Goal: Task Accomplishment & Management: Manage account settings

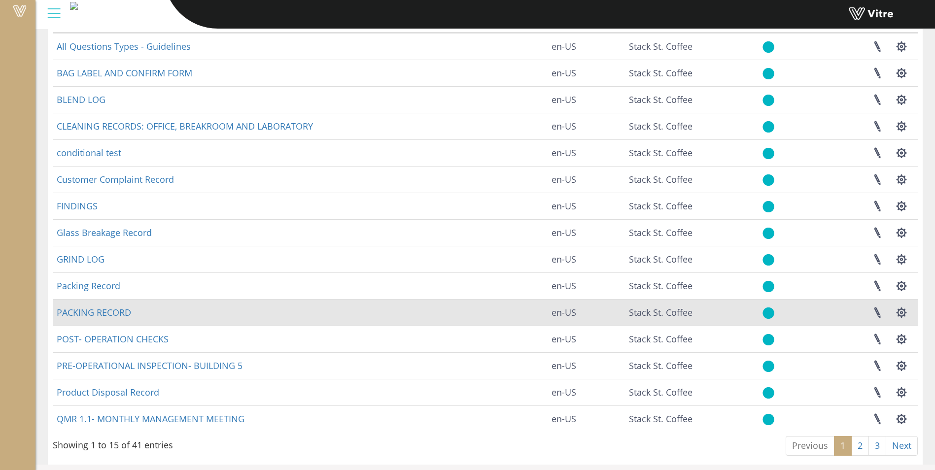
scroll to position [98, 0]
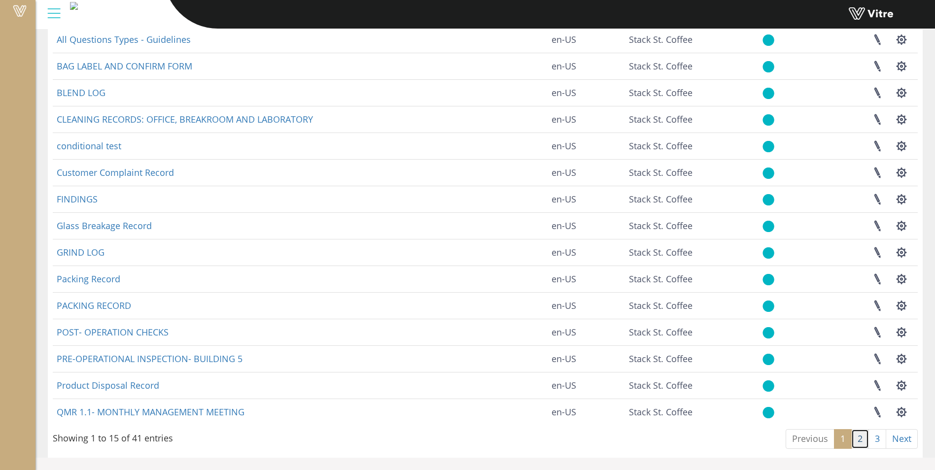
click at [863, 443] on link "2" at bounding box center [860, 439] width 18 height 20
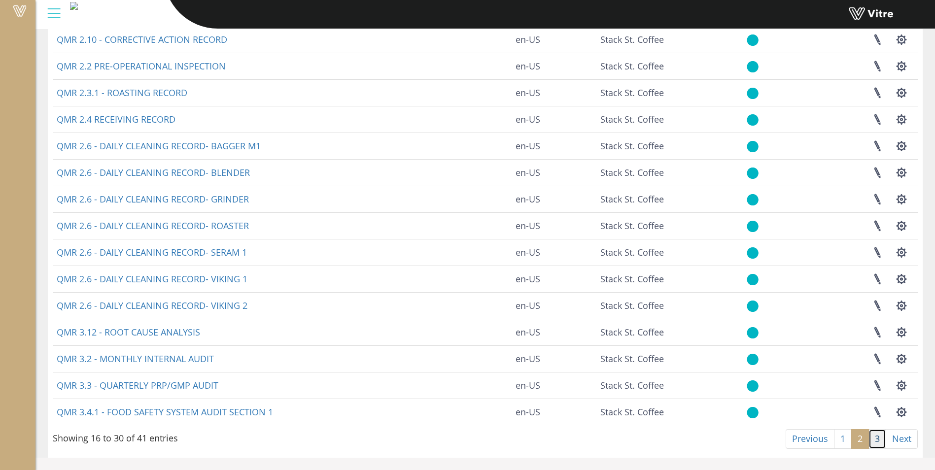
click at [877, 440] on link "3" at bounding box center [878, 439] width 18 height 20
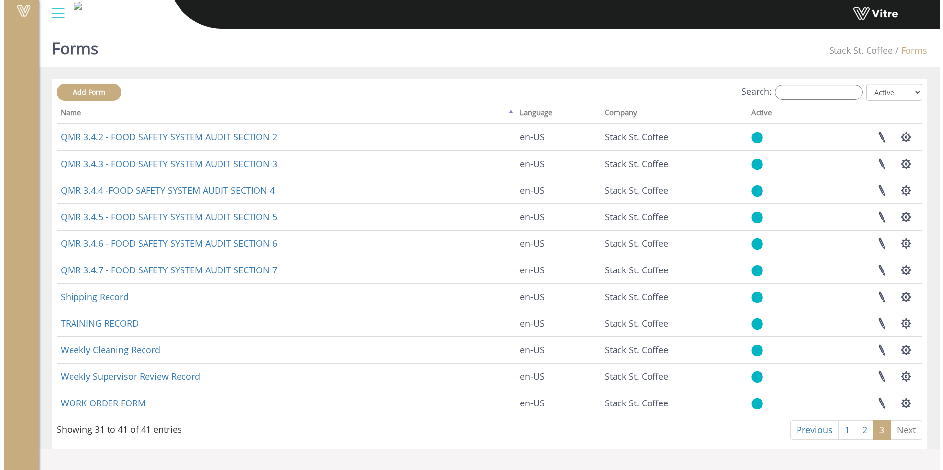
scroll to position [0, 0]
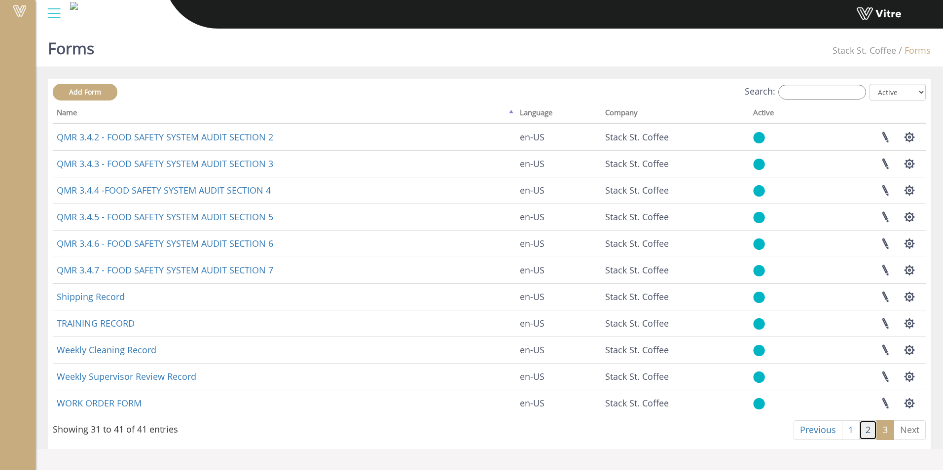
click at [861, 435] on link "2" at bounding box center [868, 430] width 18 height 20
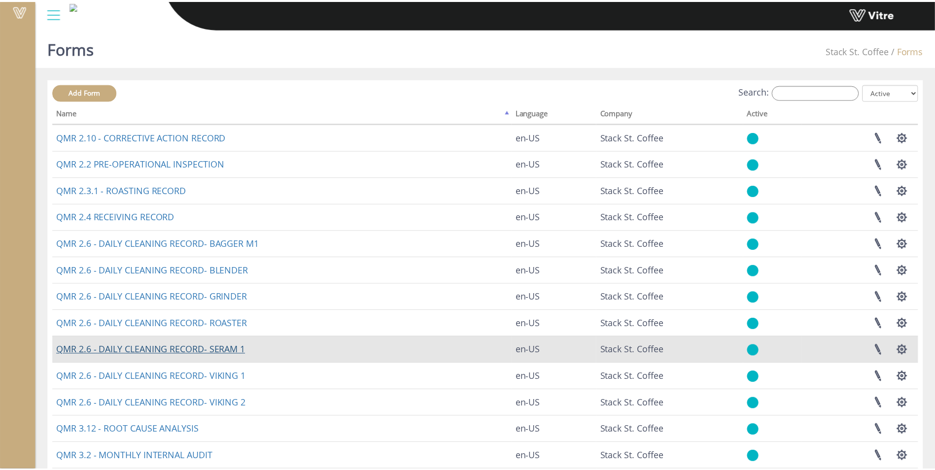
scroll to position [98, 0]
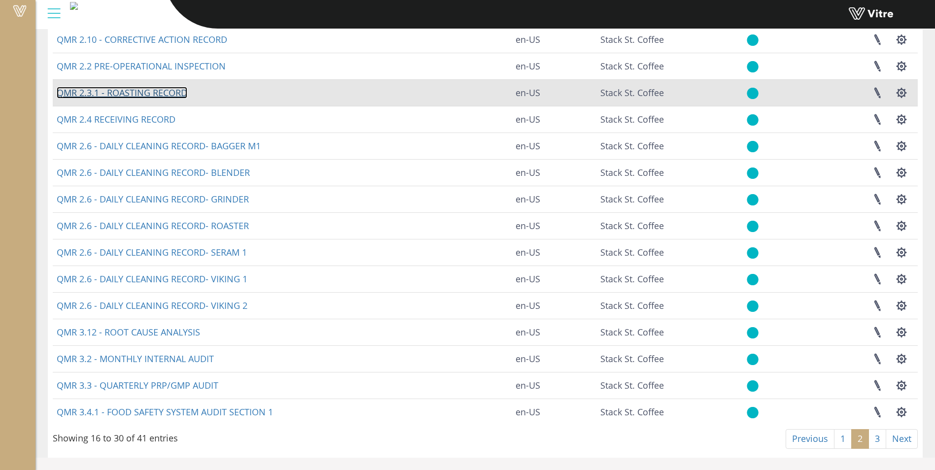
click at [167, 91] on link "QMR 2.3.1 - ROASTING RECORD" at bounding box center [122, 93] width 131 height 12
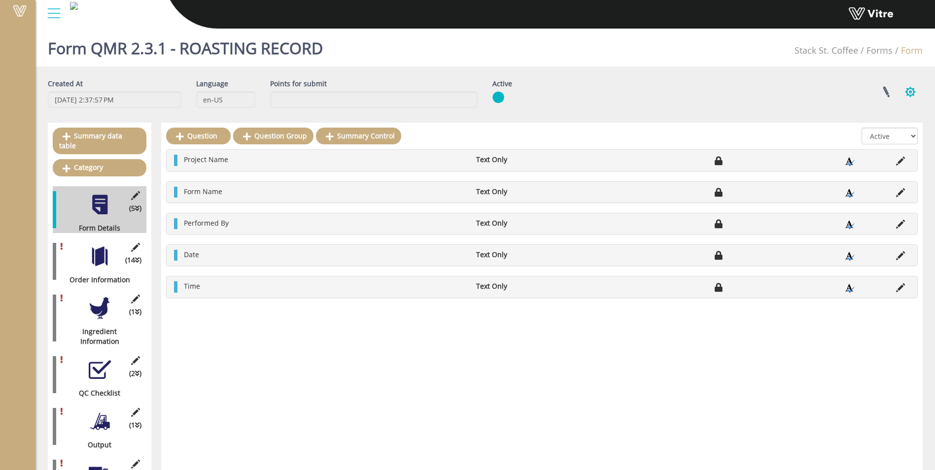
click at [909, 92] on button "button" at bounding box center [910, 92] width 25 height 26
click at [871, 157] on link "Clone Form" at bounding box center [878, 153] width 90 height 13
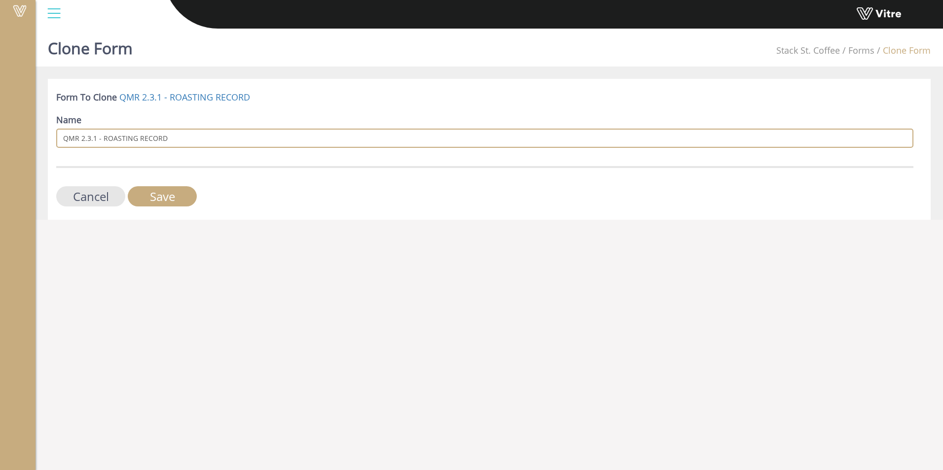
drag, startPoint x: 136, startPoint y: 139, endPoint x: 103, endPoint y: 140, distance: 33.6
click at [103, 140] on input "QMR 2.3.1 - ROASTING RECORD" at bounding box center [484, 138] width 857 height 19
click at [94, 141] on input "QMR 2.3.1 - BLENDING RECORD" at bounding box center [484, 138] width 857 height 19
type input "QMR 2.3.2 - BLENDING RECORD"
click at [160, 205] on input "Save" at bounding box center [162, 196] width 69 height 20
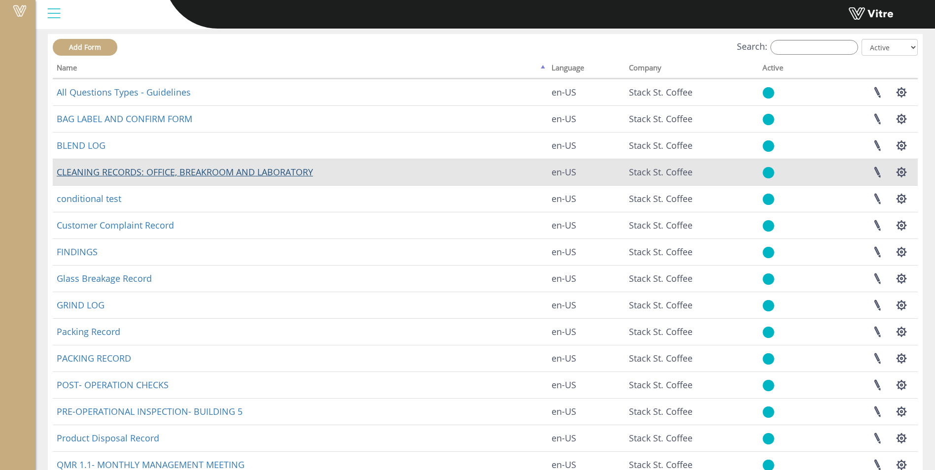
scroll to position [98, 0]
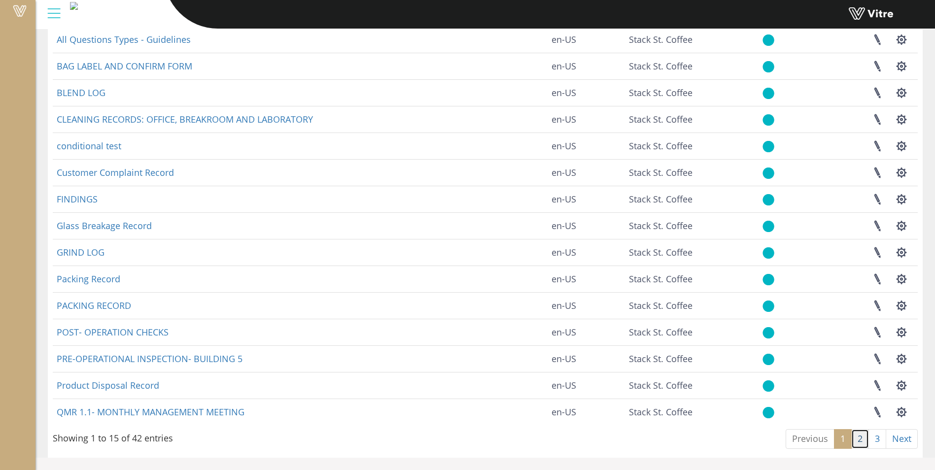
click at [853, 446] on link "2" at bounding box center [860, 439] width 18 height 20
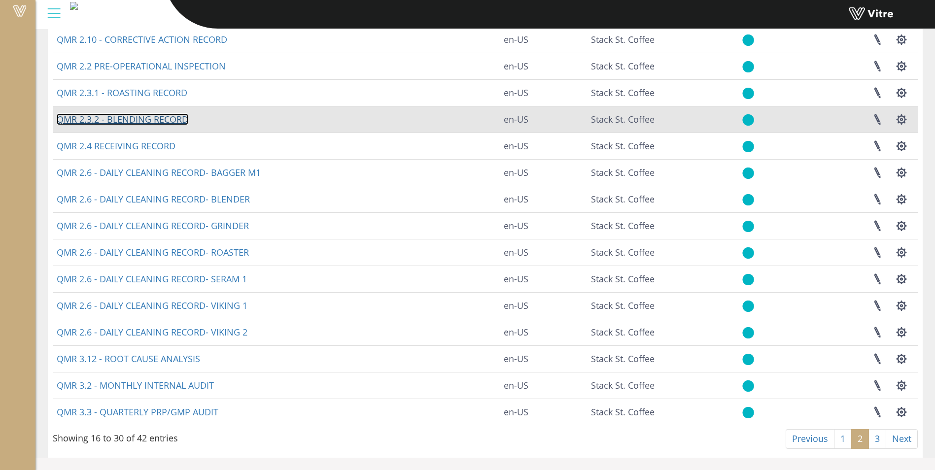
click at [116, 118] on link "QMR 2.3.2 - BLENDING RECORD" at bounding box center [123, 119] width 132 height 12
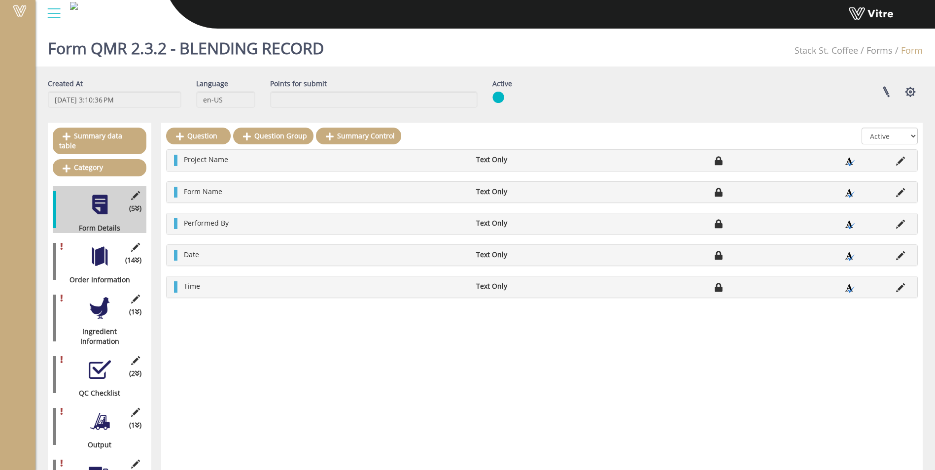
click at [98, 256] on div at bounding box center [100, 256] width 22 height 22
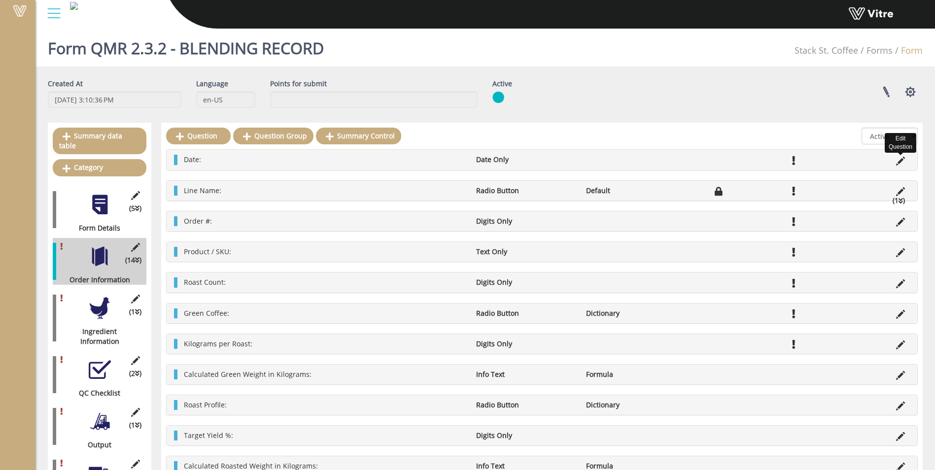
click at [900, 160] on icon at bounding box center [900, 161] width 9 height 9
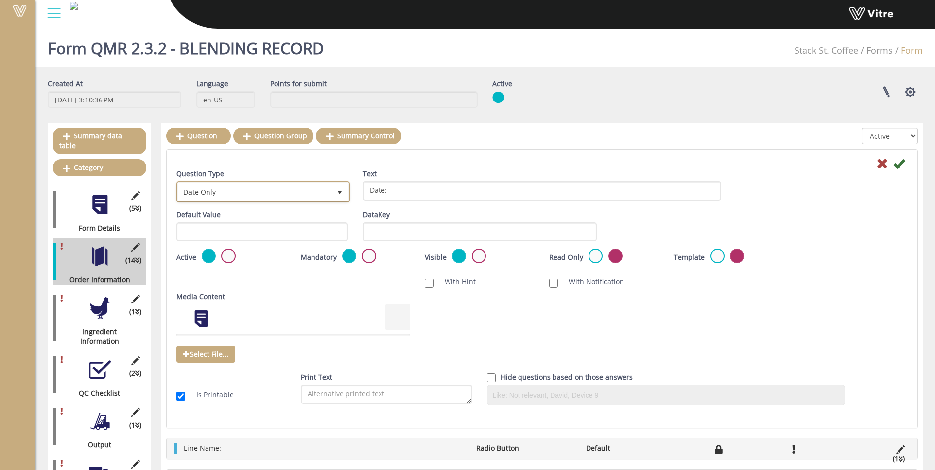
click at [262, 194] on span "Date Only" at bounding box center [254, 192] width 153 height 18
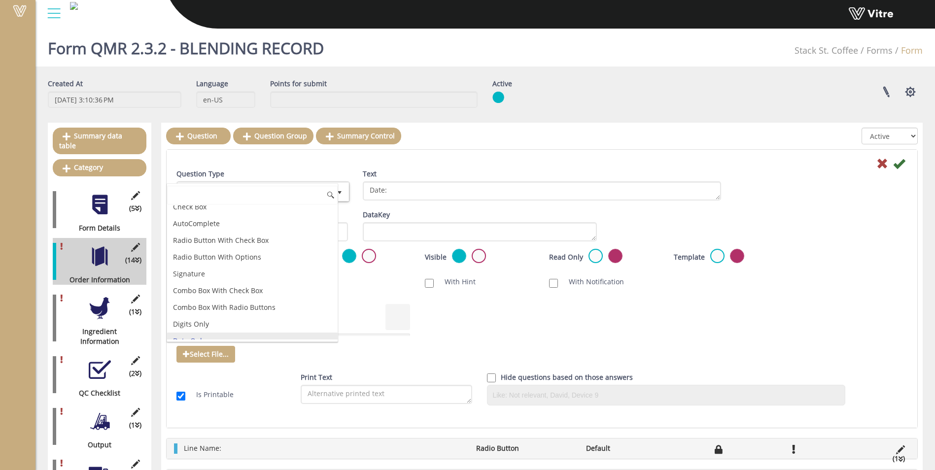
scroll to position [55, 0]
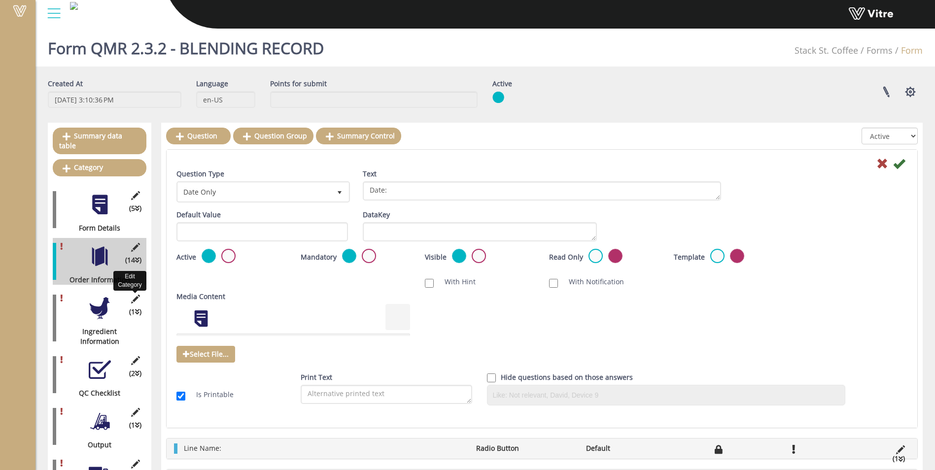
click at [137, 295] on icon at bounding box center [135, 299] width 12 height 9
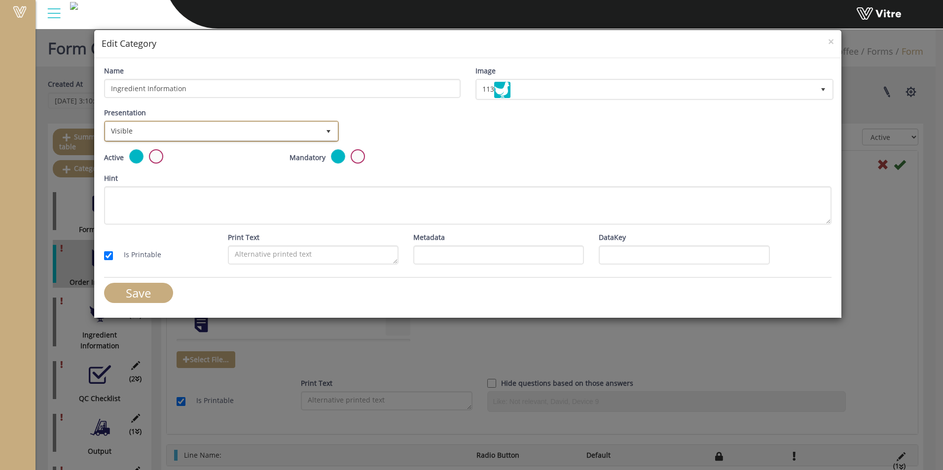
click at [155, 126] on span "Visible" at bounding box center [212, 131] width 214 height 18
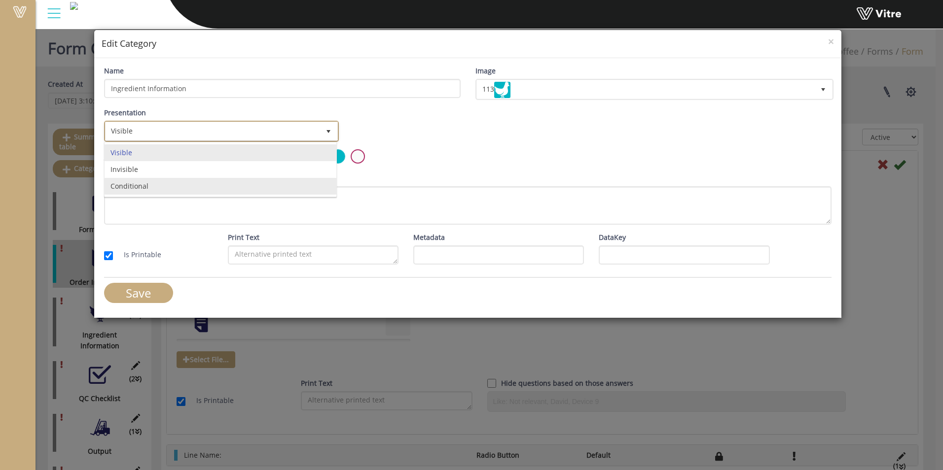
click at [136, 185] on li "Conditional" at bounding box center [221, 186] width 232 height 17
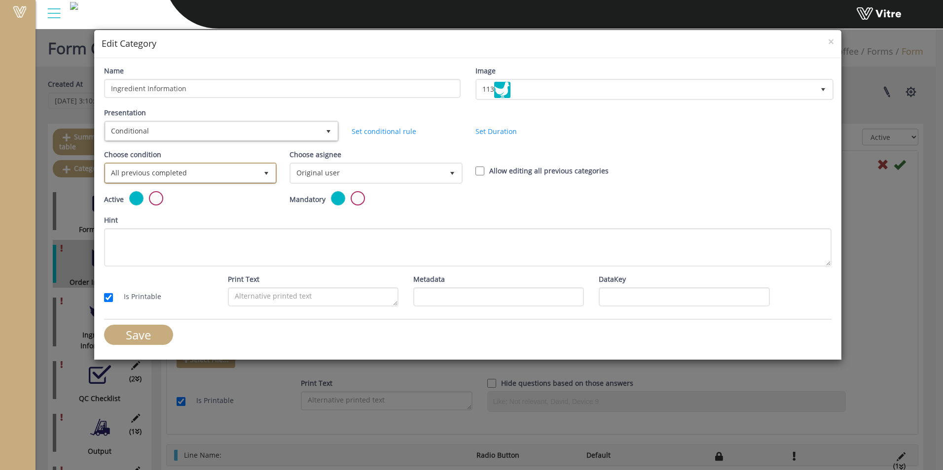
click at [210, 172] on span "All previous completed" at bounding box center [181, 173] width 152 height 18
click at [198, 214] on li "Based on answer" at bounding box center [190, 211] width 170 height 17
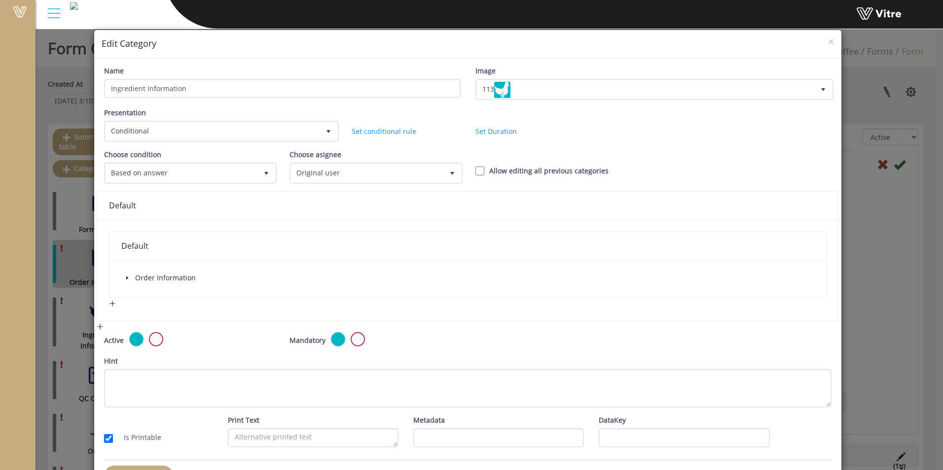
click at [123, 278] on span at bounding box center [127, 278] width 12 height 12
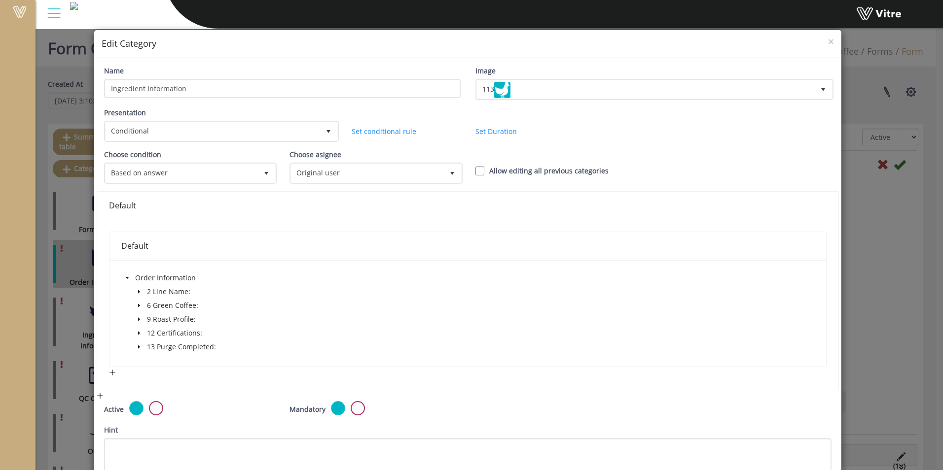
click at [140, 318] on icon "caret-down" at bounding box center [139, 319] width 5 height 5
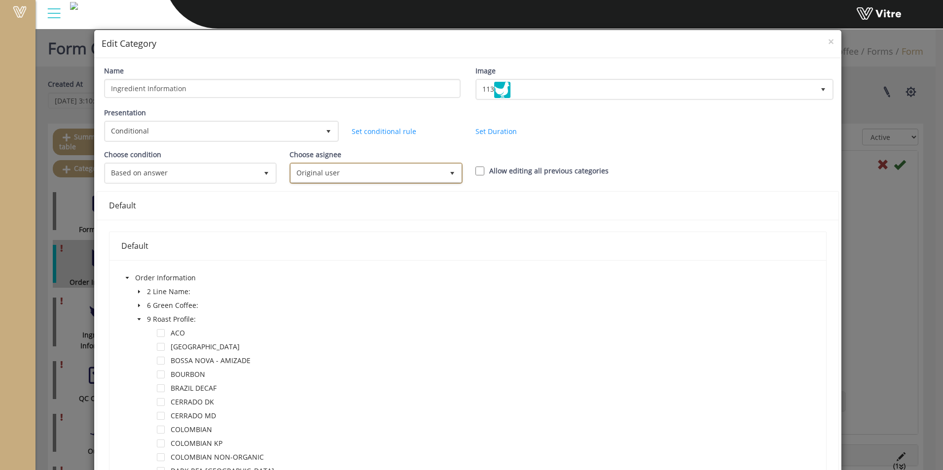
click at [336, 172] on span "Original user" at bounding box center [367, 173] width 152 height 18
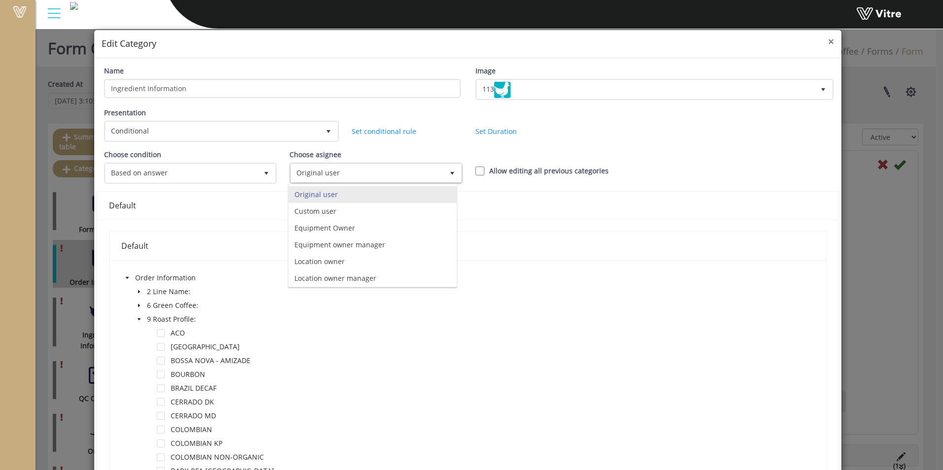
click at [828, 41] on span "×" at bounding box center [831, 42] width 6 height 14
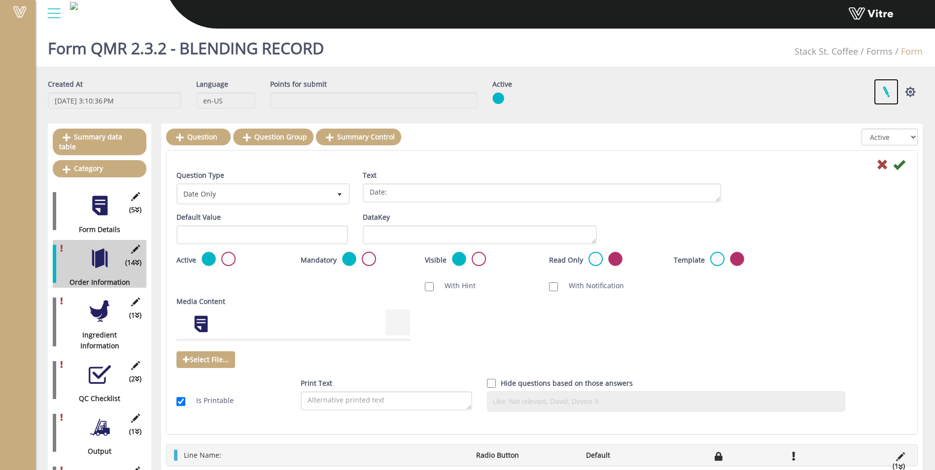
click at [884, 94] on link at bounding box center [886, 92] width 25 height 26
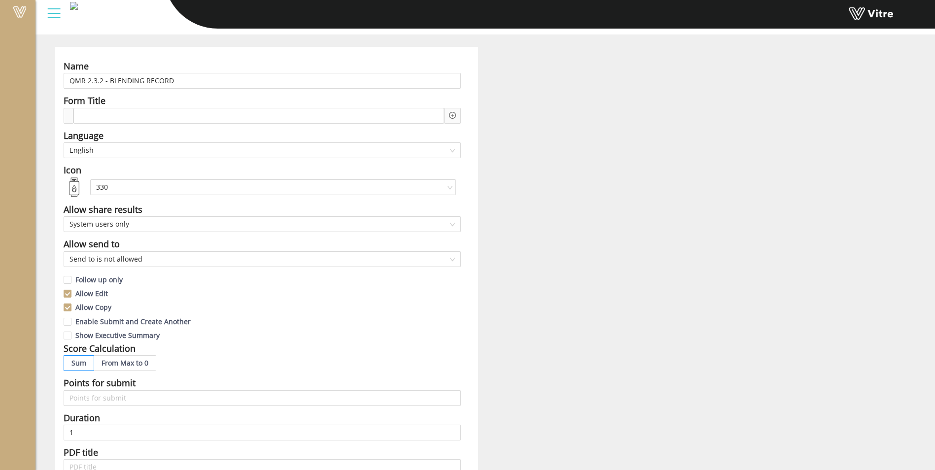
scroll to position [49, 0]
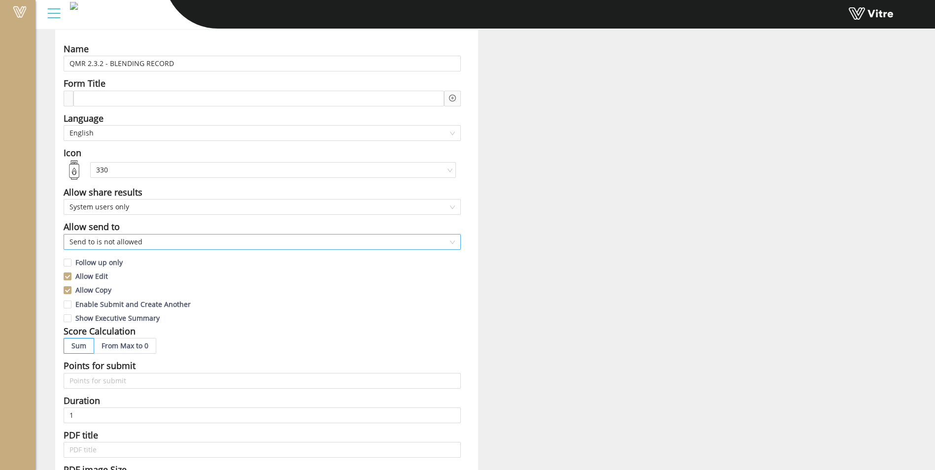
click at [123, 243] on span "Send to is not allowed" at bounding box center [262, 242] width 385 height 15
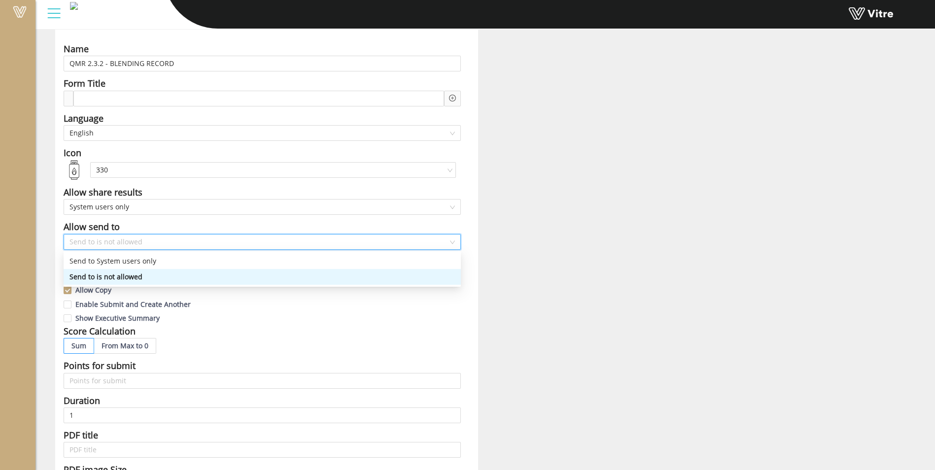
click at [371, 339] on div "Sum From Max to 0" at bounding box center [262, 346] width 397 height 16
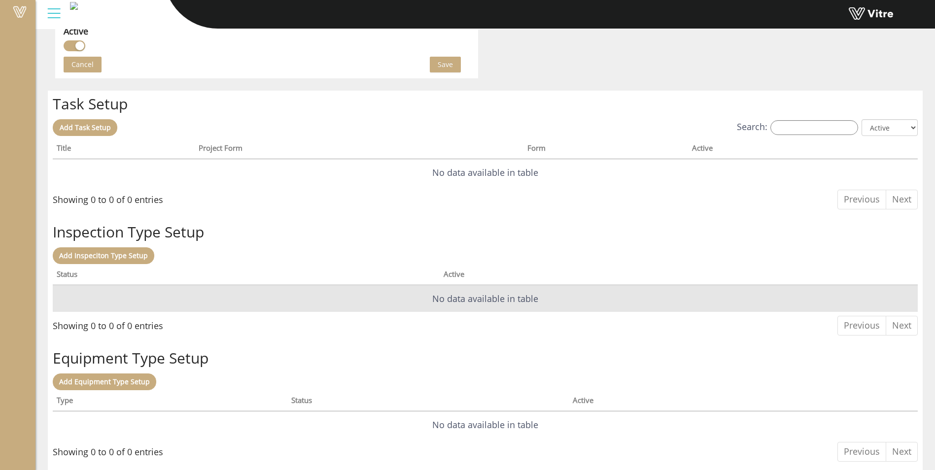
scroll to position [698, 0]
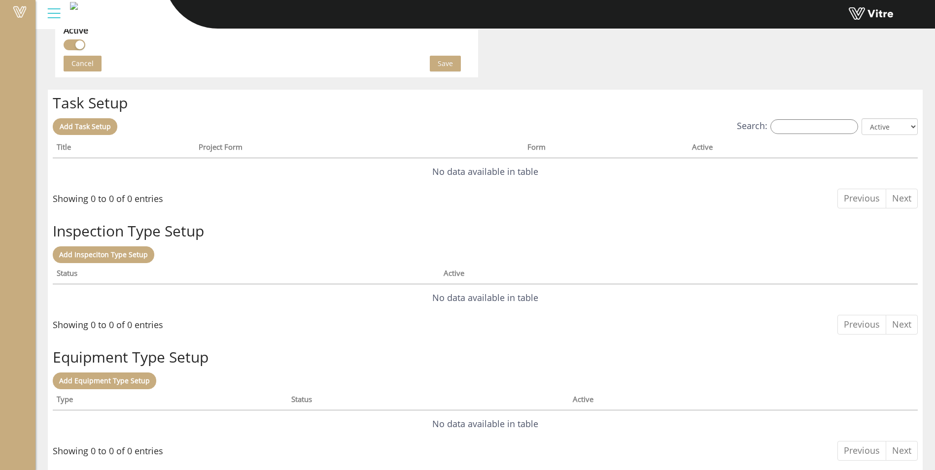
click at [441, 64] on span "Save" at bounding box center [445, 63] width 15 height 11
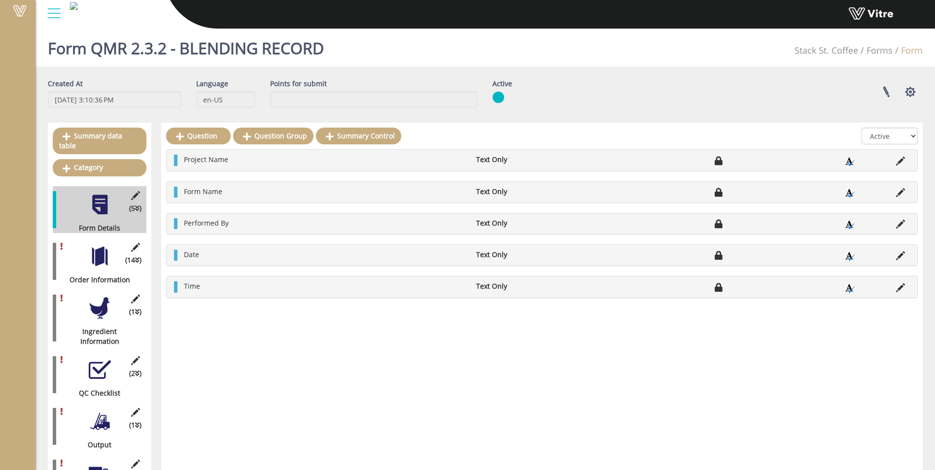
click at [105, 249] on div at bounding box center [100, 256] width 22 height 22
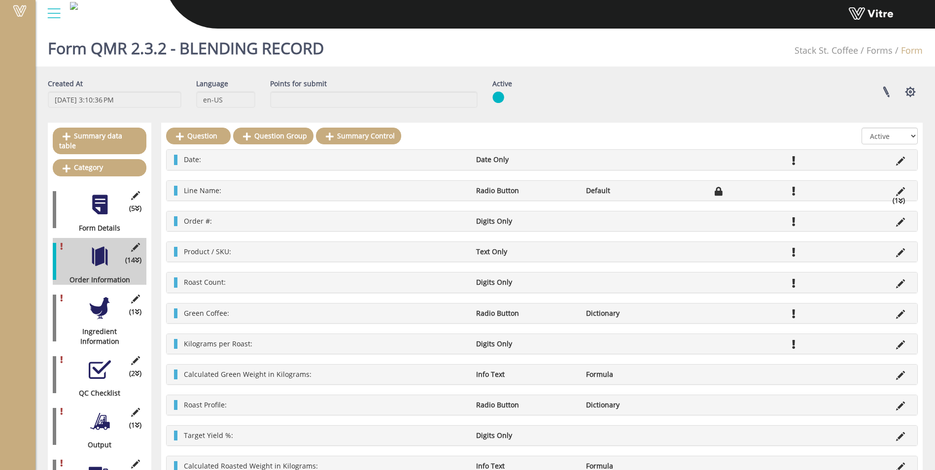
click at [624, 193] on li "Default" at bounding box center [635, 191] width 109 height 10
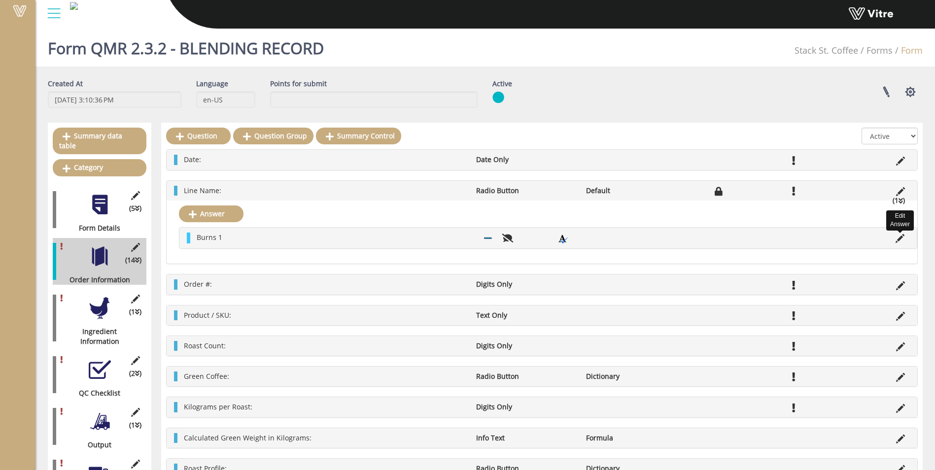
click at [901, 237] on icon at bounding box center [900, 238] width 9 height 9
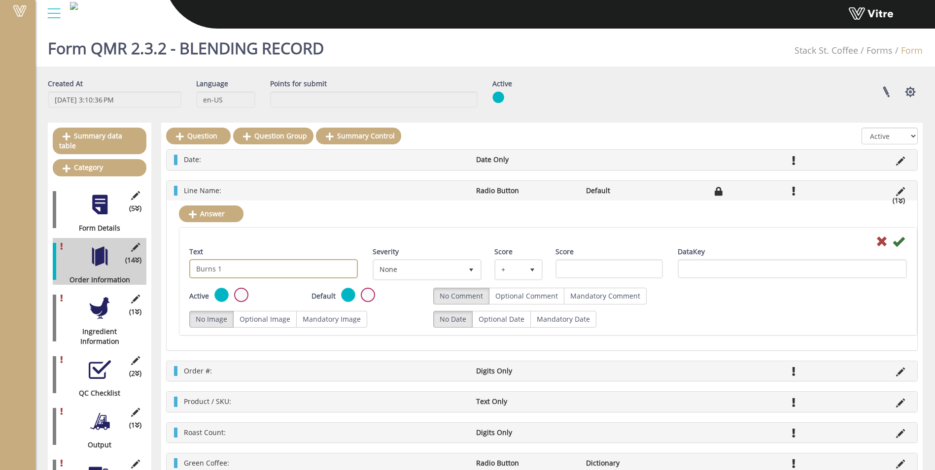
drag, startPoint x: 236, startPoint y: 269, endPoint x: 202, endPoint y: 267, distance: 34.1
click at [202, 267] on input "Burns 1" at bounding box center [273, 268] width 169 height 19
type input "Blender 1"
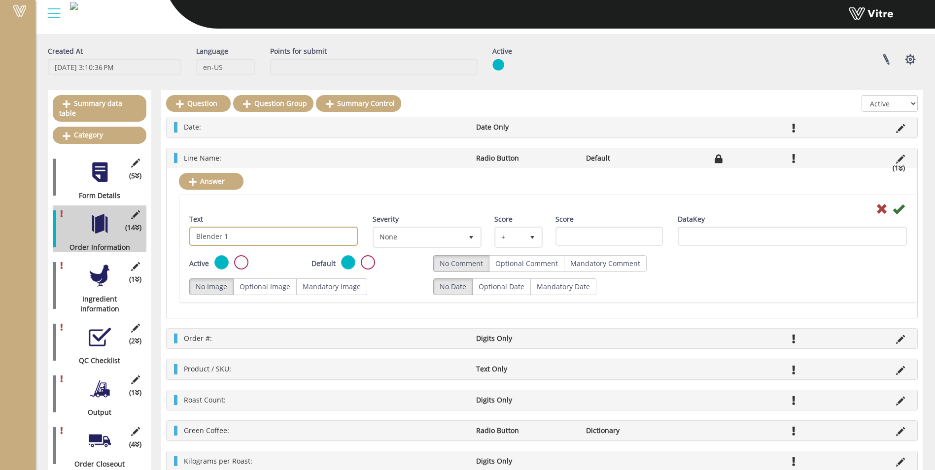
scroll to position [49, 0]
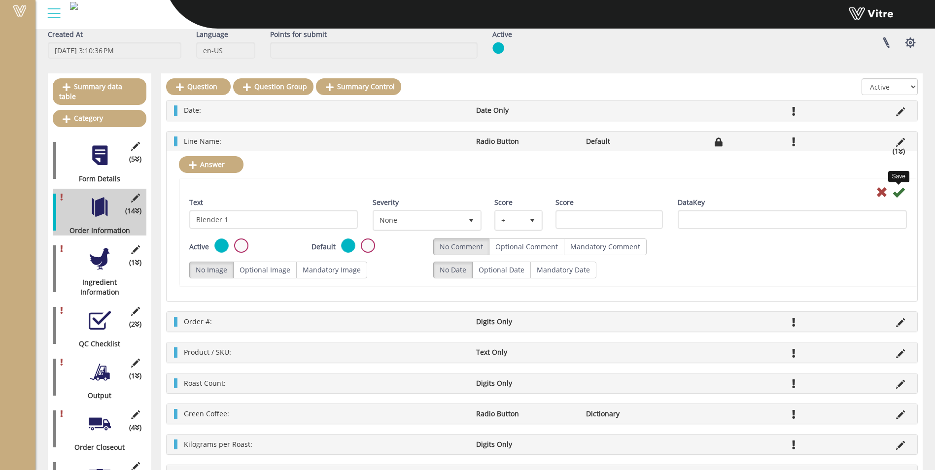
click at [898, 187] on icon at bounding box center [899, 192] width 12 height 12
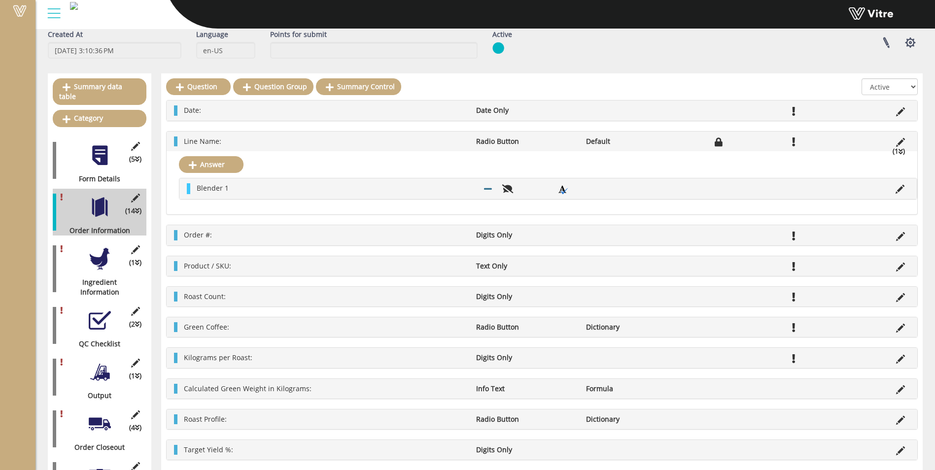
click at [327, 141] on li "Line Name:" at bounding box center [325, 142] width 292 height 10
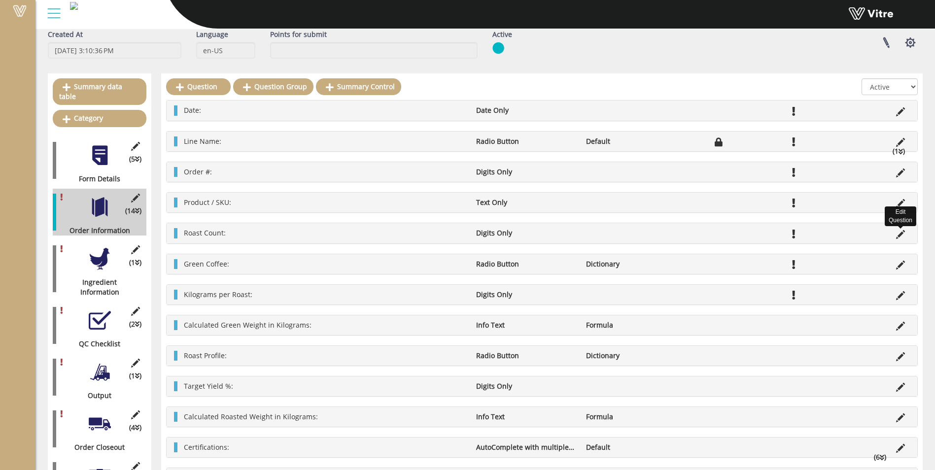
click at [903, 231] on icon at bounding box center [900, 234] width 9 height 9
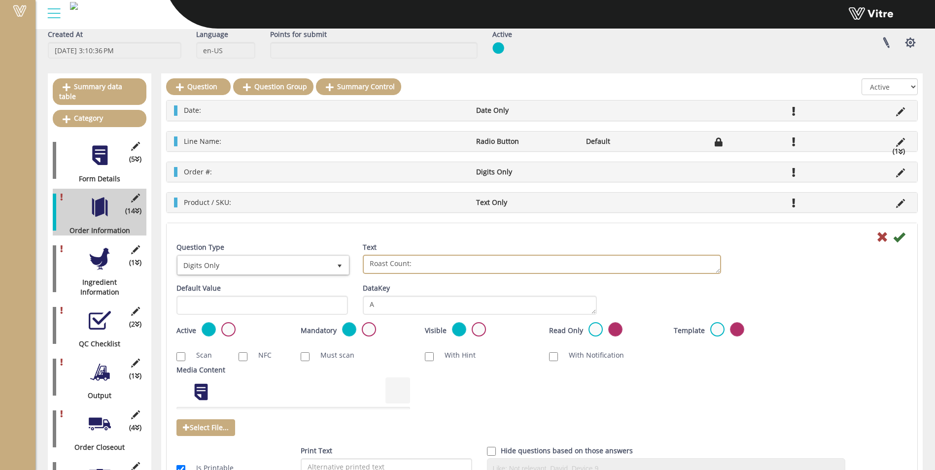
drag, startPoint x: 388, startPoint y: 266, endPoint x: 348, endPoint y: 268, distance: 40.5
click at [348, 268] on div "Question Type Digits Only 17 Text Roast Count:" at bounding box center [542, 263] width 746 height 41
type textarea "Blend Count:"
click at [909, 238] on div at bounding box center [542, 237] width 746 height 12
click at [899, 237] on icon at bounding box center [899, 237] width 12 height 12
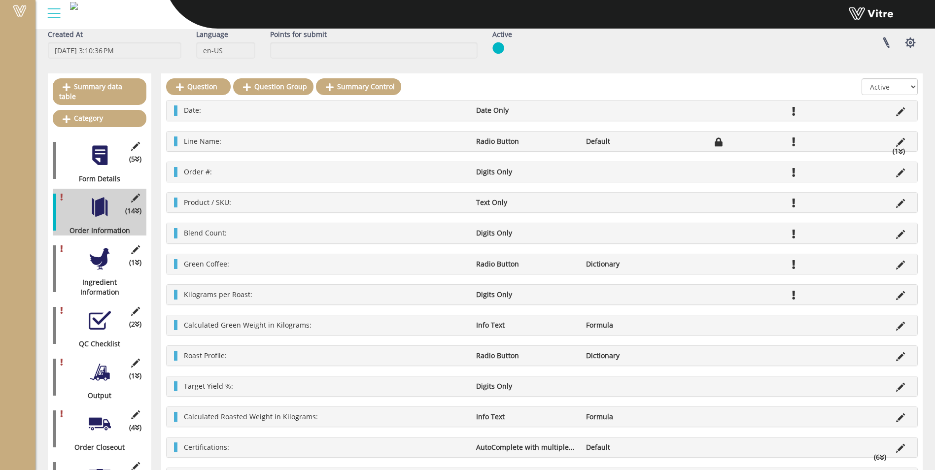
click at [473, 267] on li "Radio Button" at bounding box center [525, 264] width 109 height 10
click at [903, 262] on icon at bounding box center [900, 265] width 9 height 9
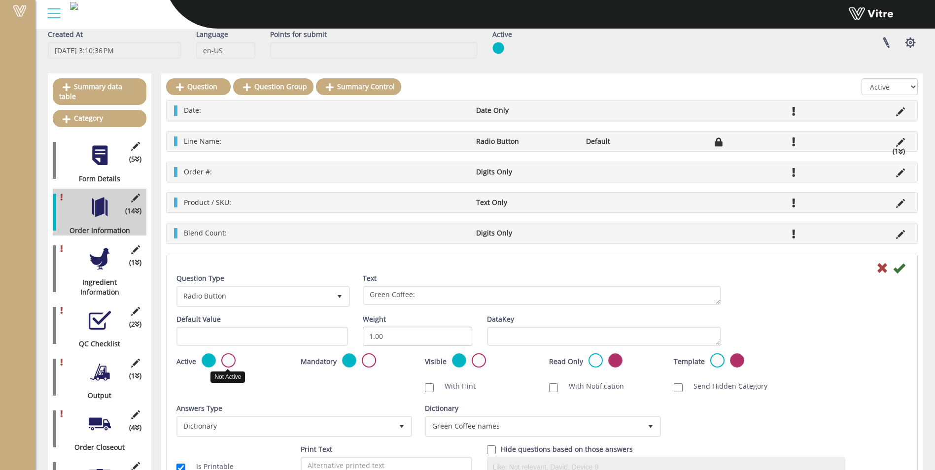
click at [231, 361] on label at bounding box center [228, 360] width 14 height 14
click at [0, 0] on input "radio" at bounding box center [0, 0] width 0 height 0
click at [898, 264] on icon at bounding box center [899, 268] width 12 height 12
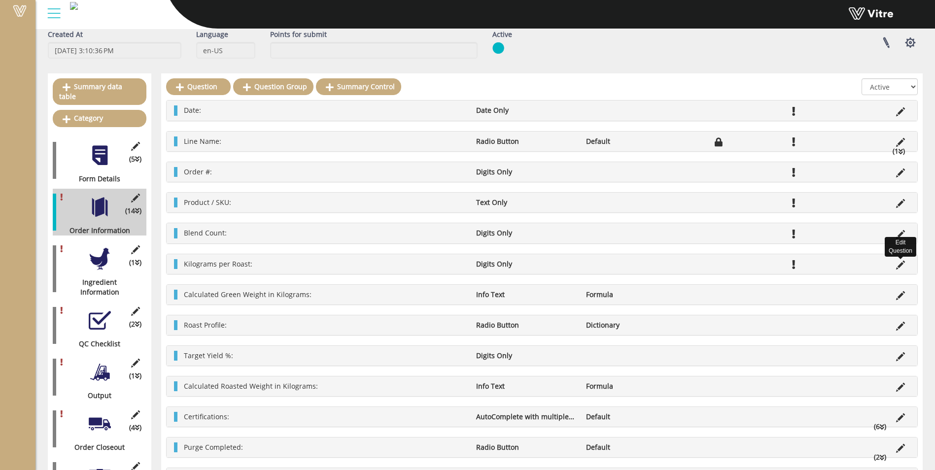
click at [901, 263] on icon at bounding box center [900, 265] width 9 height 9
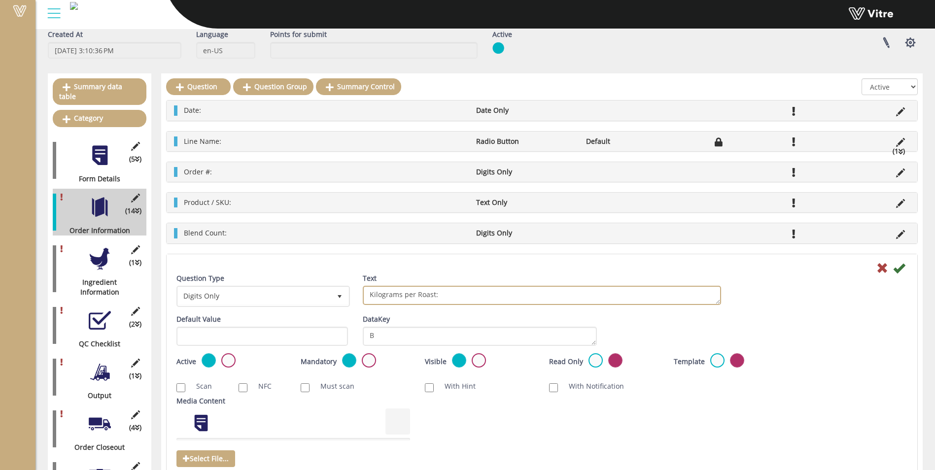
click at [434, 298] on textarea "Kilograms per Roast:" at bounding box center [542, 295] width 358 height 19
type textarea "Kilograms per Blend:"
click at [899, 270] on icon at bounding box center [899, 268] width 12 height 12
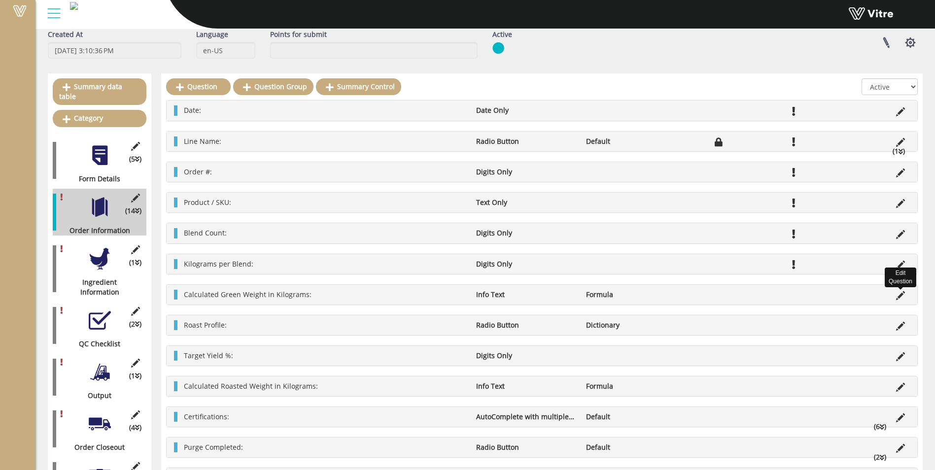
click at [900, 292] on icon at bounding box center [900, 295] width 9 height 9
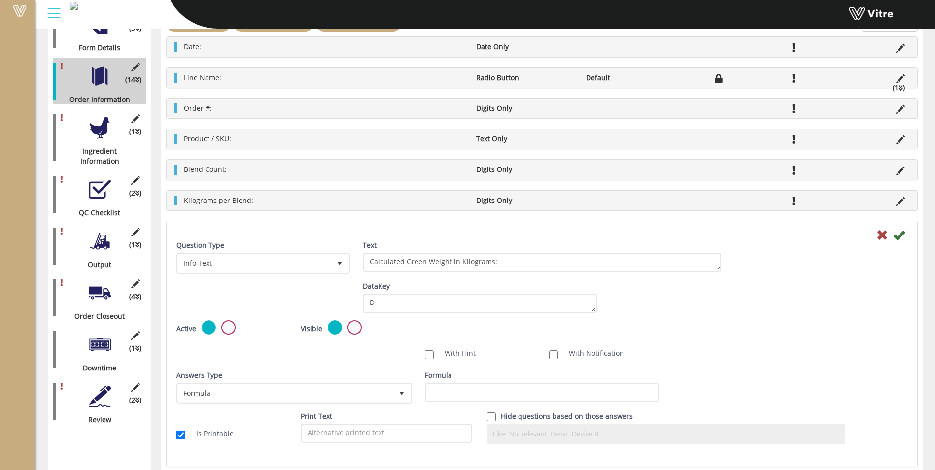
scroll to position [197, 0]
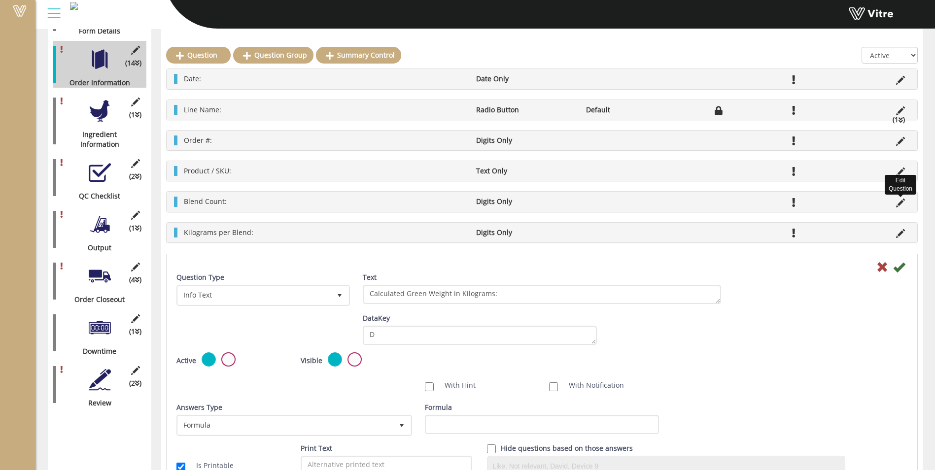
click at [904, 203] on icon at bounding box center [900, 203] width 9 height 9
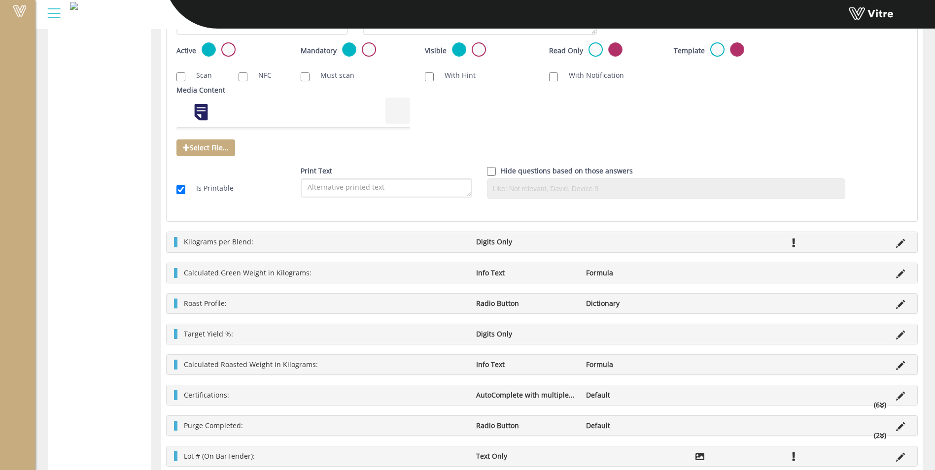
scroll to position [779, 0]
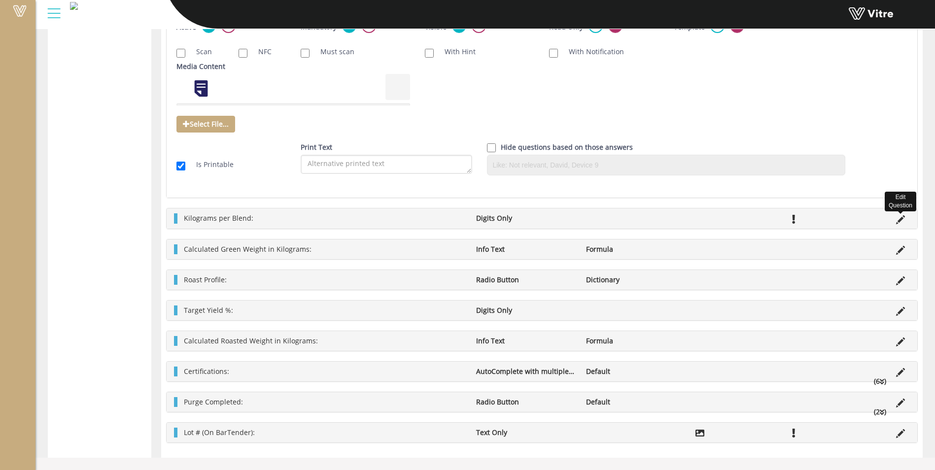
click at [898, 219] on icon at bounding box center [900, 219] width 9 height 9
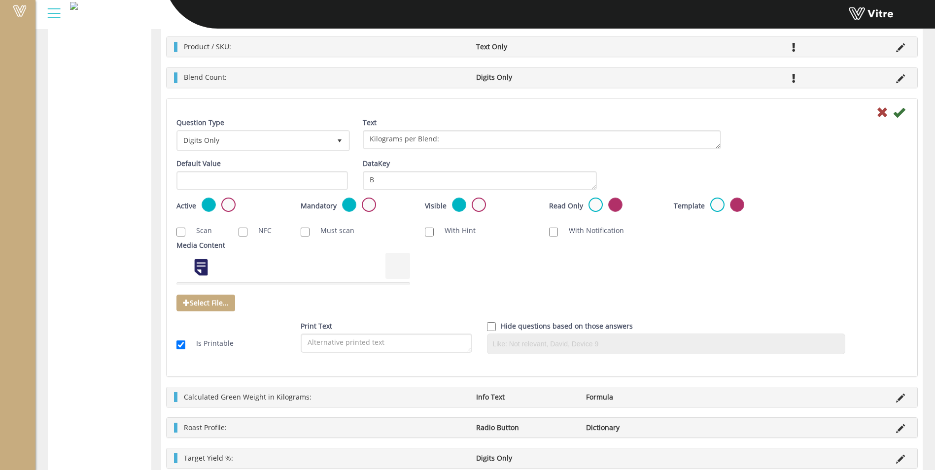
scroll to position [680, 0]
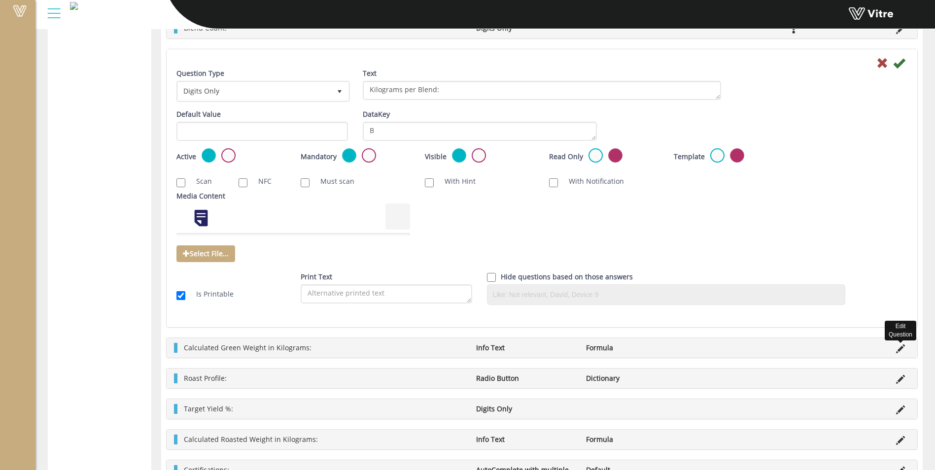
click at [899, 350] on icon at bounding box center [900, 349] width 9 height 9
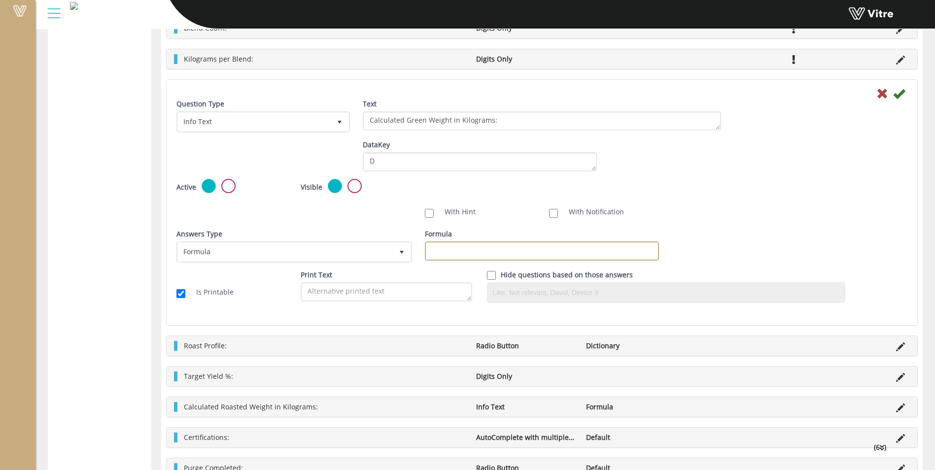
click at [467, 248] on input "Formula" at bounding box center [542, 251] width 234 height 19
type input "{"
type input "[A]*[B]"
click at [902, 92] on icon at bounding box center [899, 94] width 12 height 12
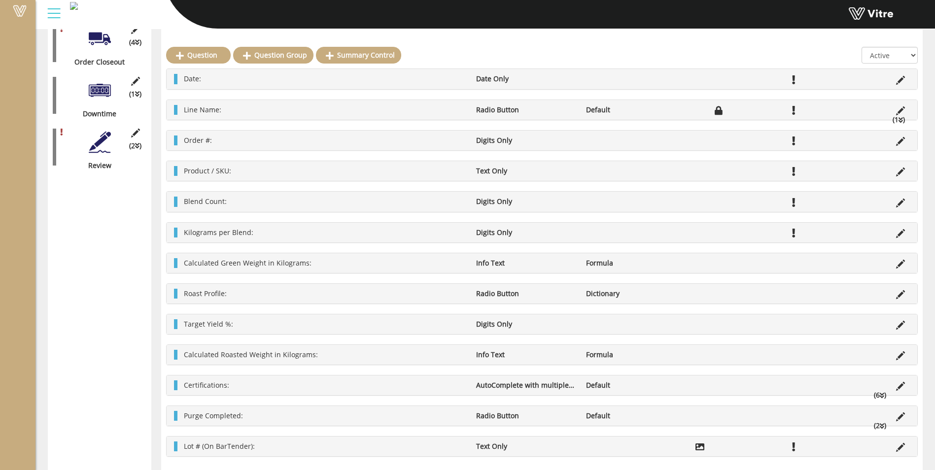
scroll to position [421, 0]
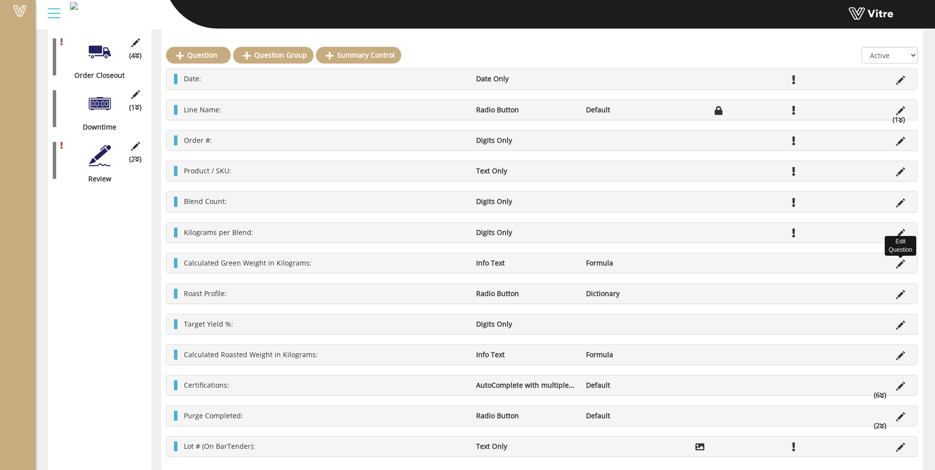
click at [902, 262] on icon at bounding box center [900, 264] width 9 height 9
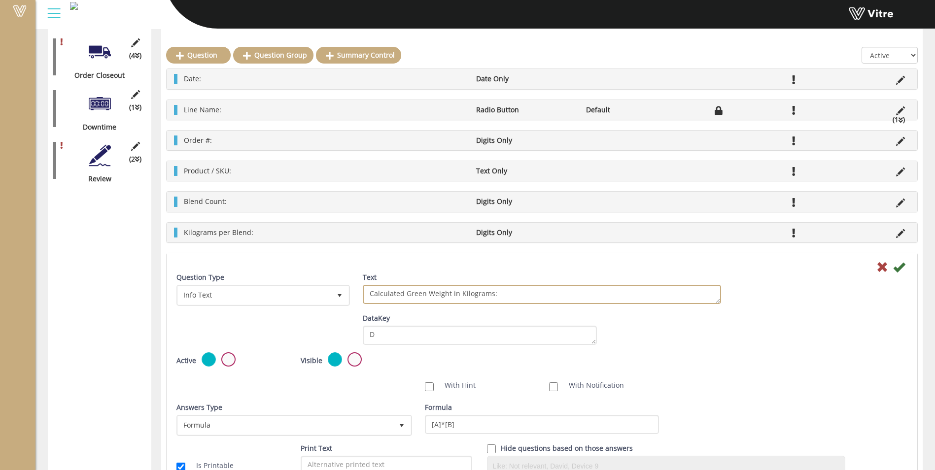
drag, startPoint x: 423, startPoint y: 294, endPoint x: 407, endPoint y: 295, distance: 16.8
click at [407, 295] on textarea "Calculated Green Weight in Kilograms:" at bounding box center [542, 294] width 358 height 19
type textarea "Calculated Blend Weight in Kilograms:"
click at [902, 269] on icon at bounding box center [899, 267] width 12 height 12
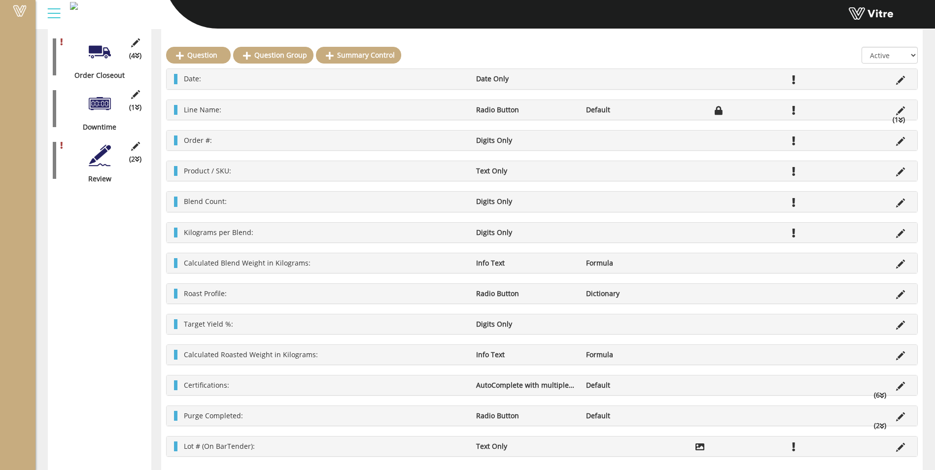
click at [691, 263] on li at bounding box center [700, 263] width 19 height 10
click at [901, 265] on icon at bounding box center [900, 264] width 9 height 9
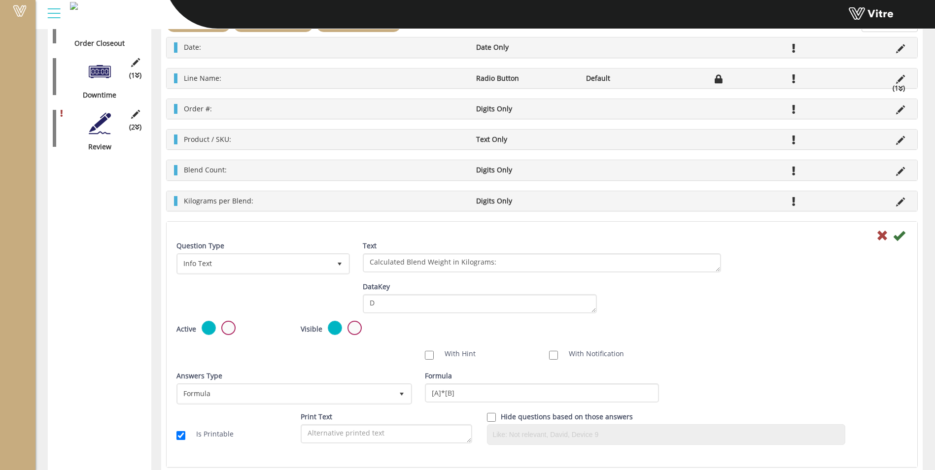
scroll to position [471, 0]
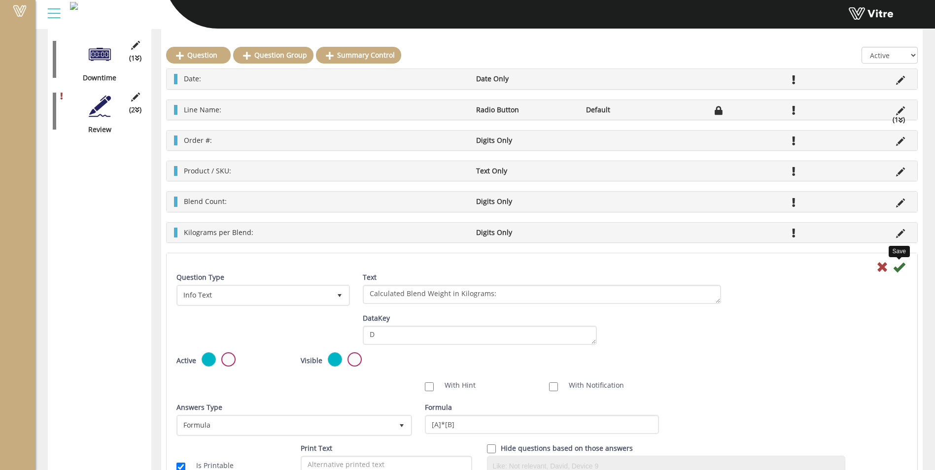
click at [898, 269] on icon at bounding box center [899, 267] width 12 height 12
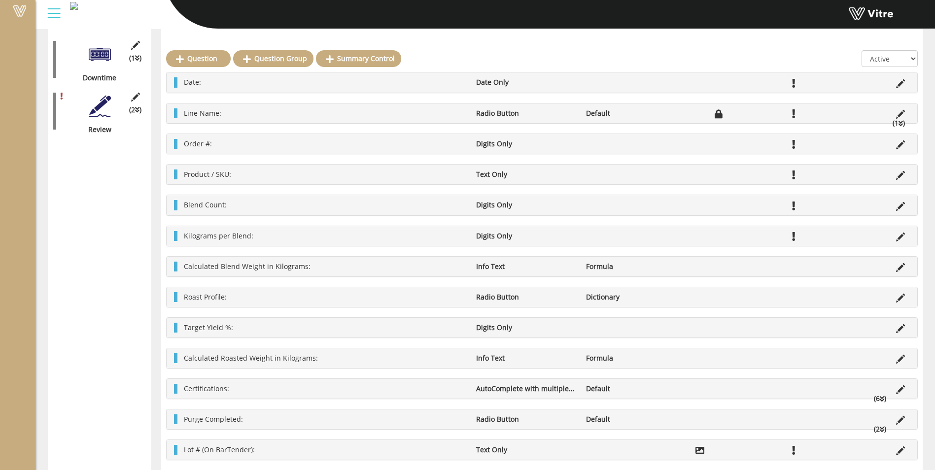
scroll to position [485, 0]
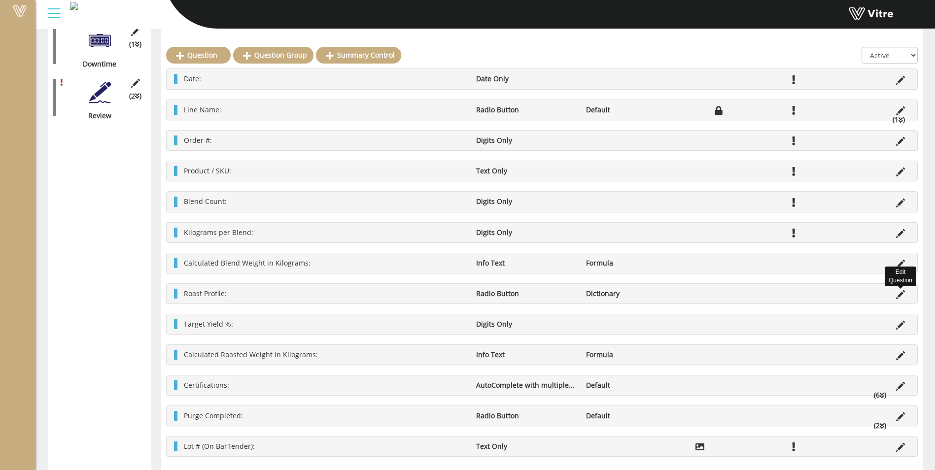
click at [903, 293] on icon at bounding box center [900, 294] width 9 height 9
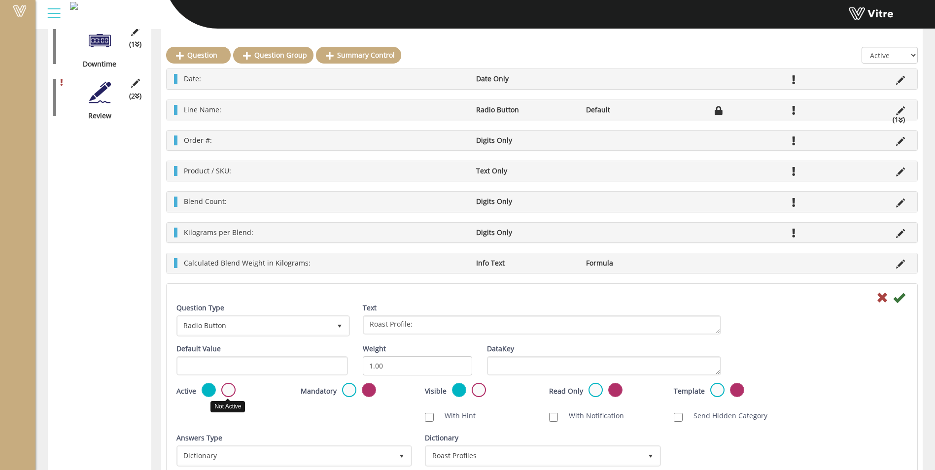
click at [231, 391] on label at bounding box center [228, 390] width 14 height 14
click at [0, 0] on input "radio" at bounding box center [0, 0] width 0 height 0
click at [900, 297] on icon at bounding box center [899, 298] width 12 height 12
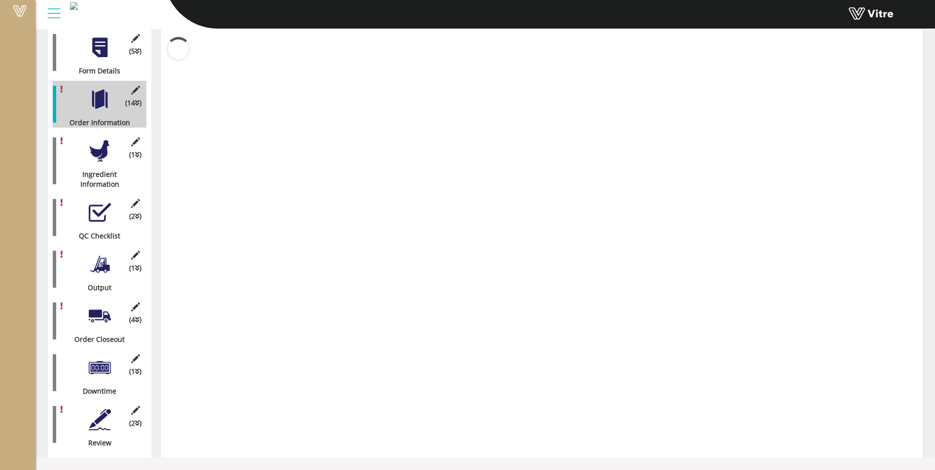
scroll to position [147, 0]
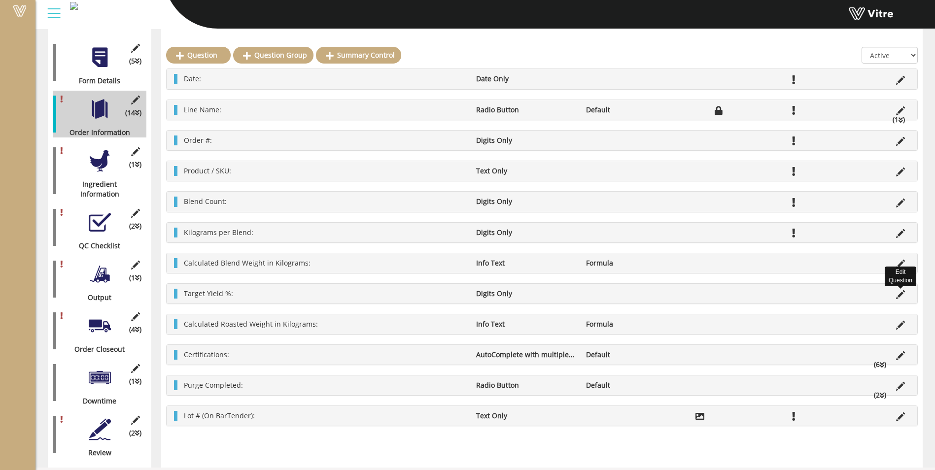
click at [903, 293] on icon at bounding box center [900, 294] width 9 height 9
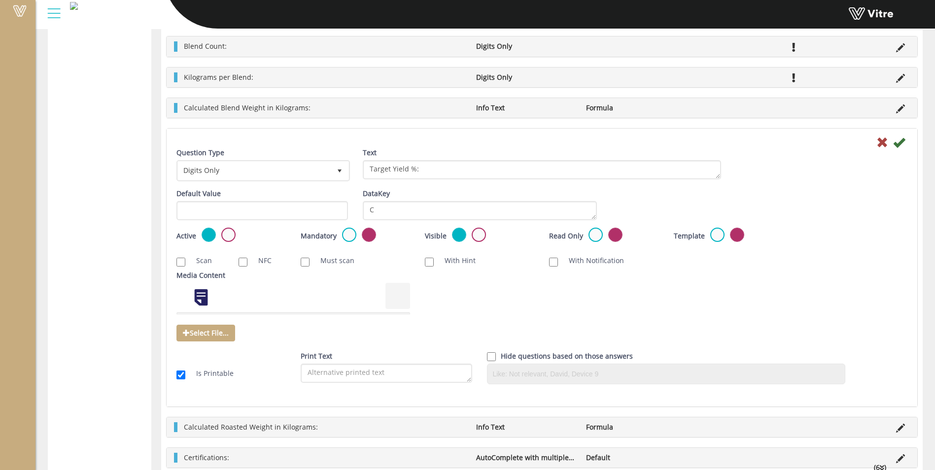
scroll to position [682, 0]
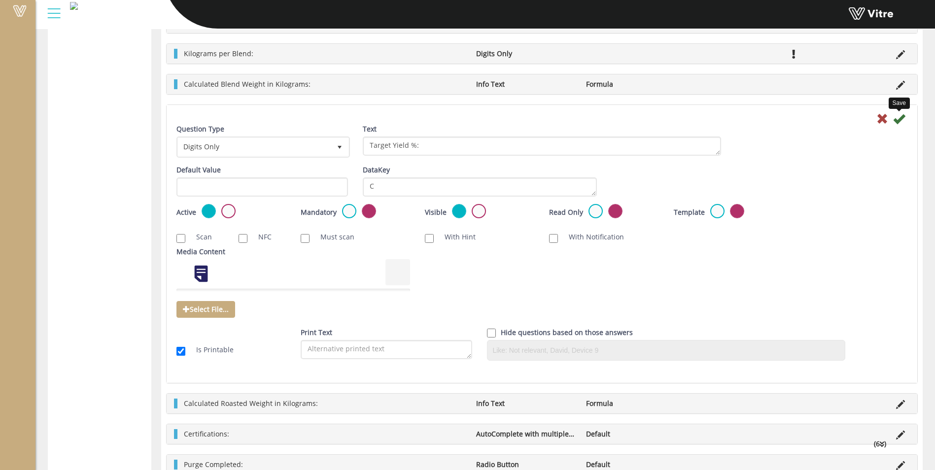
click at [898, 119] on icon at bounding box center [899, 119] width 12 height 12
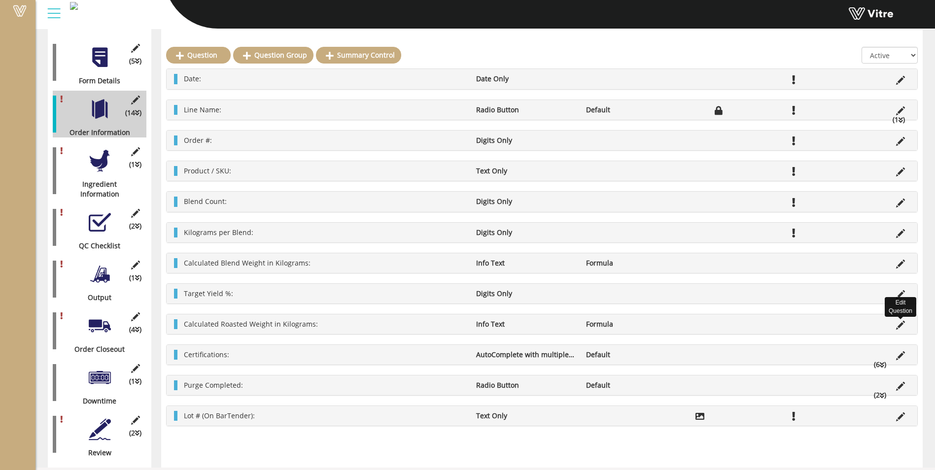
click at [903, 321] on icon at bounding box center [900, 325] width 9 height 9
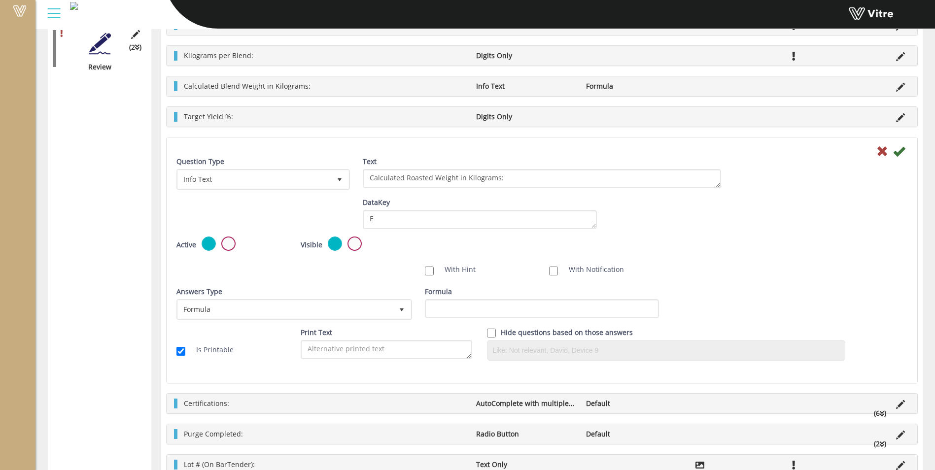
scroll to position [516, 0]
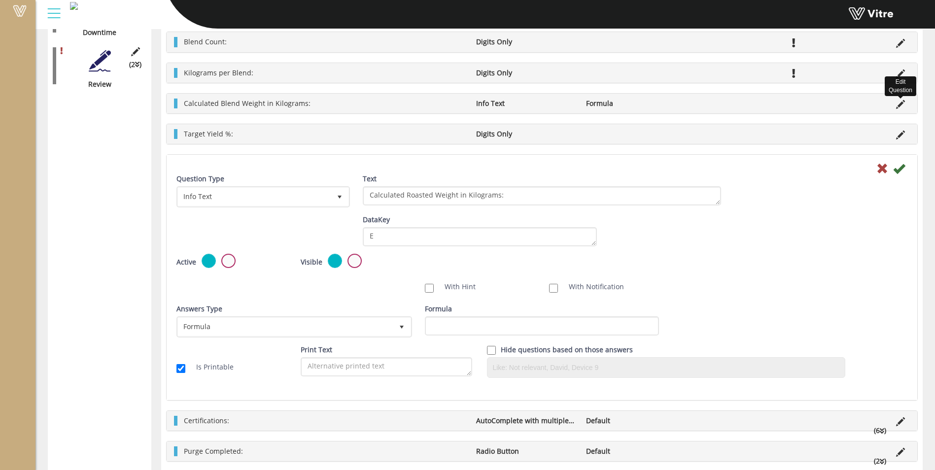
click at [901, 105] on icon at bounding box center [900, 104] width 9 height 9
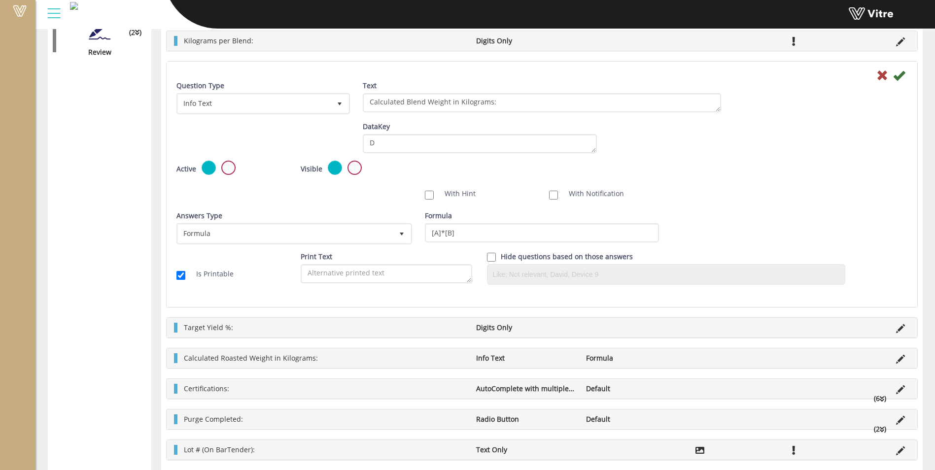
scroll to position [565, 0]
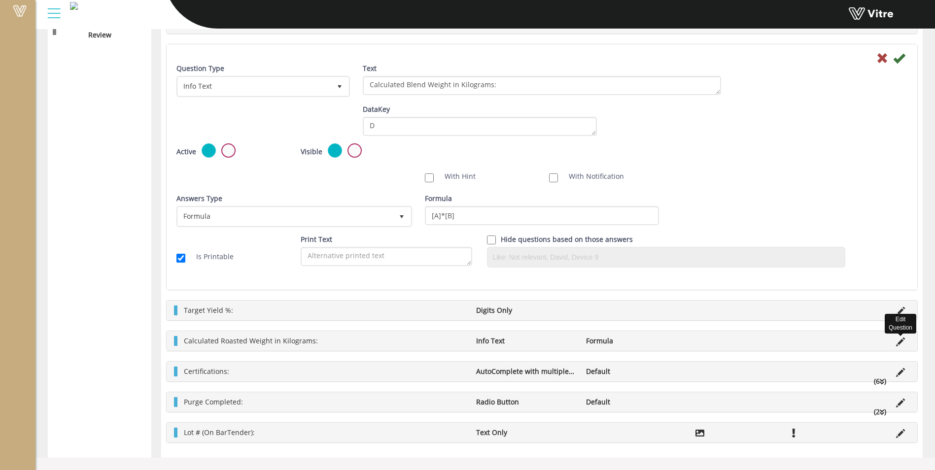
click at [902, 341] on icon at bounding box center [900, 342] width 9 height 9
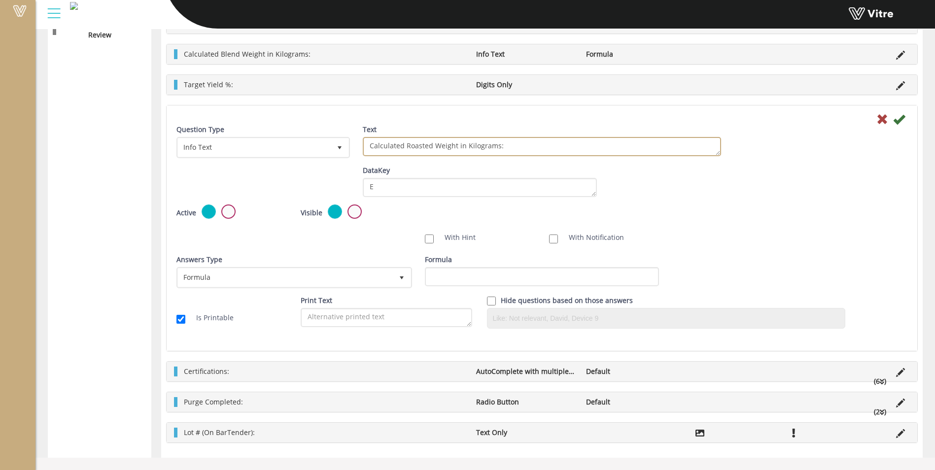
click at [418, 145] on textarea "Calculated Roasted Weight in Kilograms:" at bounding box center [542, 146] width 358 height 19
type textarea "Calculated Blend Weight in Kilograms:"
click at [460, 275] on input "Formula" at bounding box center [542, 276] width 234 height 19
type input "[C]*[D]/100"
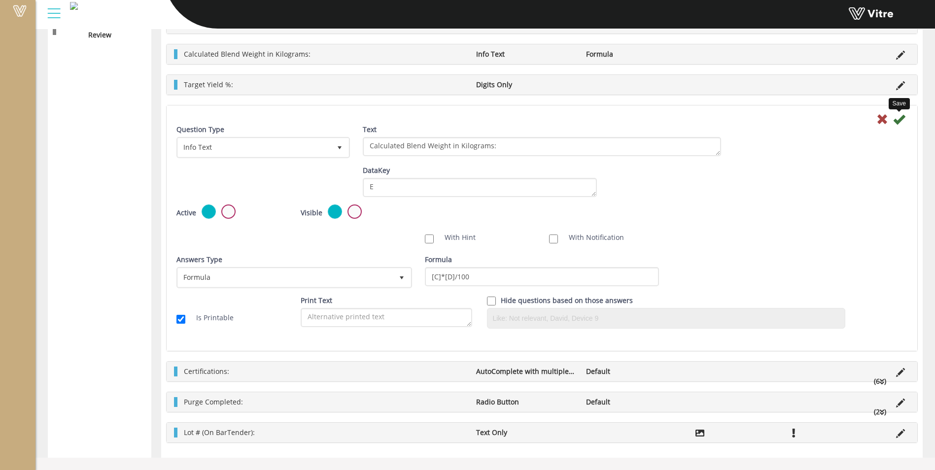
click at [904, 121] on icon at bounding box center [899, 119] width 12 height 12
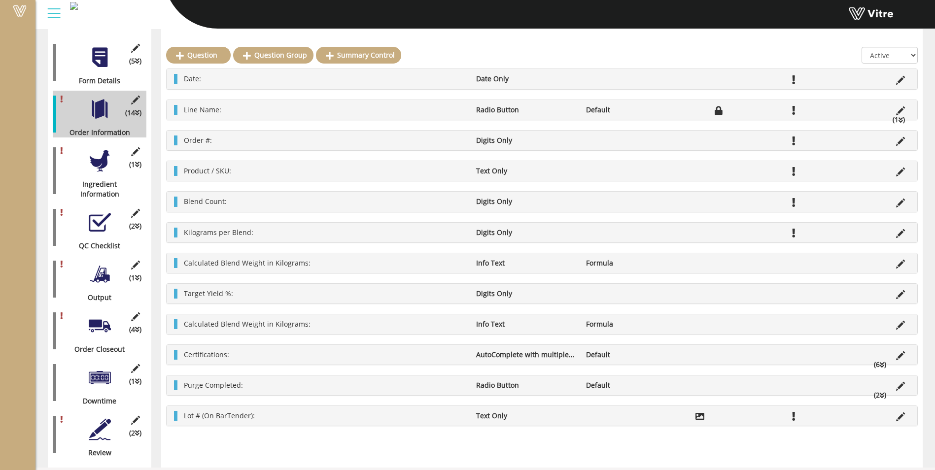
click at [504, 350] on li "AutoComplete with multiple values" at bounding box center [525, 355] width 109 height 10
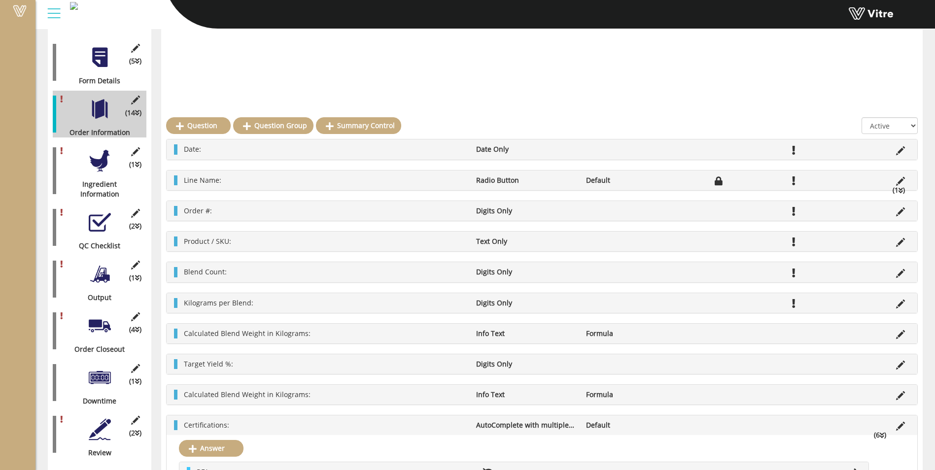
scroll to position [565, 0]
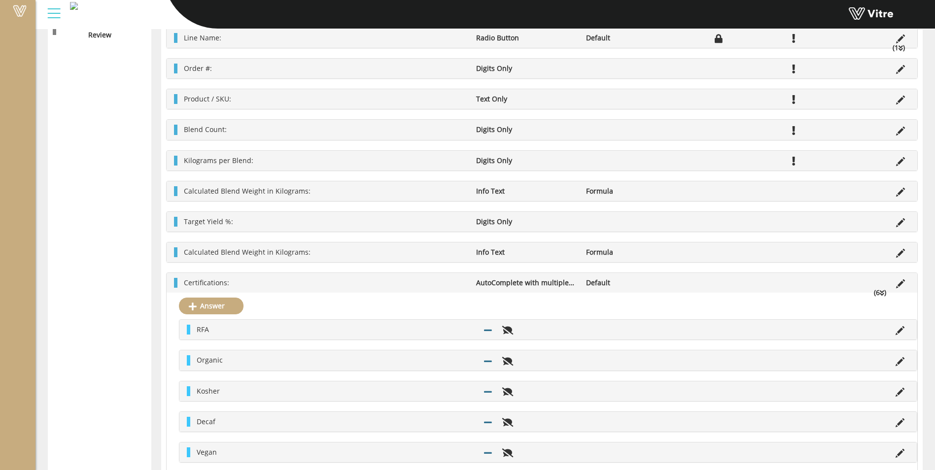
click at [420, 275] on div "Certifications: AutoComplete with multiple values Default (6 )" at bounding box center [542, 283] width 751 height 20
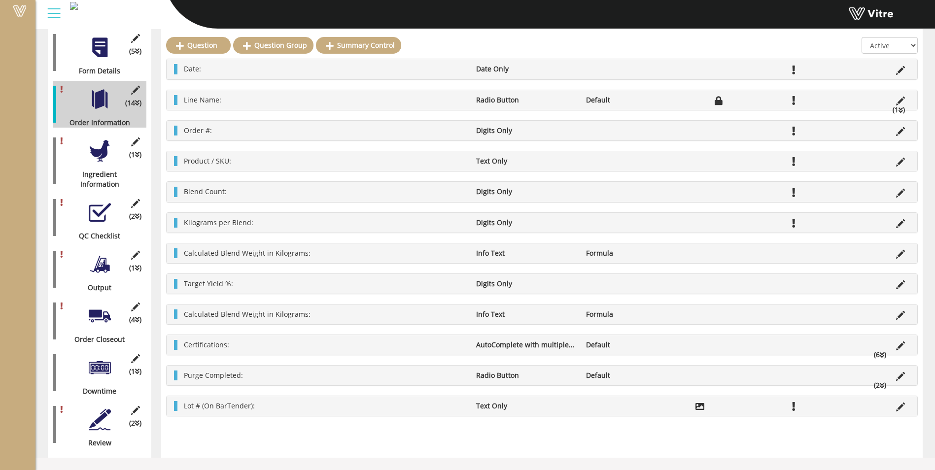
scroll to position [147, 0]
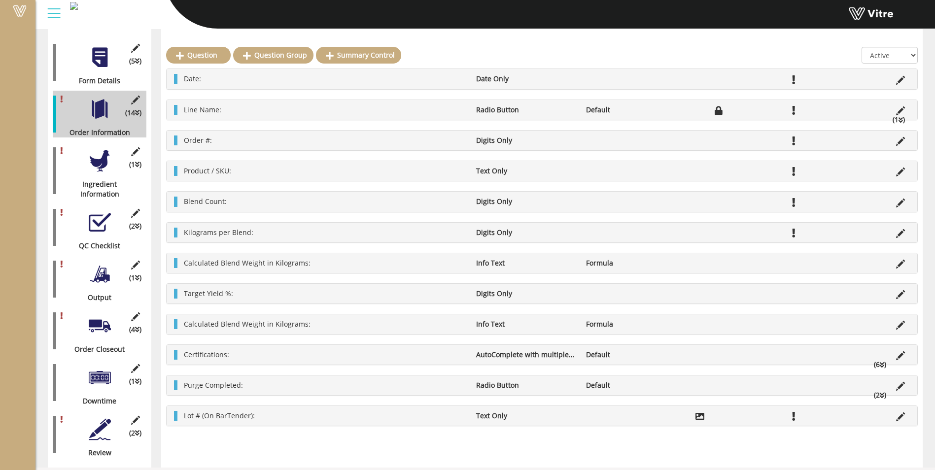
click at [95, 153] on div at bounding box center [100, 161] width 22 height 22
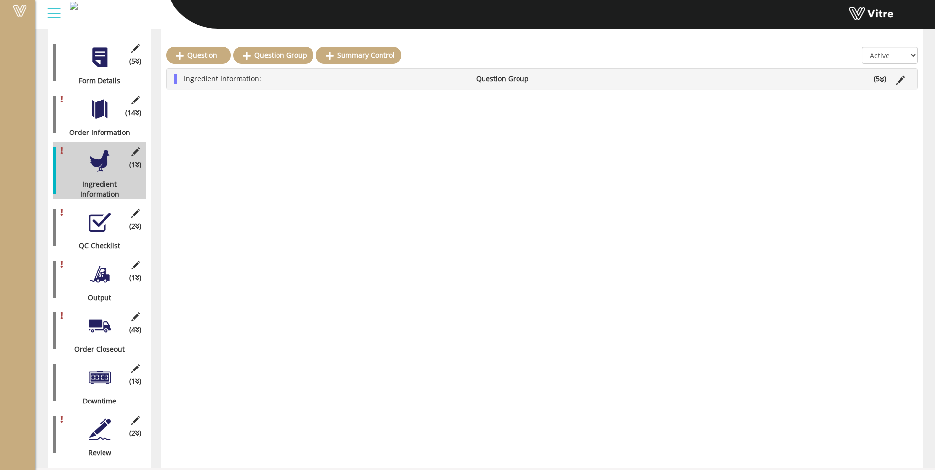
click at [288, 82] on li "Ingredient Information:" at bounding box center [325, 79] width 292 height 10
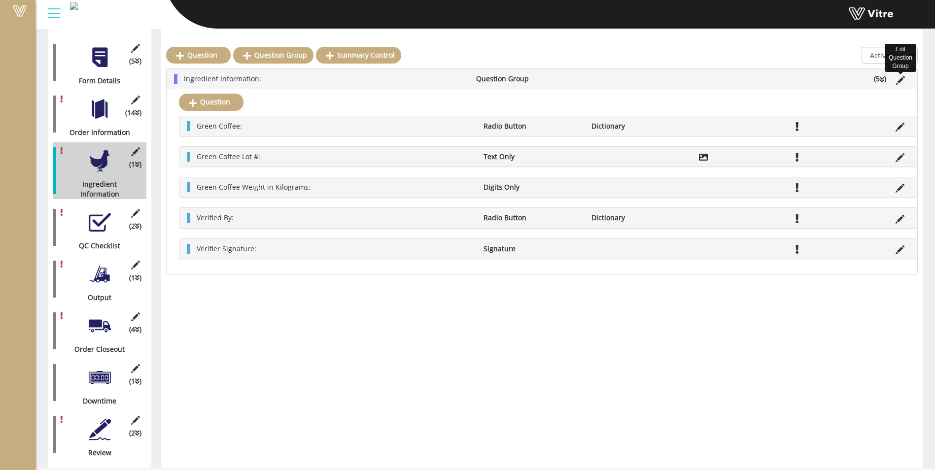
click at [902, 81] on icon at bounding box center [900, 80] width 9 height 9
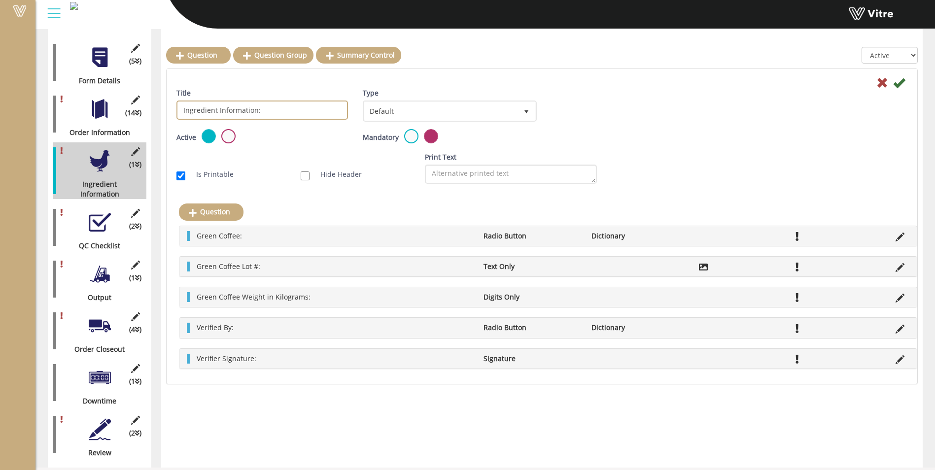
drag, startPoint x: 217, startPoint y: 109, endPoint x: 175, endPoint y: 111, distance: 41.4
click at [175, 111] on div "Title Ingredient Information:" at bounding box center [262, 107] width 186 height 39
drag, startPoint x: 244, startPoint y: 110, endPoint x: 205, endPoint y: 108, distance: 39.0
click at [205, 108] on input "Coffee Information:" at bounding box center [262, 110] width 172 height 19
type input "Coffee:"
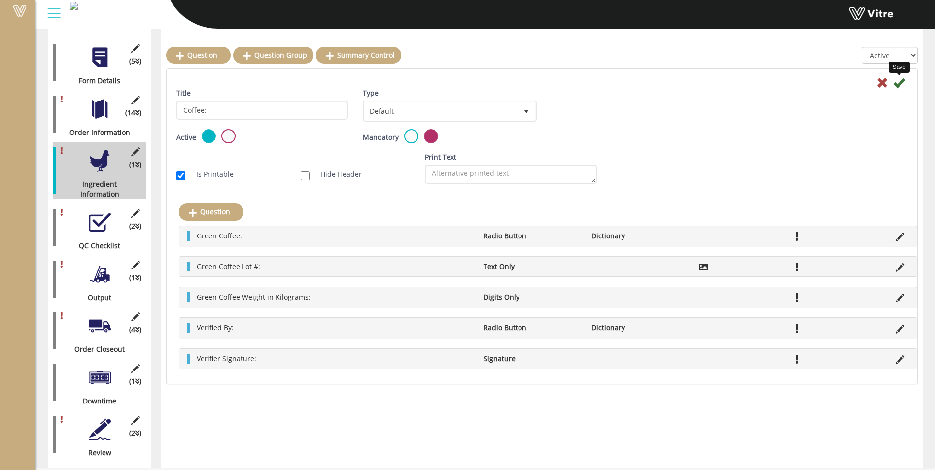
click at [895, 86] on icon at bounding box center [899, 83] width 12 height 12
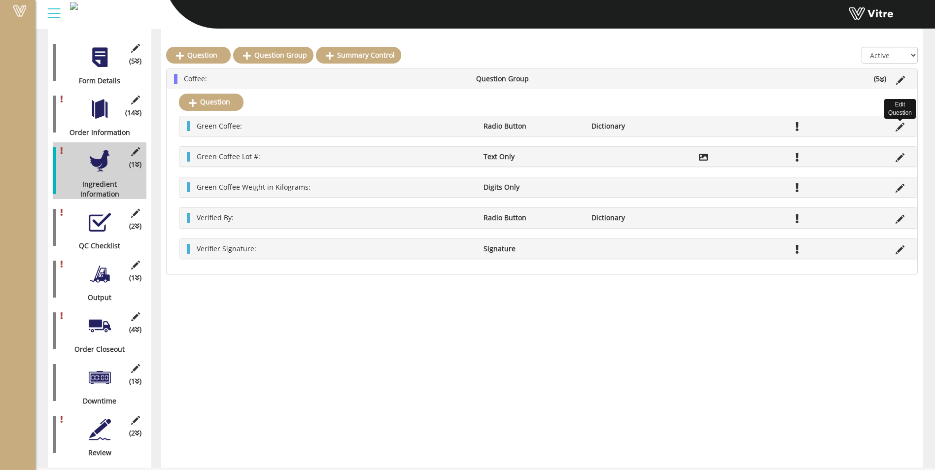
click at [897, 126] on icon at bounding box center [900, 127] width 9 height 9
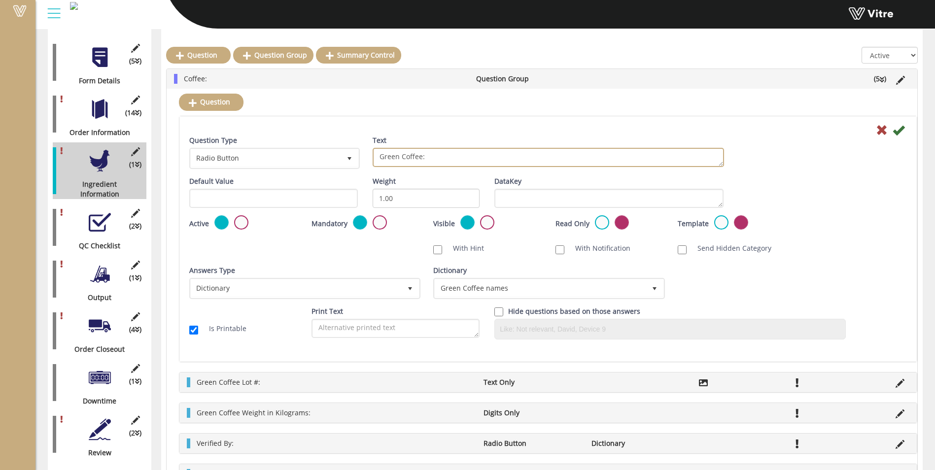
drag, startPoint x: 400, startPoint y: 156, endPoint x: 371, endPoint y: 156, distance: 29.6
click at [371, 156] on div "Text Green Coffee:" at bounding box center [548, 155] width 366 height 39
type textarea "Coffee:"
click at [345, 158] on span "select" at bounding box center [350, 158] width 18 height 18
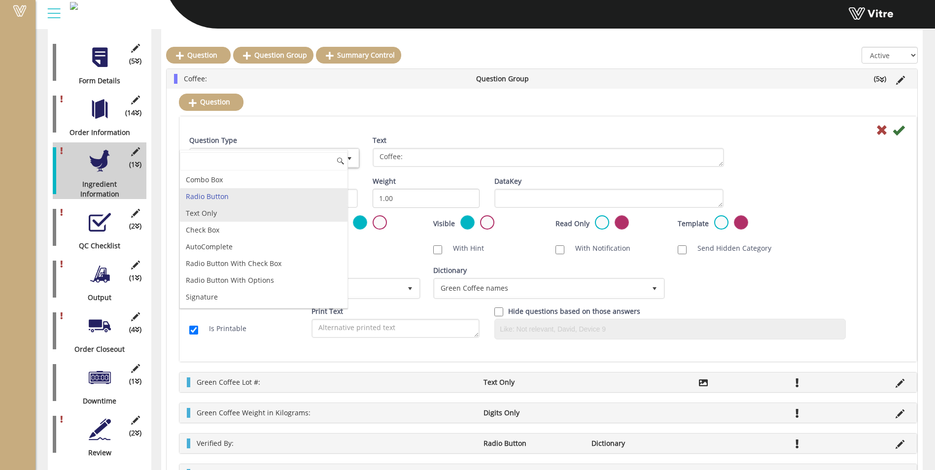
click at [271, 218] on li "Text Only" at bounding box center [264, 213] width 168 height 17
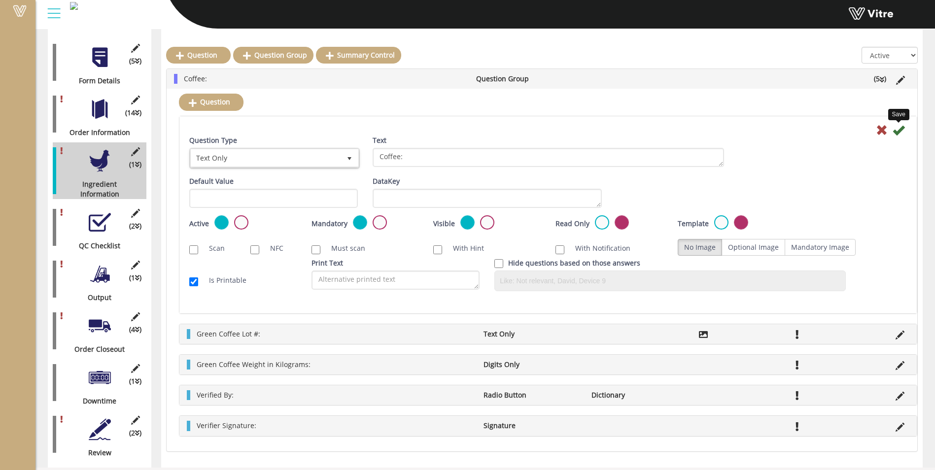
click at [898, 126] on icon at bounding box center [899, 130] width 12 height 12
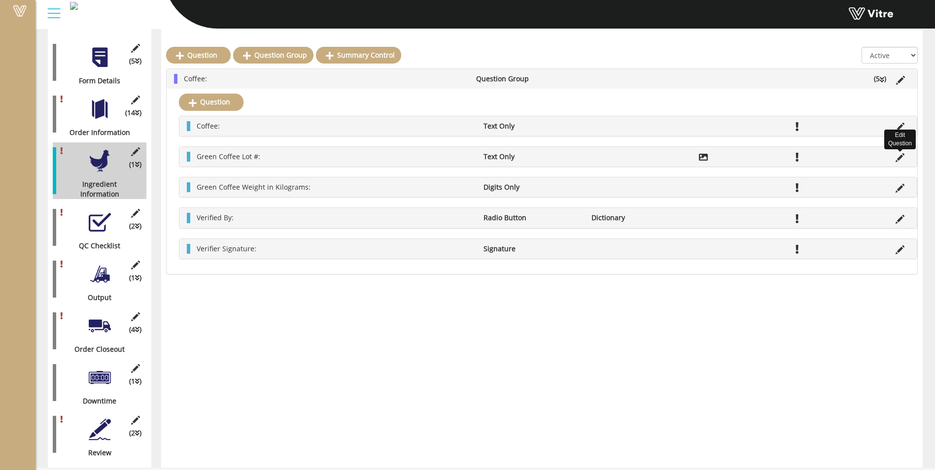
click at [897, 159] on icon at bounding box center [900, 157] width 9 height 9
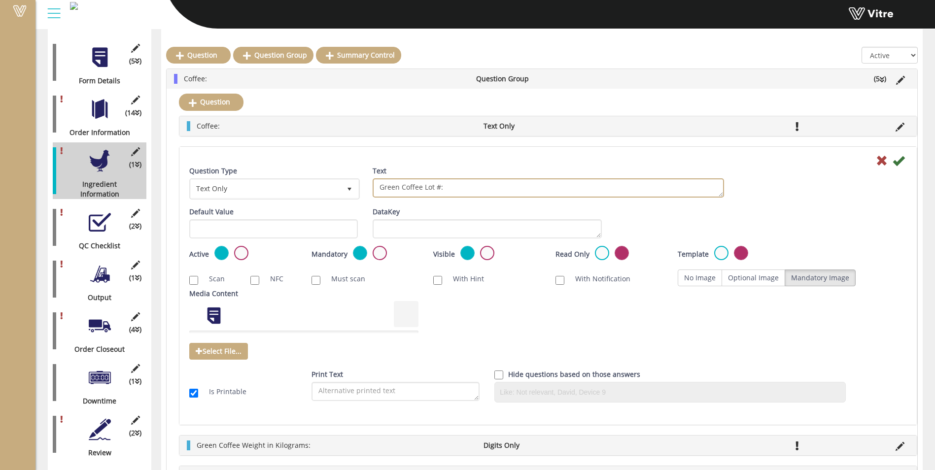
drag, startPoint x: 401, startPoint y: 188, endPoint x: 366, endPoint y: 192, distance: 35.2
click at [367, 192] on div "Text Green Coffee Lot #:" at bounding box center [548, 185] width 366 height 39
type textarea "Coffee Lot #:"
click at [898, 162] on icon at bounding box center [899, 161] width 12 height 12
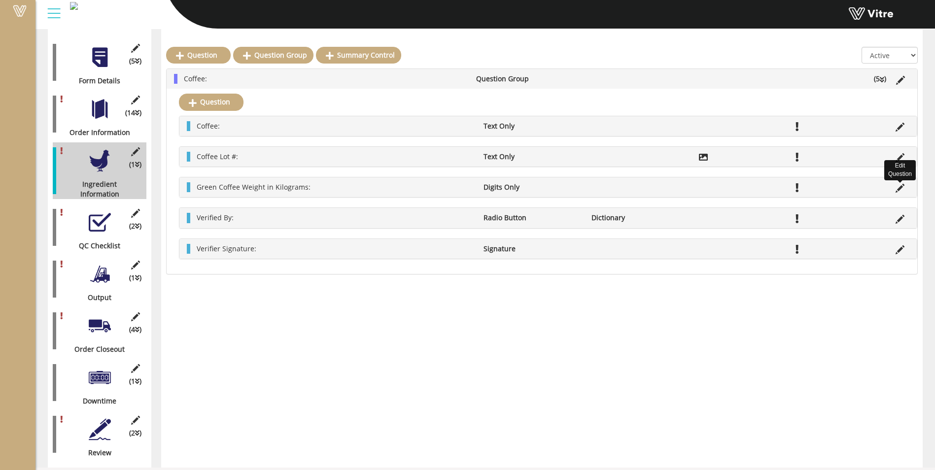
click at [899, 190] on icon at bounding box center [900, 188] width 9 height 9
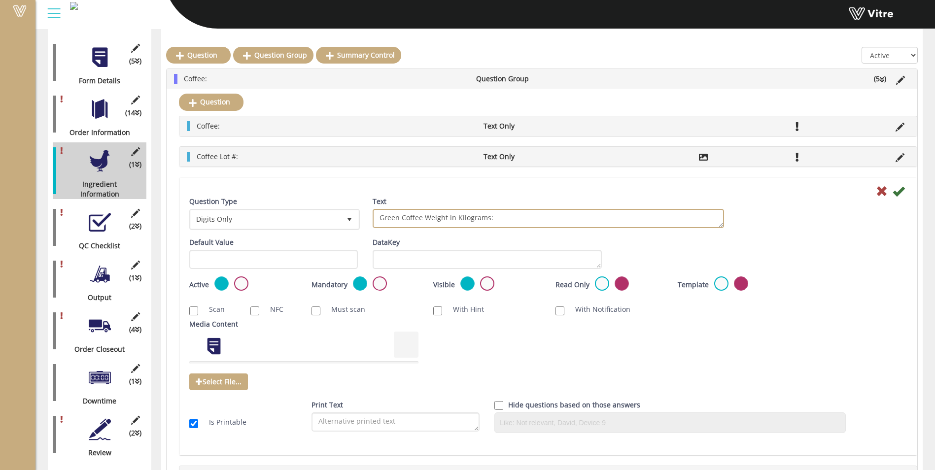
drag, startPoint x: 424, startPoint y: 219, endPoint x: 371, endPoint y: 222, distance: 53.8
click at [371, 222] on div "Text Green Coffee Weight in Kilograms:" at bounding box center [548, 216] width 366 height 39
click at [400, 211] on textarea "Green Coffee Weight in Kilograms:" at bounding box center [548, 218] width 351 height 19
drag, startPoint x: 401, startPoint y: 217, endPoint x: 382, endPoint y: 220, distance: 19.5
click at [382, 220] on textarea "Green Coffee Weight in Kilograms:" at bounding box center [548, 218] width 351 height 19
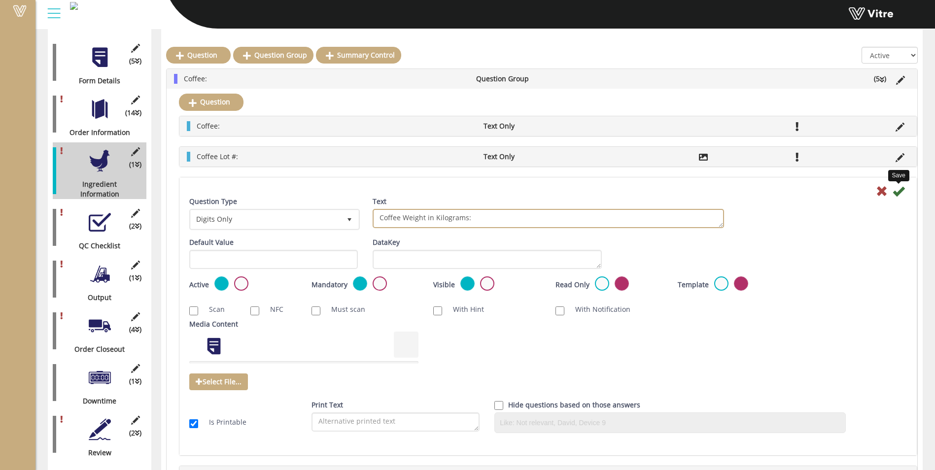
type textarea "Coffee Weight in Kilograms:"
click at [893, 192] on icon at bounding box center [899, 191] width 12 height 12
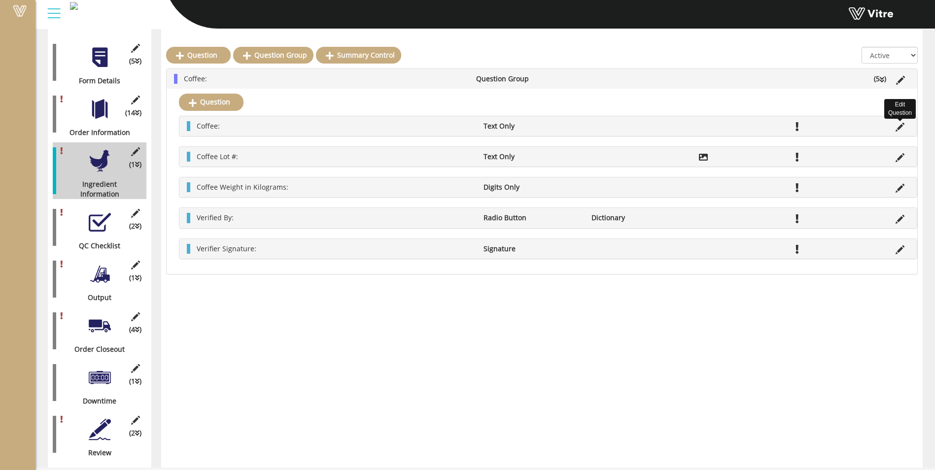
click at [901, 129] on icon at bounding box center [900, 127] width 9 height 9
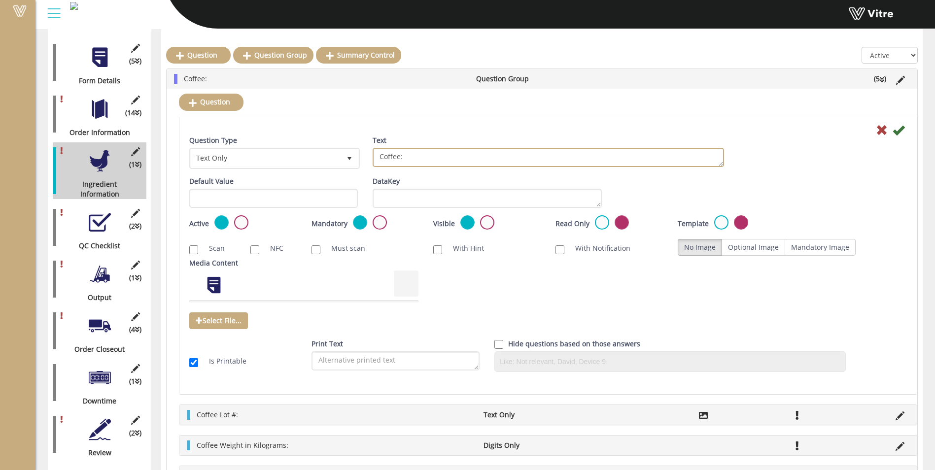
click at [400, 159] on textarea "Coffee:" at bounding box center [548, 157] width 351 height 19
type textarea "Coffee:"
click at [896, 134] on icon at bounding box center [899, 130] width 12 height 12
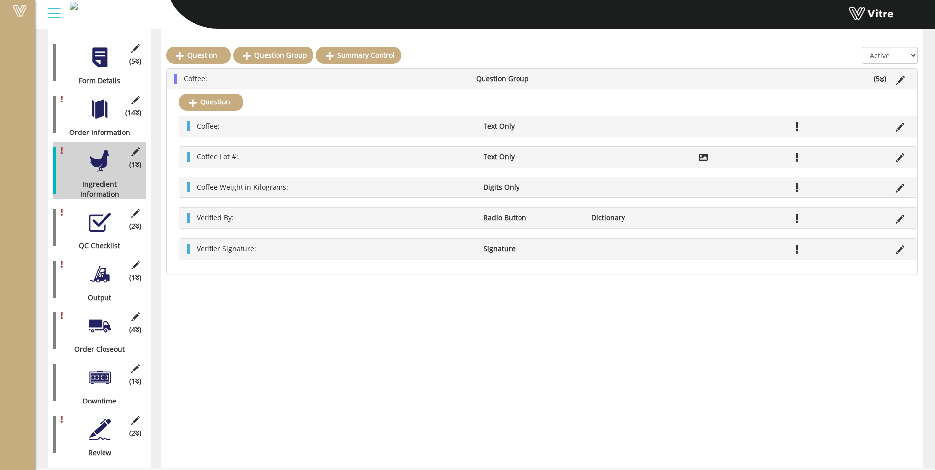
click at [291, 71] on div "Coffee: Question Group (5 )" at bounding box center [542, 79] width 751 height 20
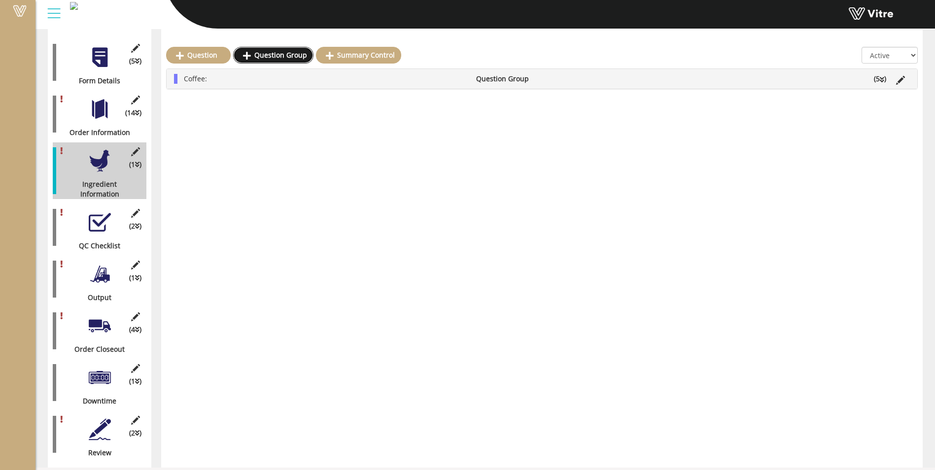
click at [277, 58] on link "Question Group" at bounding box center [273, 55] width 80 height 17
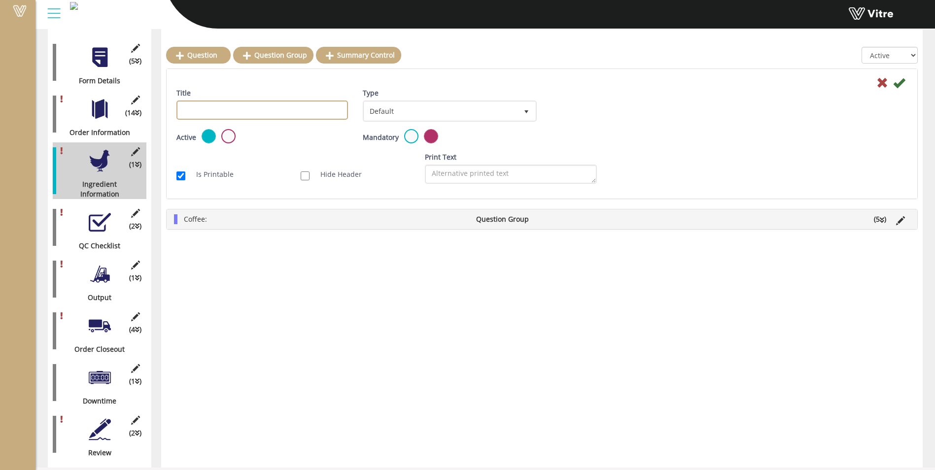
click at [264, 109] on input "Title" at bounding box center [262, 110] width 172 height 19
type input "Flavor"
click at [903, 81] on icon at bounding box center [899, 83] width 12 height 12
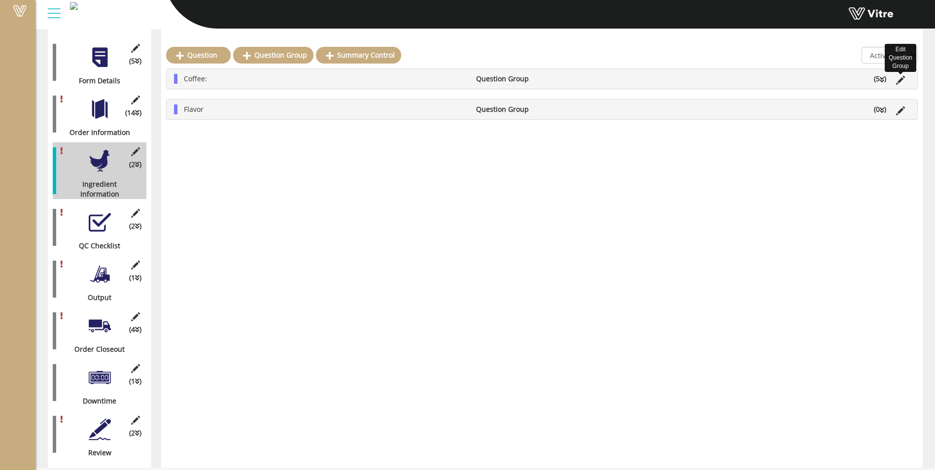
click at [898, 81] on icon at bounding box center [900, 80] width 9 height 9
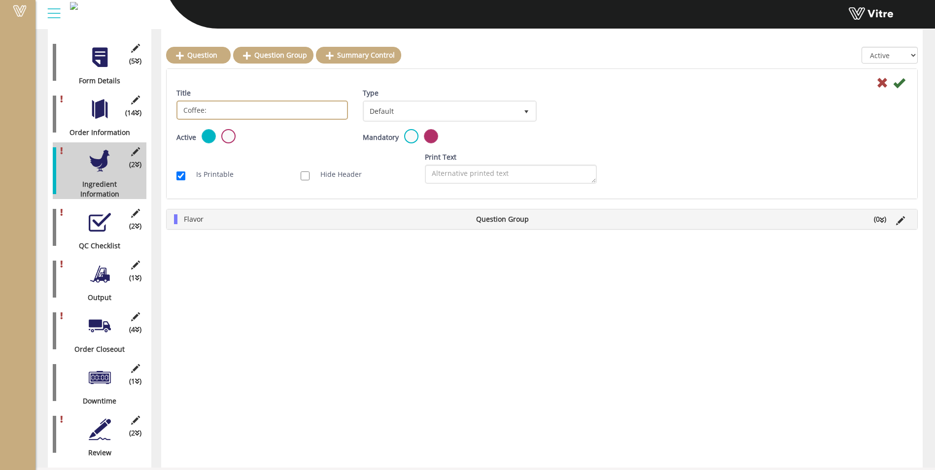
click at [243, 105] on input "Coffee:" at bounding box center [262, 110] width 172 height 19
type input "Coffee"
click at [896, 84] on icon at bounding box center [899, 83] width 12 height 12
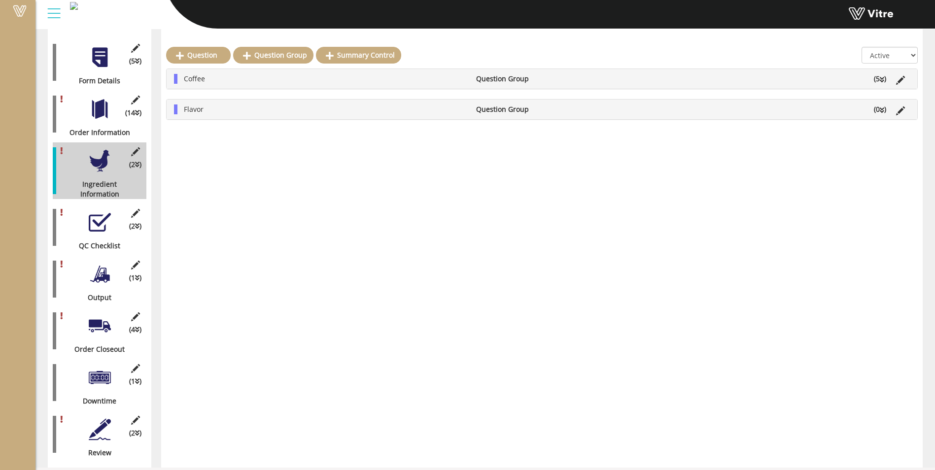
click at [322, 107] on li "Flavor" at bounding box center [325, 110] width 292 height 10
click at [230, 131] on link "Question" at bounding box center [211, 132] width 65 height 17
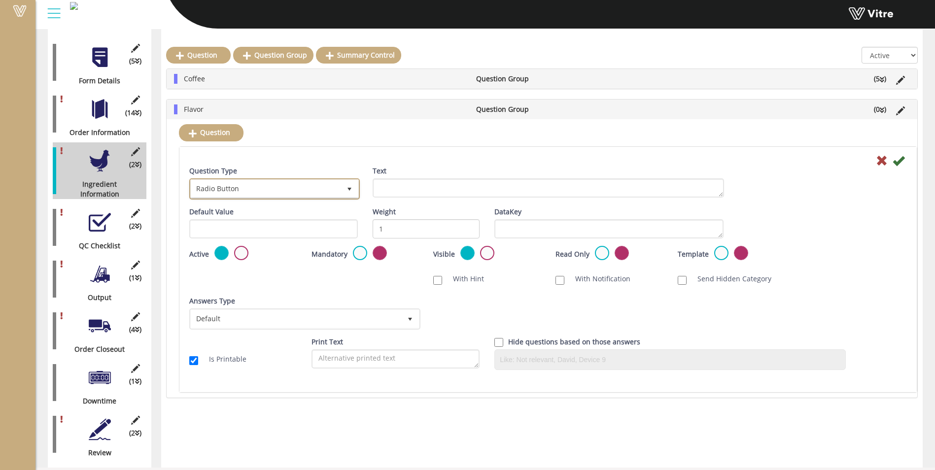
click at [259, 188] on span "Radio Button" at bounding box center [266, 189] width 150 height 18
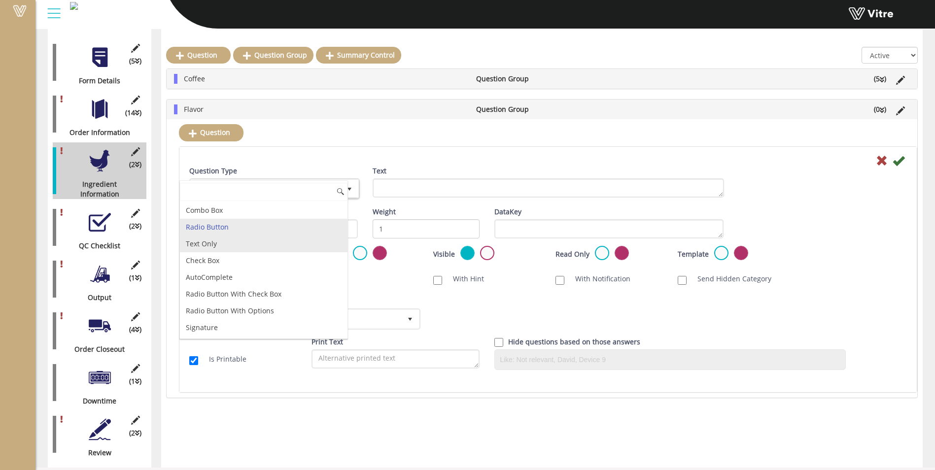
click at [239, 243] on li "Text Only" at bounding box center [264, 244] width 168 height 17
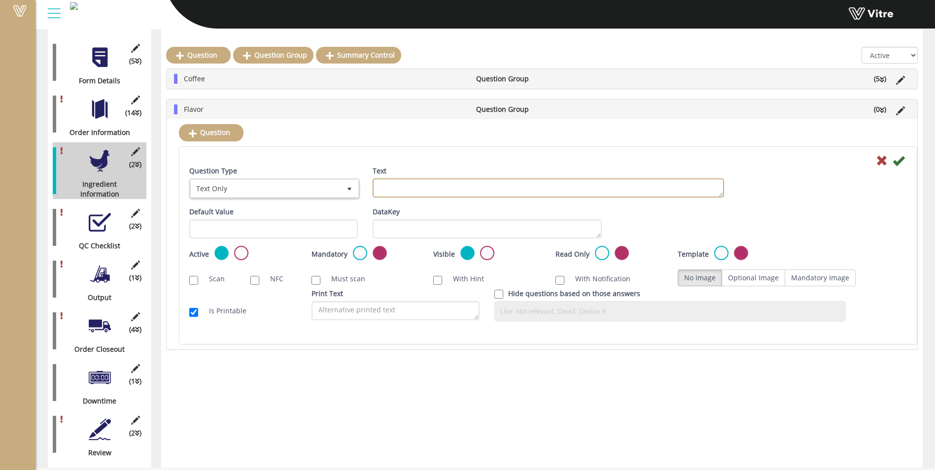
click at [407, 186] on textarea "Text" at bounding box center [548, 187] width 351 height 19
type textarea "Flavor:"
click at [360, 250] on label at bounding box center [360, 253] width 14 height 14
click at [0, 0] on input "radio" at bounding box center [0, 0] width 0 height 0
click at [900, 161] on icon at bounding box center [899, 161] width 12 height 12
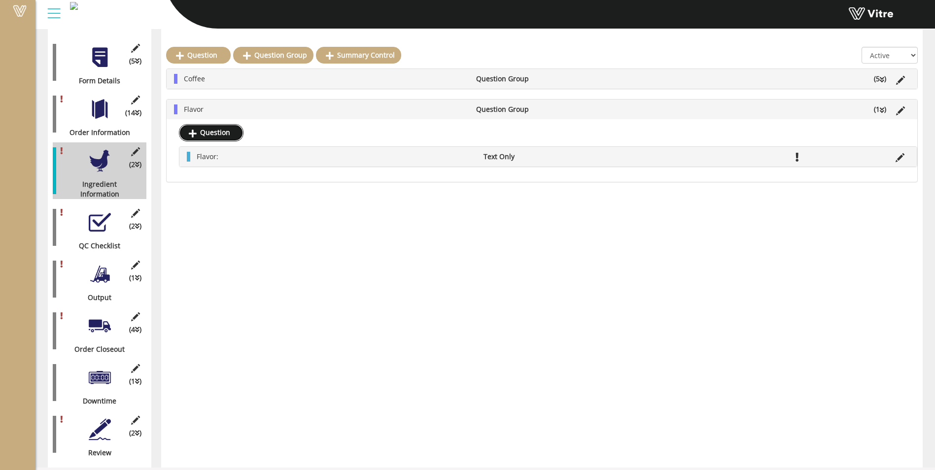
click at [226, 133] on link "Question" at bounding box center [211, 132] width 65 height 17
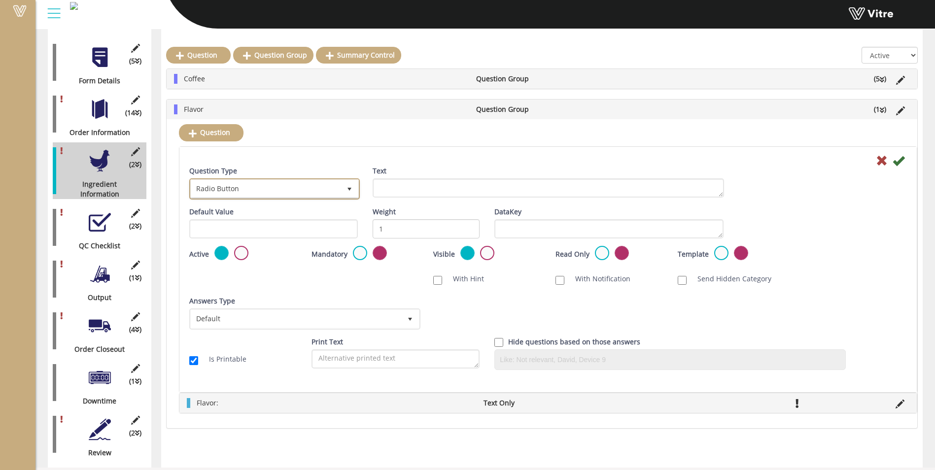
click at [322, 194] on span "Radio Button" at bounding box center [266, 189] width 150 height 18
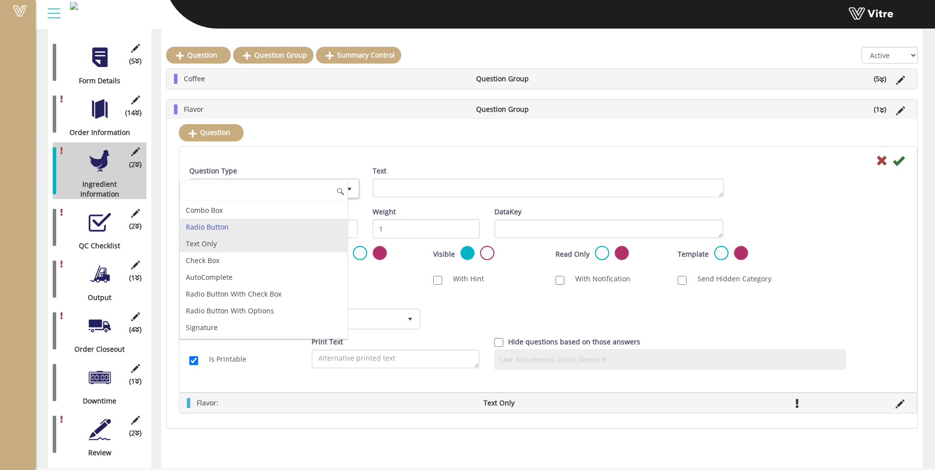
click at [235, 248] on li "Text Only" at bounding box center [264, 244] width 168 height 17
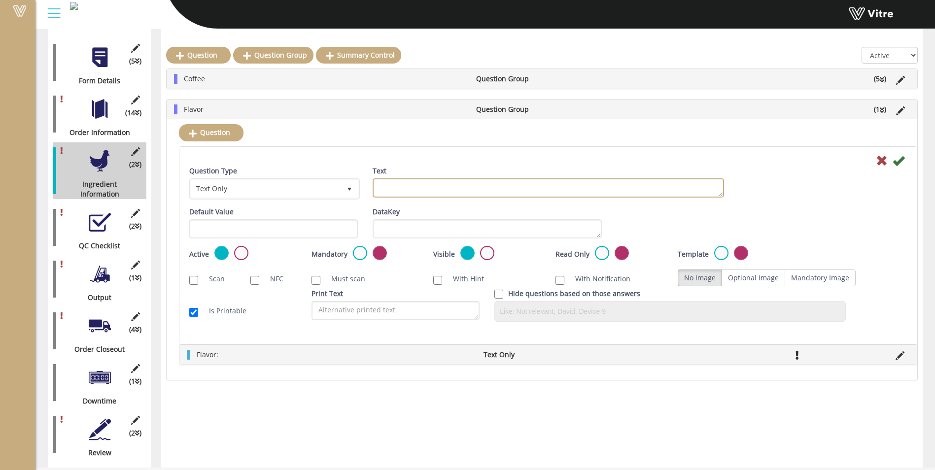
click at [388, 191] on textarea "Text" at bounding box center [548, 187] width 351 height 19
type textarea "Flavor Lot#:"
click at [361, 259] on label at bounding box center [360, 253] width 14 height 14
click at [0, 0] on input "radio" at bounding box center [0, 0] width 0 height 0
click at [817, 281] on label "Mandatory Image" at bounding box center [820, 278] width 71 height 17
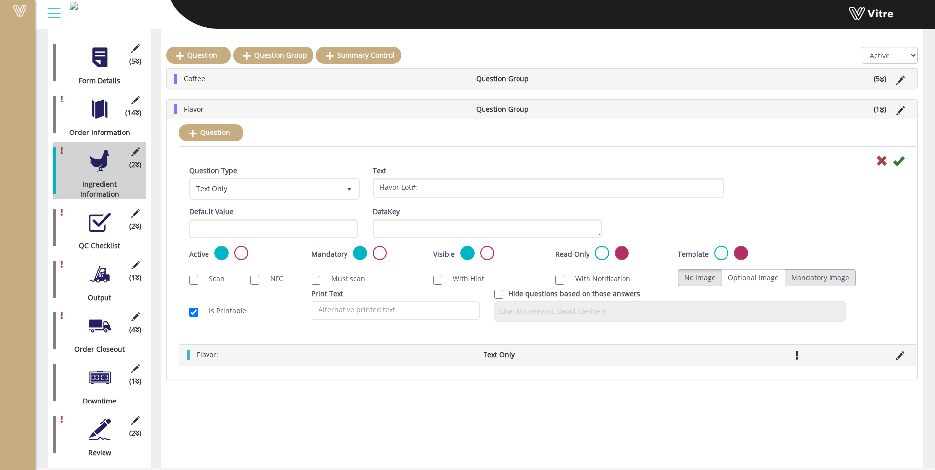
radio input "true"
click at [896, 165] on icon at bounding box center [899, 161] width 12 height 12
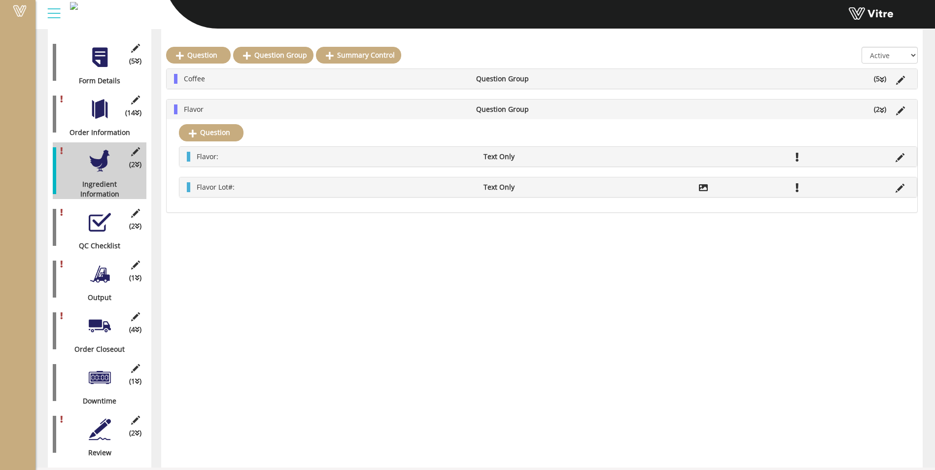
click at [518, 74] on li "Question Group" at bounding box center [525, 79] width 109 height 10
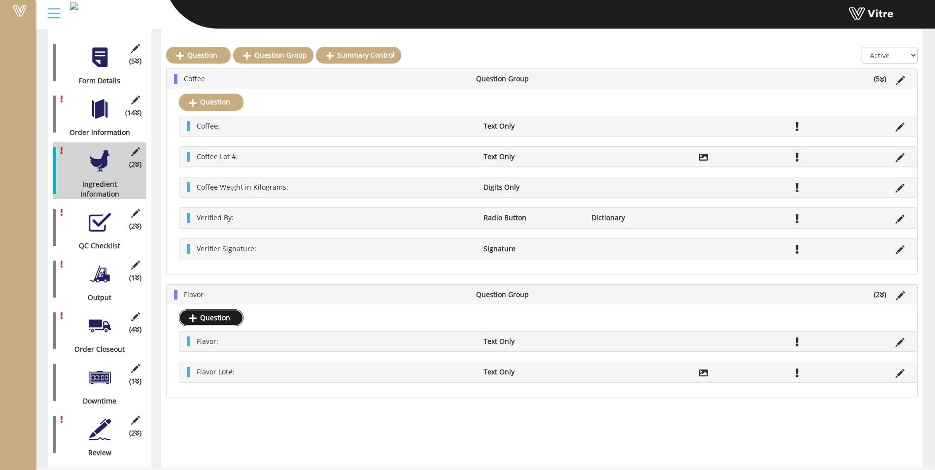
click at [225, 320] on link "Question" at bounding box center [211, 318] width 65 height 17
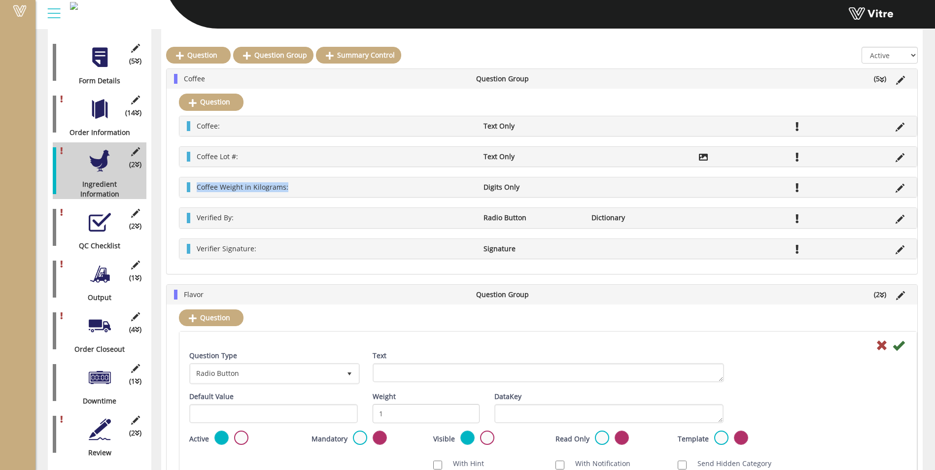
drag, startPoint x: 198, startPoint y: 187, endPoint x: 269, endPoint y: 193, distance: 71.7
click at [269, 193] on div "Coffee Weight in Kilograms: Digits Only" at bounding box center [547, 187] width 737 height 20
drag, startPoint x: 269, startPoint y: 193, endPoint x: 257, endPoint y: 189, distance: 12.8
click at [257, 189] on span "Coffee Weight in Kilograms:" at bounding box center [243, 186] width 92 height 9
drag, startPoint x: 219, startPoint y: 188, endPoint x: 284, endPoint y: 193, distance: 65.2
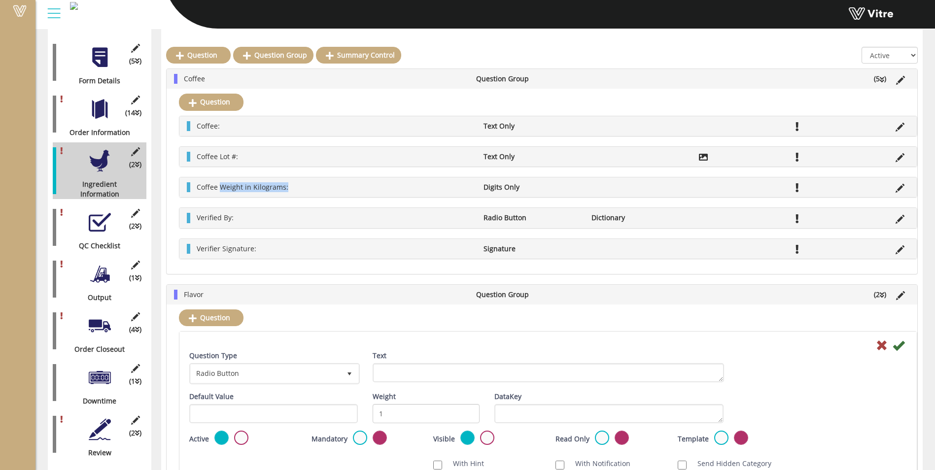
click at [284, 193] on div "Coffee Weight in Kilograms: Digits Only" at bounding box center [547, 187] width 737 height 20
copy span "Weight in Kilograms:"
click at [495, 376] on textarea "Text" at bounding box center [548, 372] width 351 height 19
paste textarea "Weight in Kilograms:"
click at [377, 371] on textarea "Weight in Kilograms:" at bounding box center [548, 372] width 351 height 19
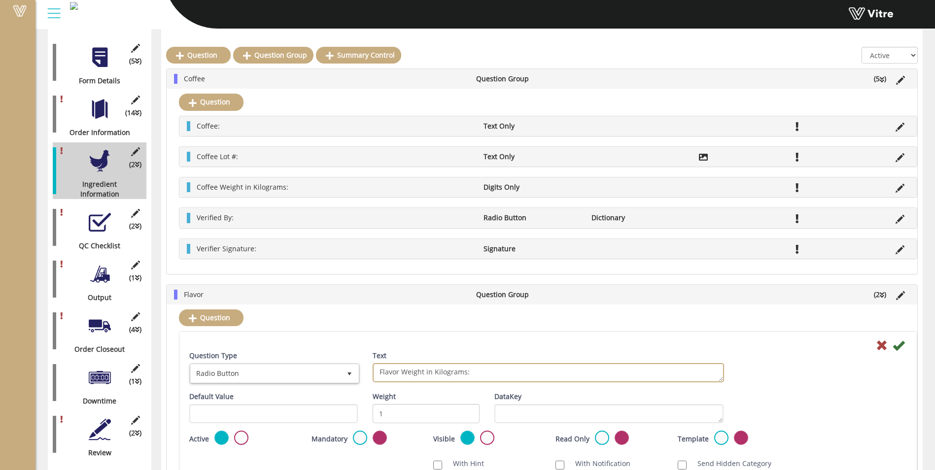
type textarea "Flavor Weight in Kilograms:"
click at [341, 376] on span "select" at bounding box center [350, 374] width 18 height 18
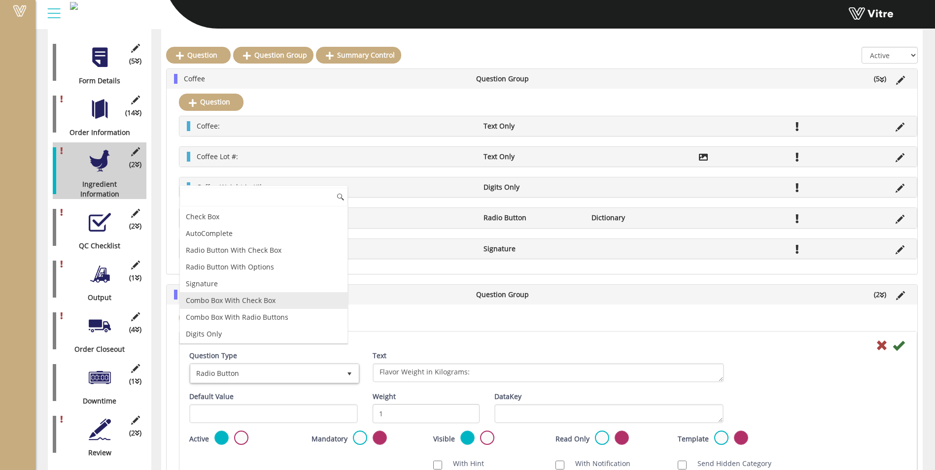
scroll to position [99, 0]
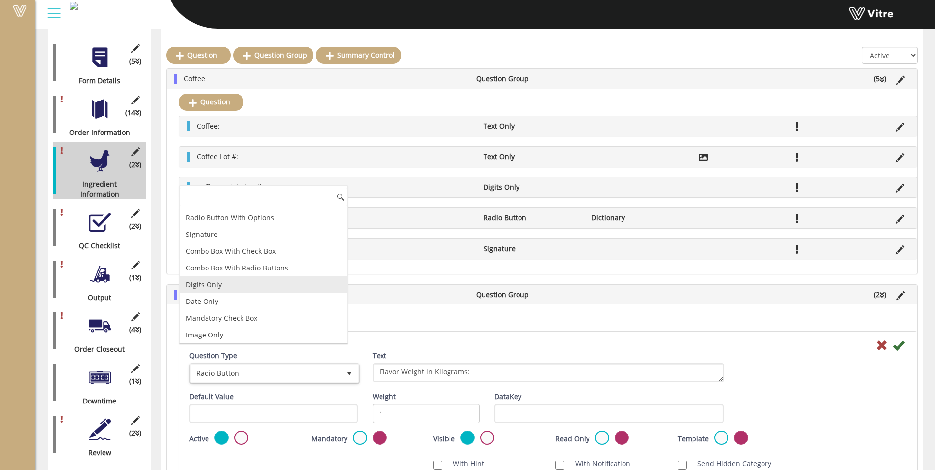
click at [235, 280] on li "Digits Only" at bounding box center [264, 285] width 168 height 17
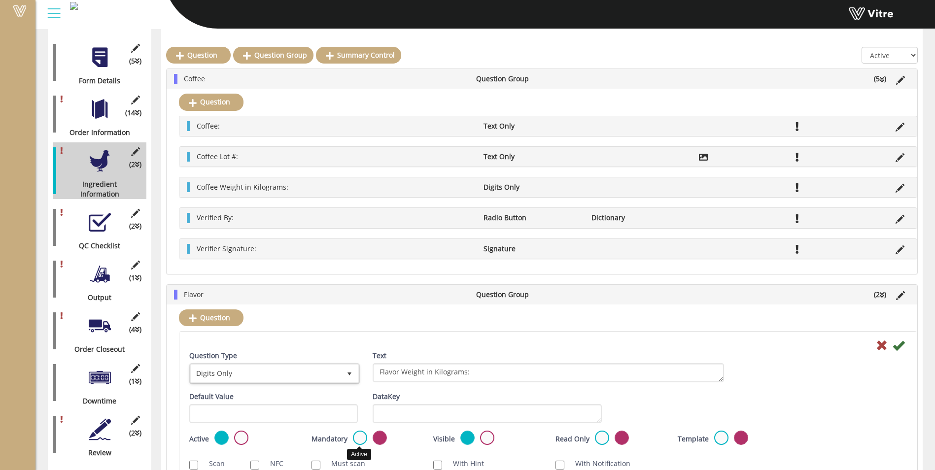
click at [358, 442] on label at bounding box center [360, 438] width 14 height 14
click at [0, 0] on input "radio" at bounding box center [0, 0] width 0 height 0
click at [904, 346] on icon at bounding box center [899, 346] width 12 height 12
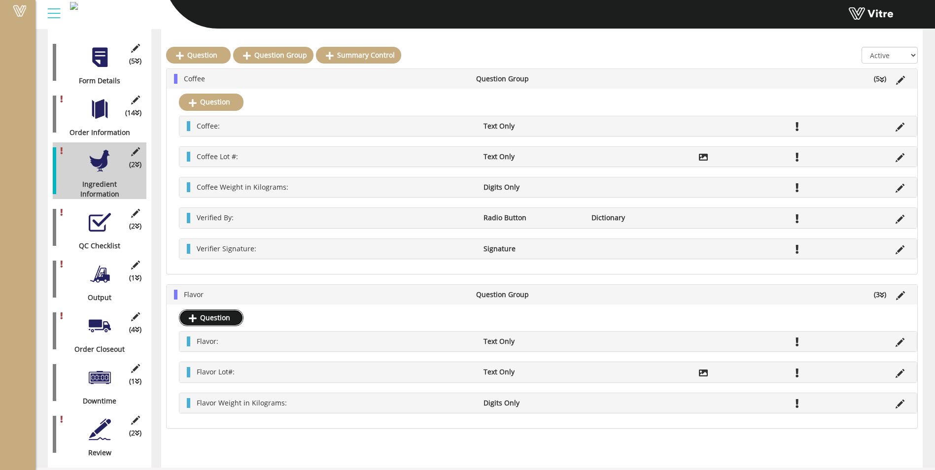
click at [215, 318] on link "Question" at bounding box center [211, 318] width 65 height 17
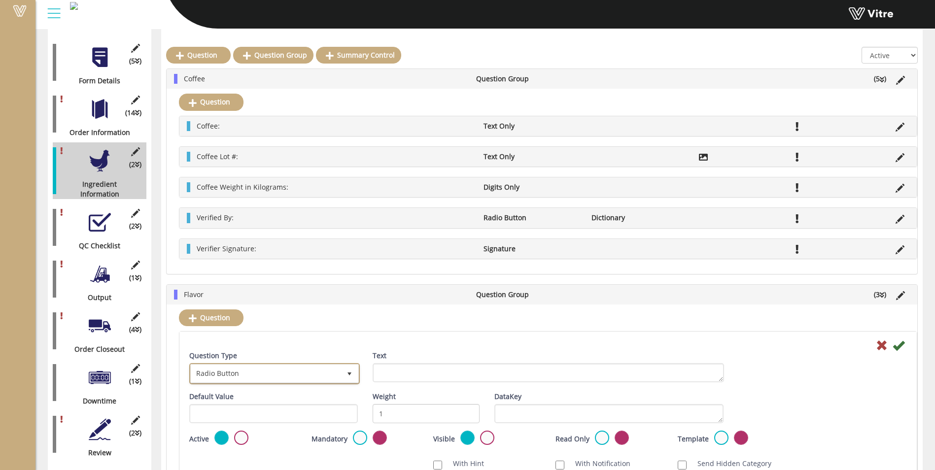
click at [291, 379] on span "Radio Button" at bounding box center [266, 374] width 150 height 18
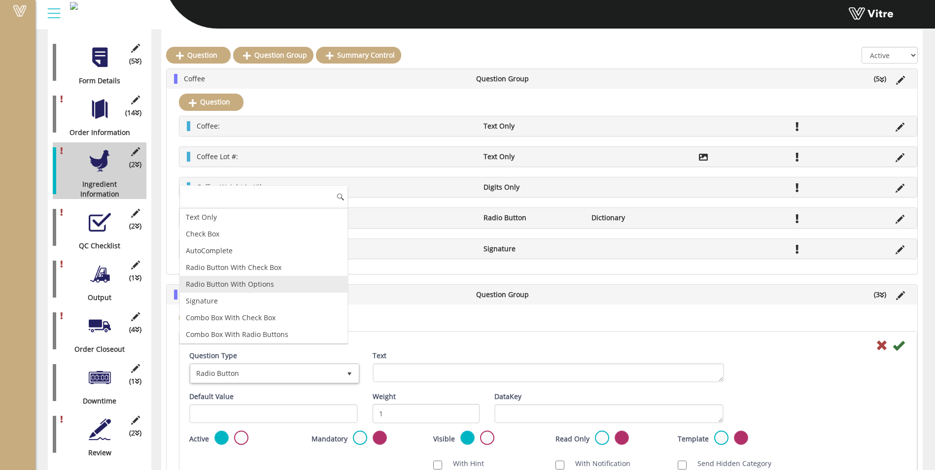
scroll to position [49, 0]
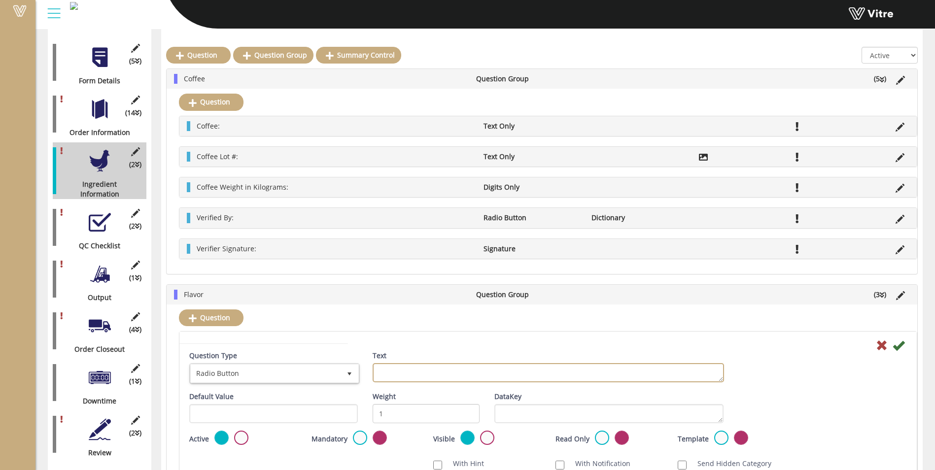
click at [444, 373] on textarea "Text" at bounding box center [548, 372] width 351 height 19
type textarea "Verified By:"
click at [363, 441] on label at bounding box center [360, 438] width 14 height 14
click at [0, 0] on input "radio" at bounding box center [0, 0] width 0 height 0
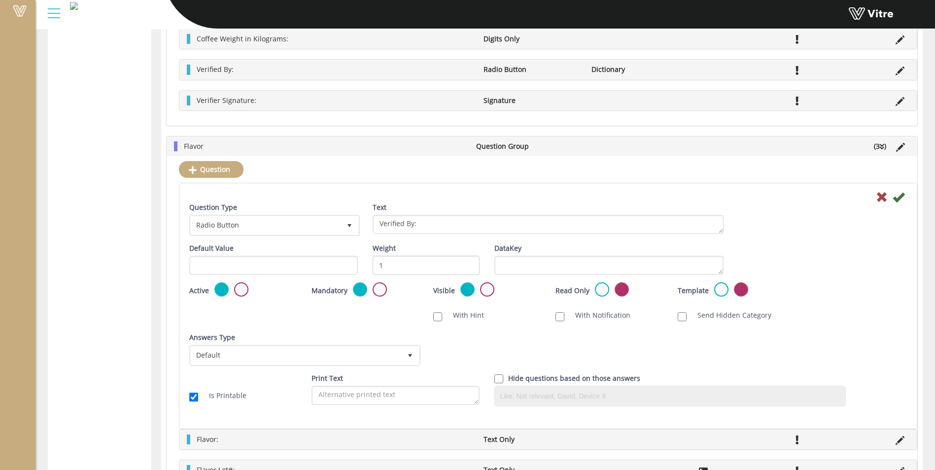
scroll to position [690, 0]
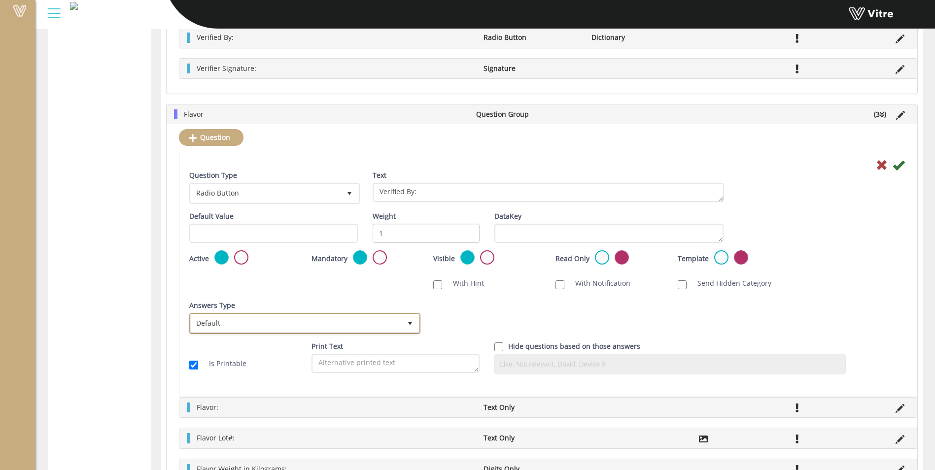
click at [273, 317] on span "Default" at bounding box center [296, 324] width 210 height 18
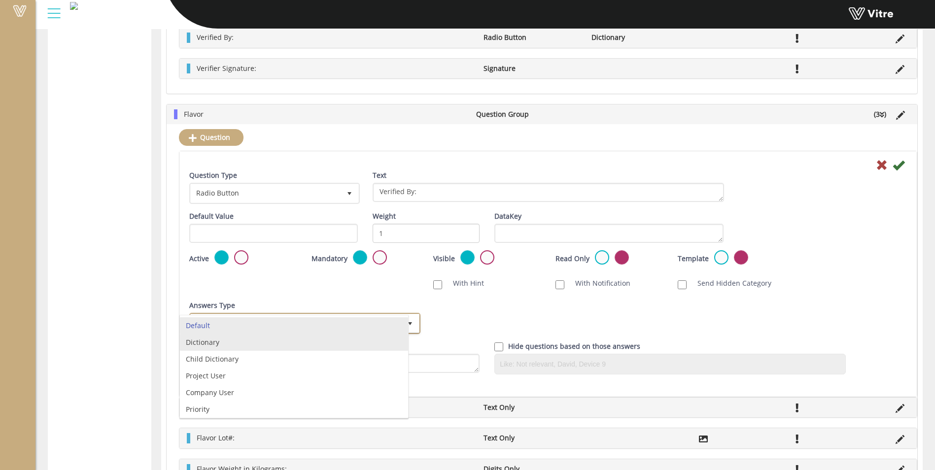
click at [247, 349] on li "Dictionary" at bounding box center [294, 342] width 228 height 17
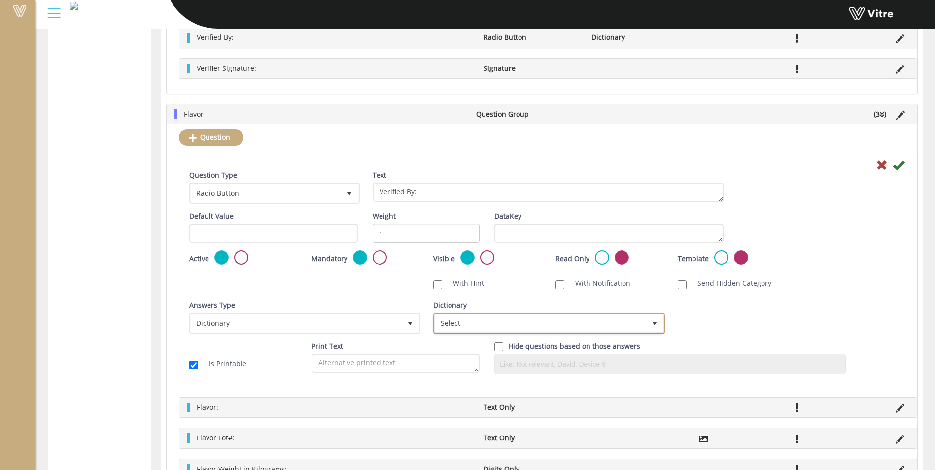
click at [491, 326] on span "Select" at bounding box center [540, 324] width 210 height 18
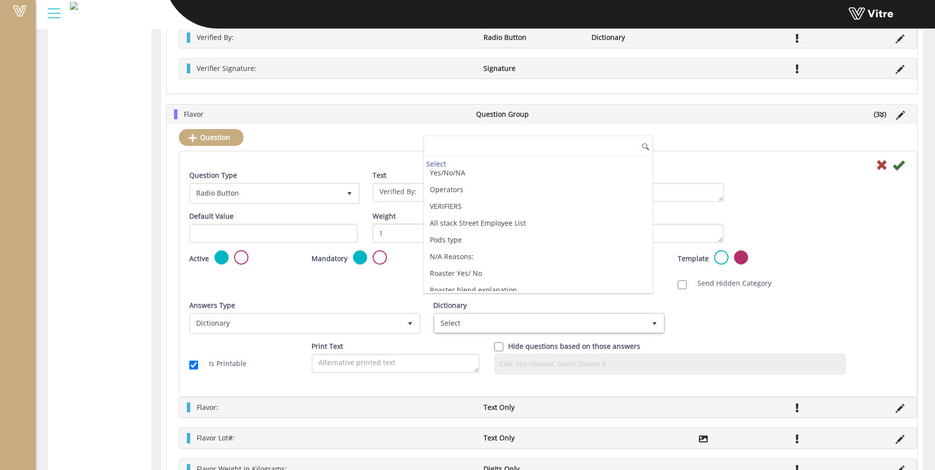
scroll to position [197, 0]
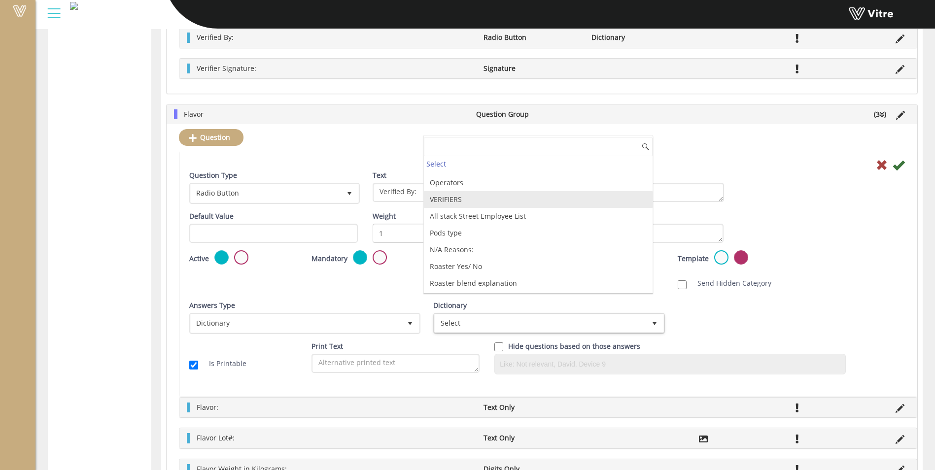
click at [502, 200] on li "VERIFIERS" at bounding box center [538, 199] width 228 height 17
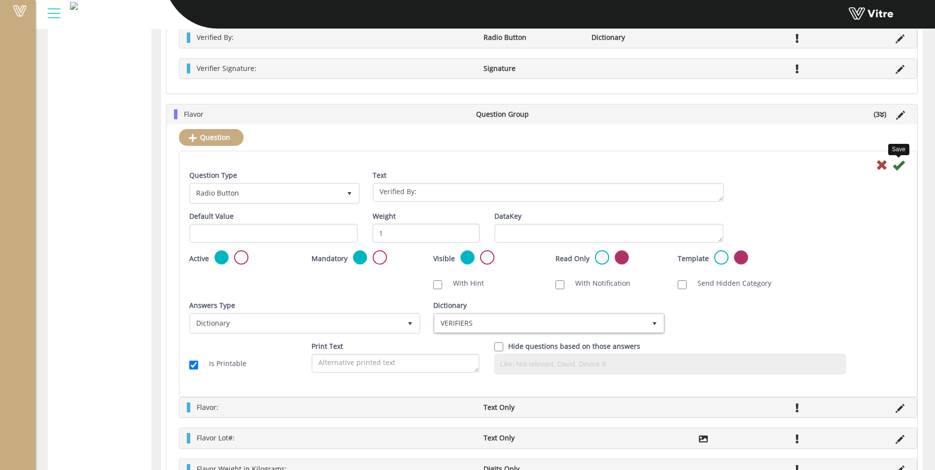
click at [898, 164] on icon at bounding box center [899, 165] width 12 height 12
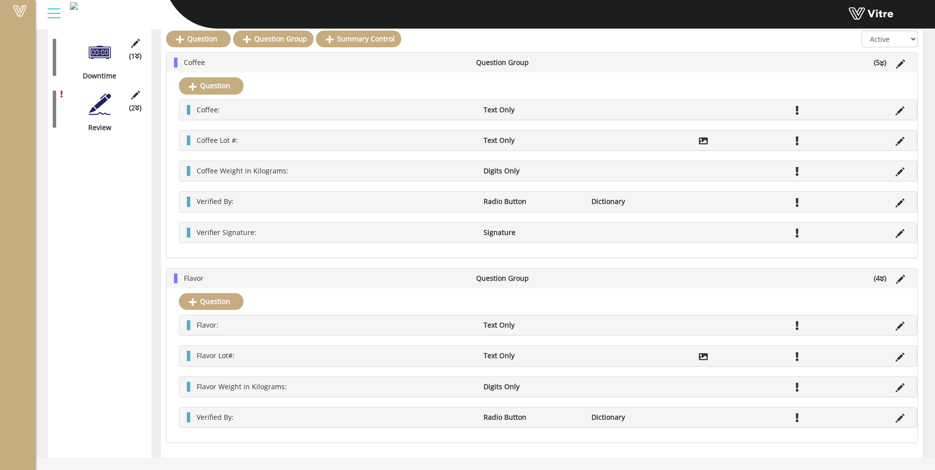
scroll to position [522, 0]
click at [220, 303] on link "Question" at bounding box center [211, 301] width 65 height 17
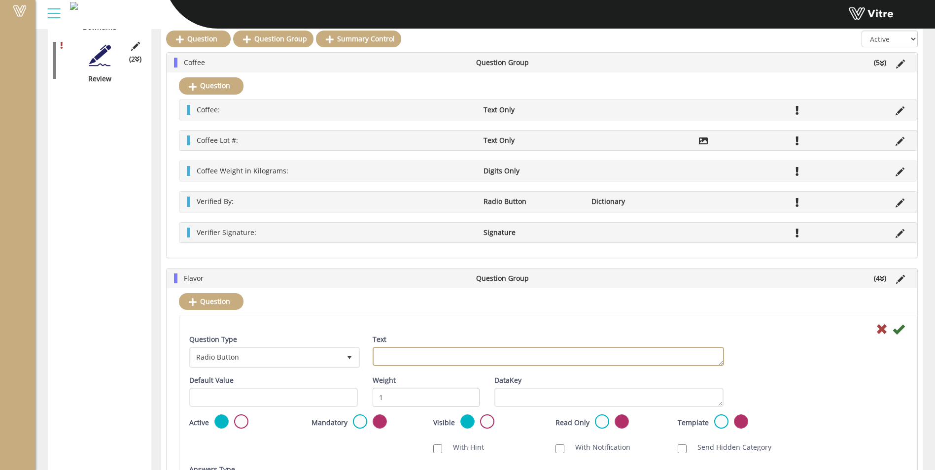
click at [380, 359] on textarea "Text" at bounding box center [548, 356] width 351 height 19
type textarea "Verifier Signature:"
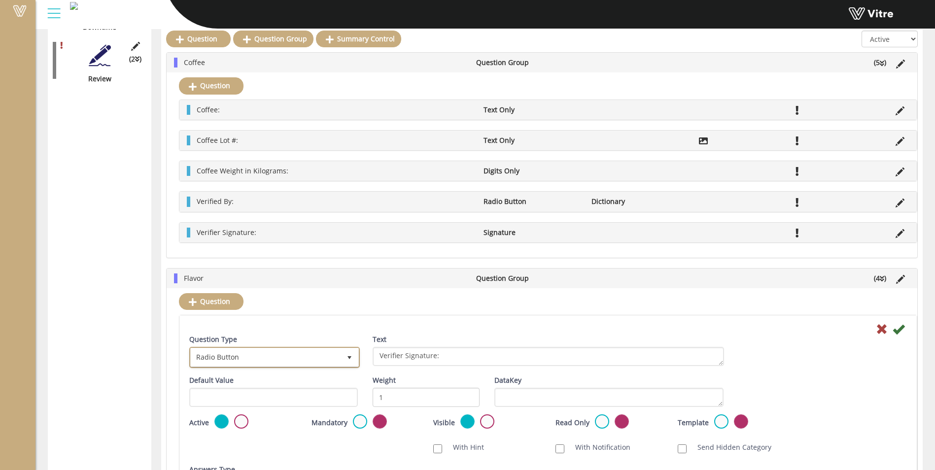
click at [337, 354] on span "Radio Button" at bounding box center [266, 358] width 150 height 18
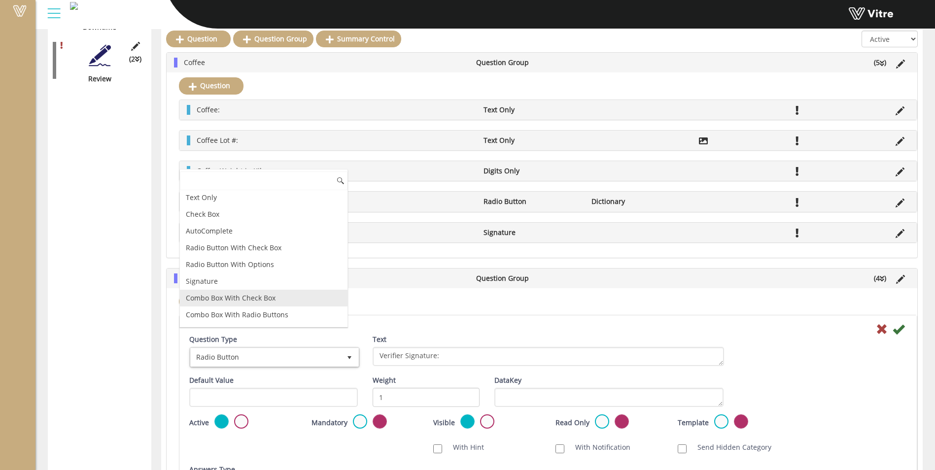
scroll to position [49, 0]
click at [229, 269] on li "Signature" at bounding box center [264, 267] width 168 height 17
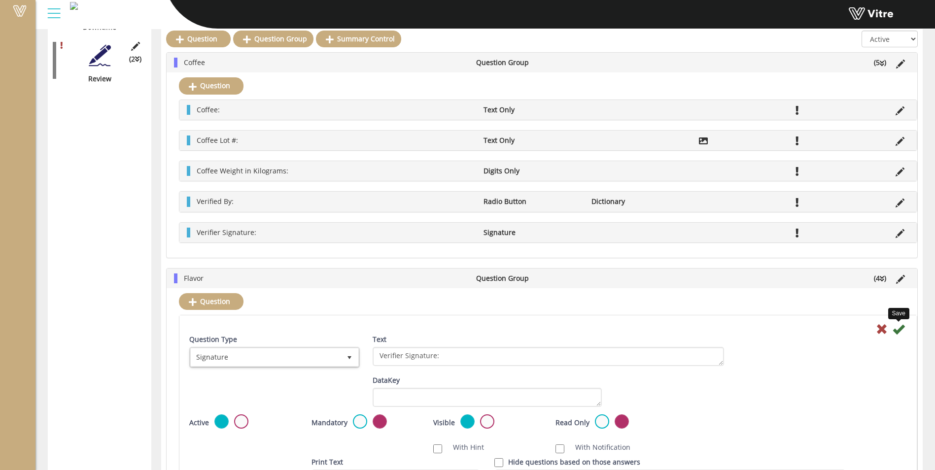
click at [901, 327] on icon at bounding box center [899, 329] width 12 height 12
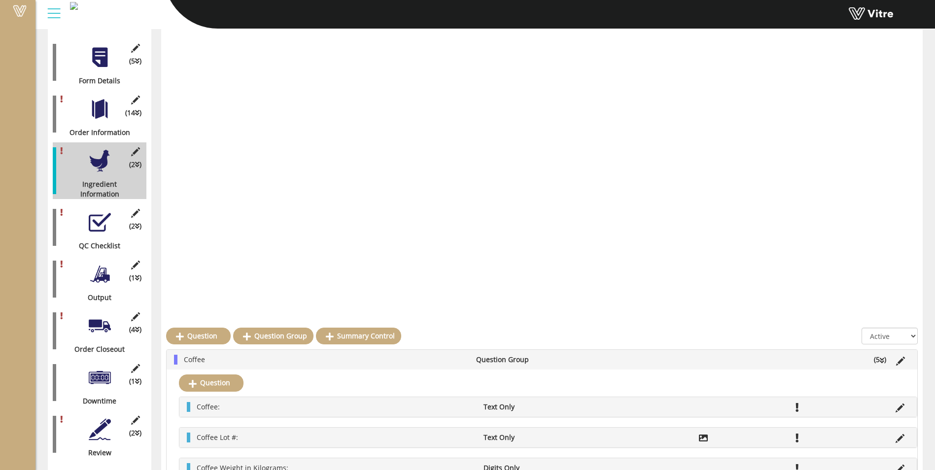
scroll to position [522, 0]
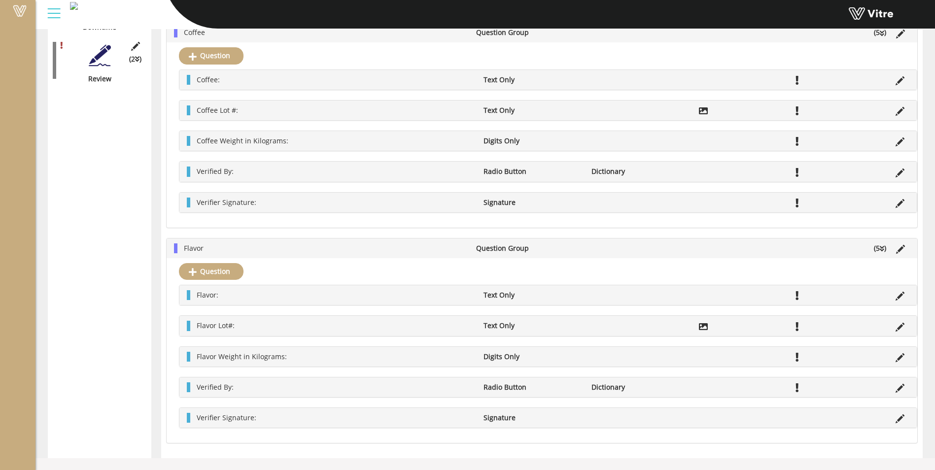
click at [280, 251] on li "Flavor" at bounding box center [325, 249] width 292 height 10
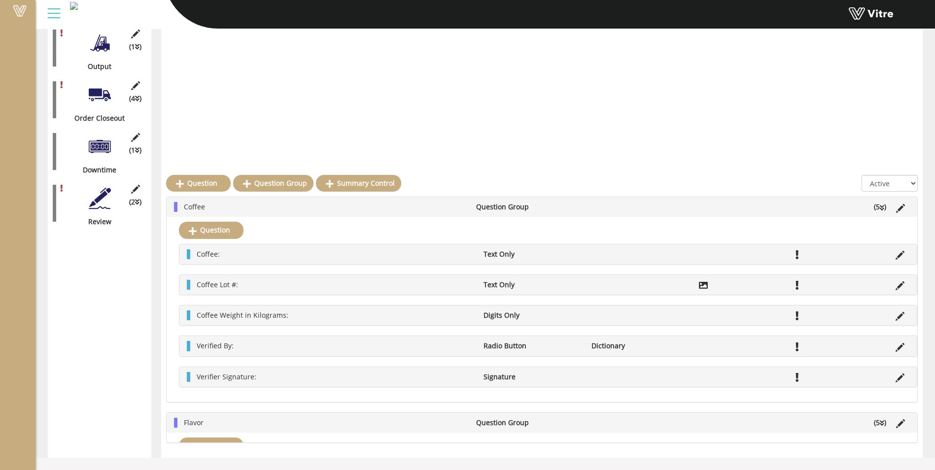
scroll to position [147, 0]
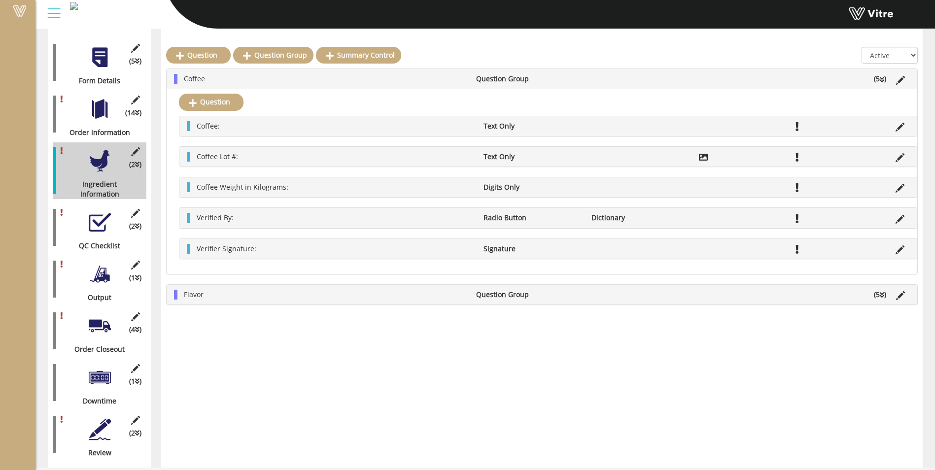
click at [281, 78] on li "Coffee" at bounding box center [325, 79] width 292 height 10
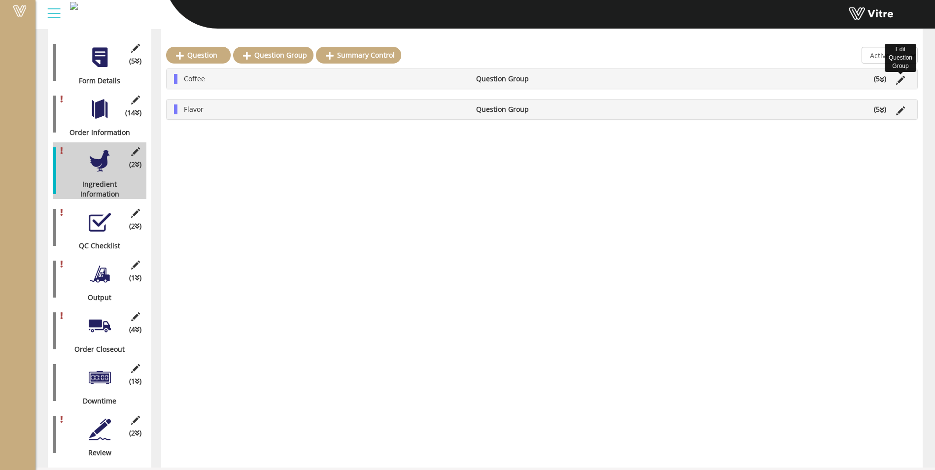
click at [901, 79] on icon at bounding box center [900, 80] width 9 height 9
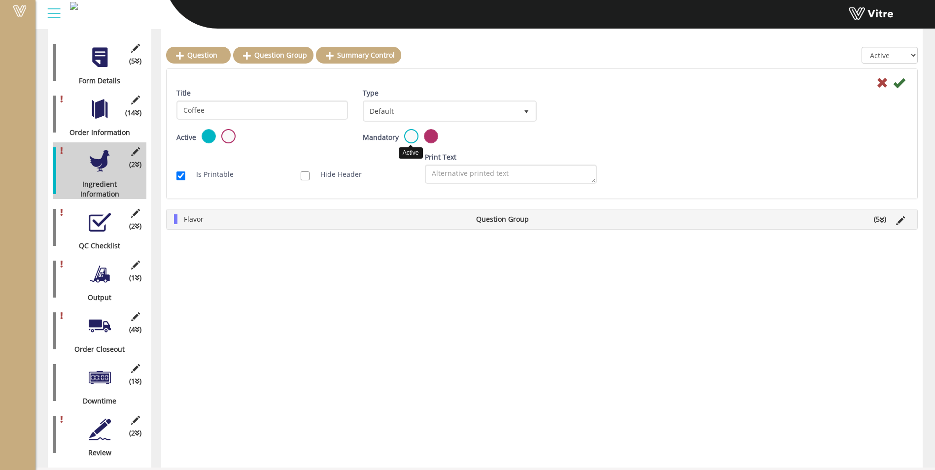
click at [409, 137] on label at bounding box center [411, 136] width 14 height 14
click at [0, 0] on input "radio" at bounding box center [0, 0] width 0 height 0
click at [901, 82] on icon at bounding box center [899, 83] width 12 height 12
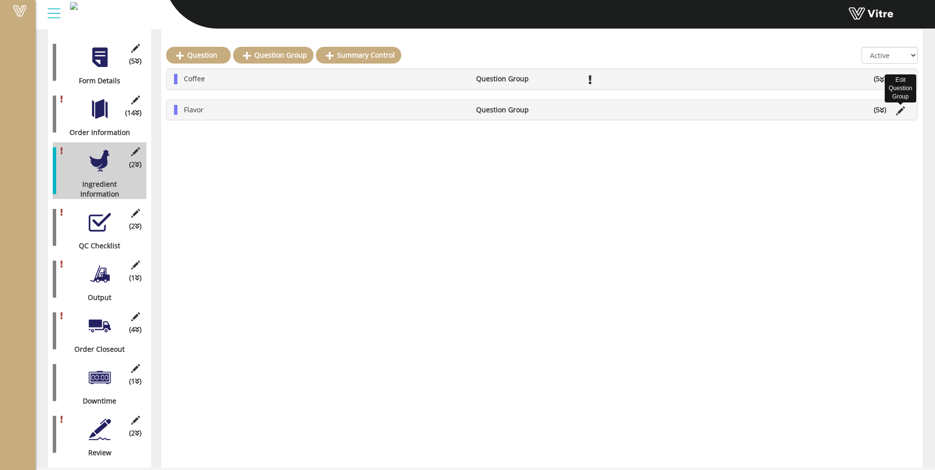
click at [903, 106] on icon at bounding box center [900, 110] width 9 height 9
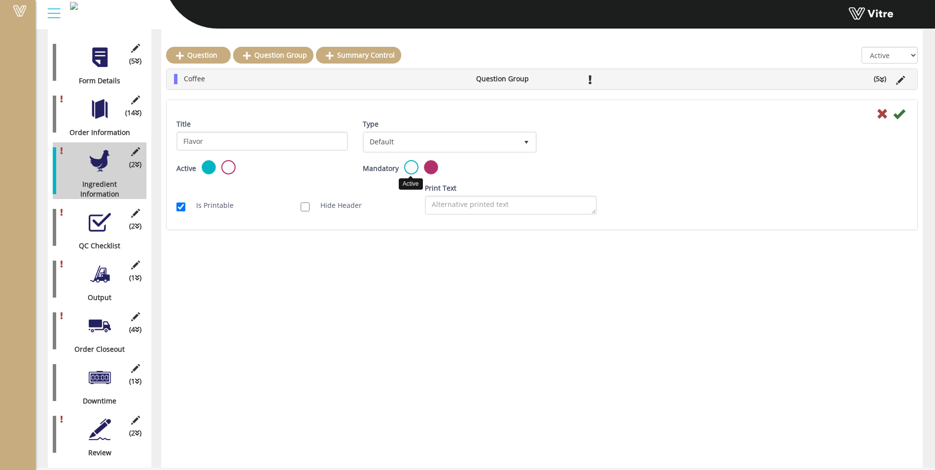
click at [413, 172] on label at bounding box center [411, 167] width 14 height 14
click at [0, 0] on input "radio" at bounding box center [0, 0] width 0 height 0
click at [899, 117] on icon at bounding box center [899, 114] width 12 height 12
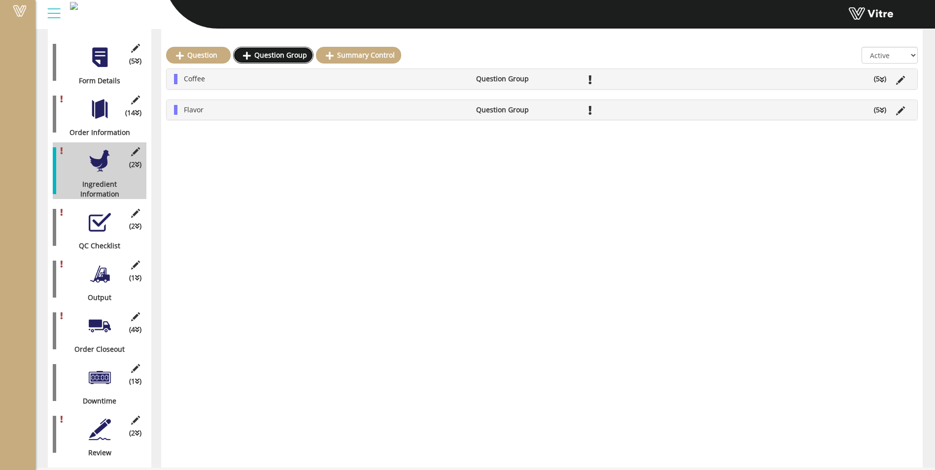
click at [255, 55] on link "Question Group" at bounding box center [273, 55] width 80 height 17
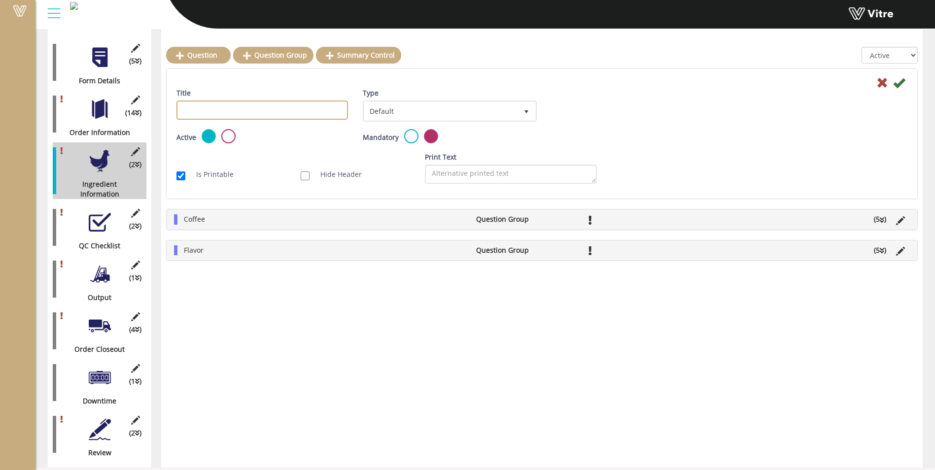
click at [251, 108] on input "Title" at bounding box center [262, 110] width 172 height 19
type input "Additive"
click at [897, 86] on icon at bounding box center [899, 83] width 12 height 12
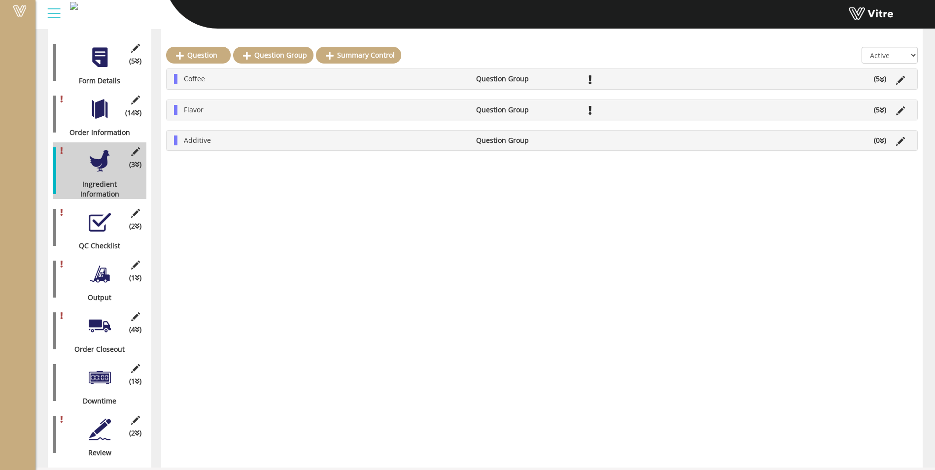
click at [304, 114] on li "Flavor" at bounding box center [325, 110] width 292 height 10
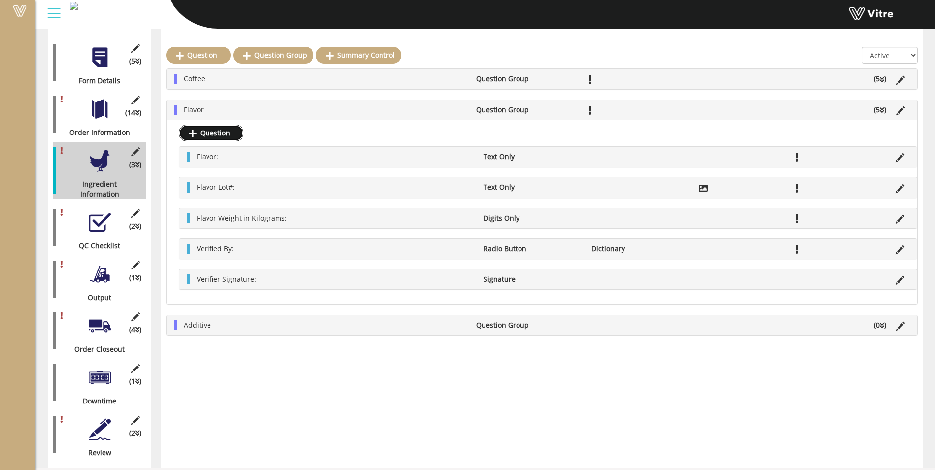
click at [234, 137] on link "Question" at bounding box center [211, 133] width 65 height 17
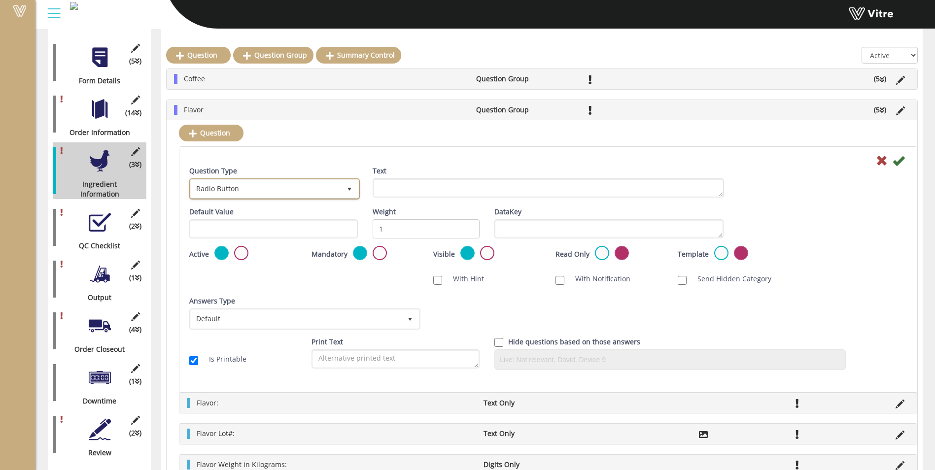
click at [327, 188] on span "Radio Button" at bounding box center [266, 189] width 150 height 18
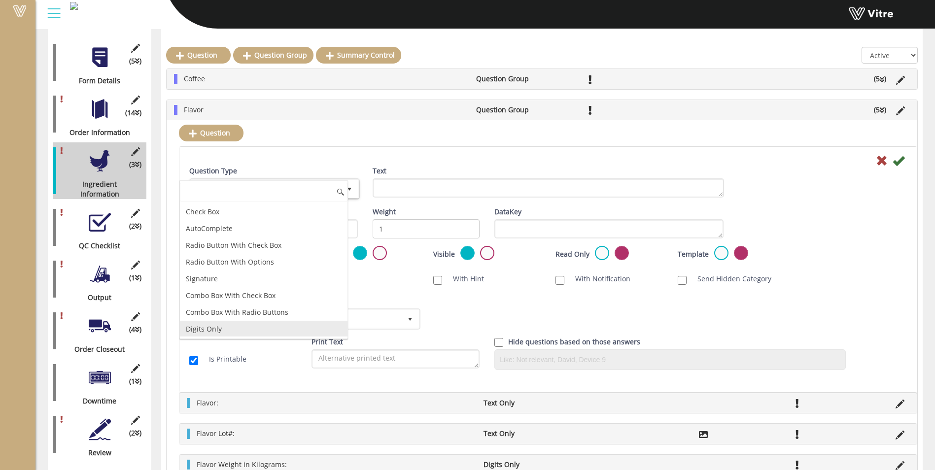
click at [230, 328] on li "Digits Only" at bounding box center [264, 329] width 168 height 17
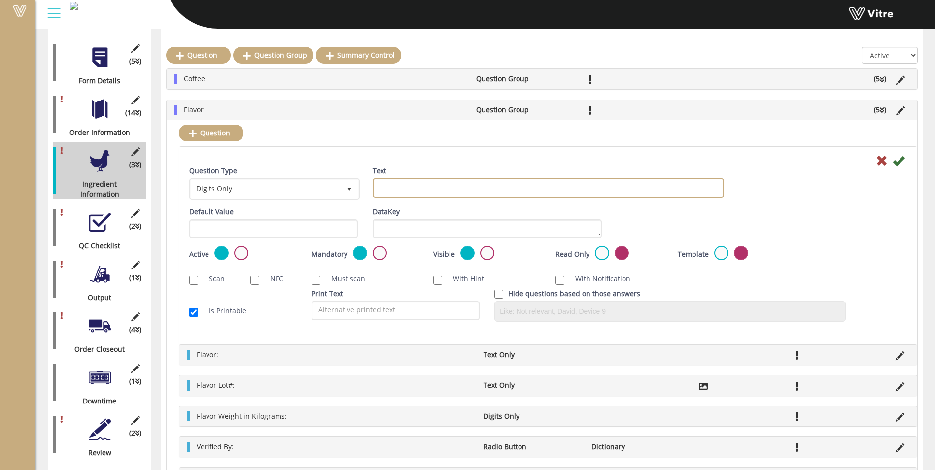
click at [421, 191] on textarea "Text" at bounding box center [548, 187] width 351 height 19
type textarea "Flavor #:"
click at [899, 164] on icon at bounding box center [899, 161] width 12 height 12
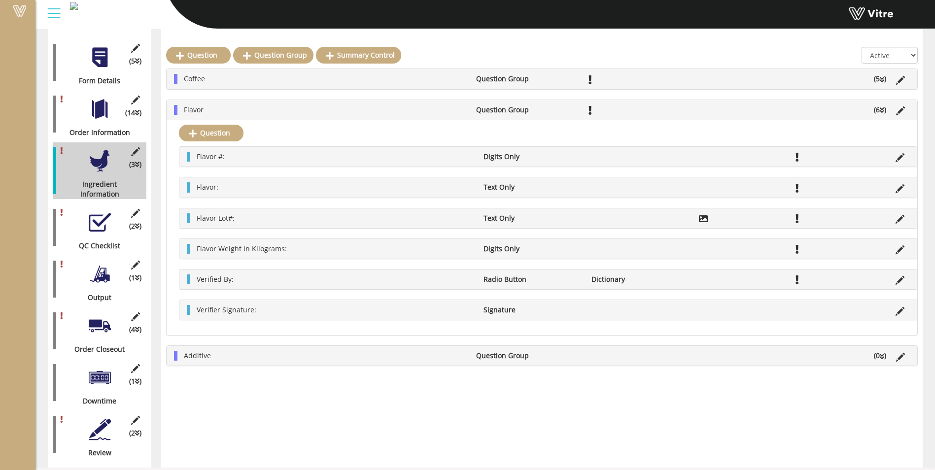
click at [374, 108] on li "Flavor" at bounding box center [325, 110] width 292 height 10
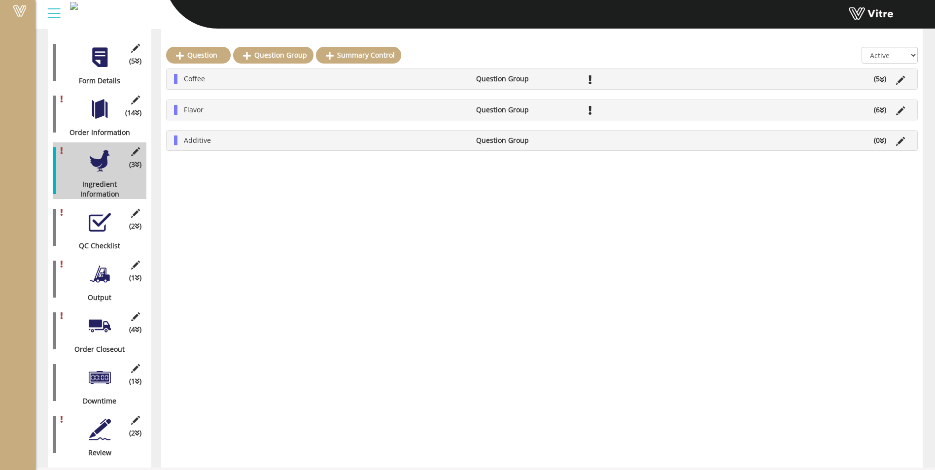
click at [366, 140] on li "Additive" at bounding box center [325, 141] width 292 height 10
click at [214, 171] on link "Question" at bounding box center [211, 163] width 65 height 17
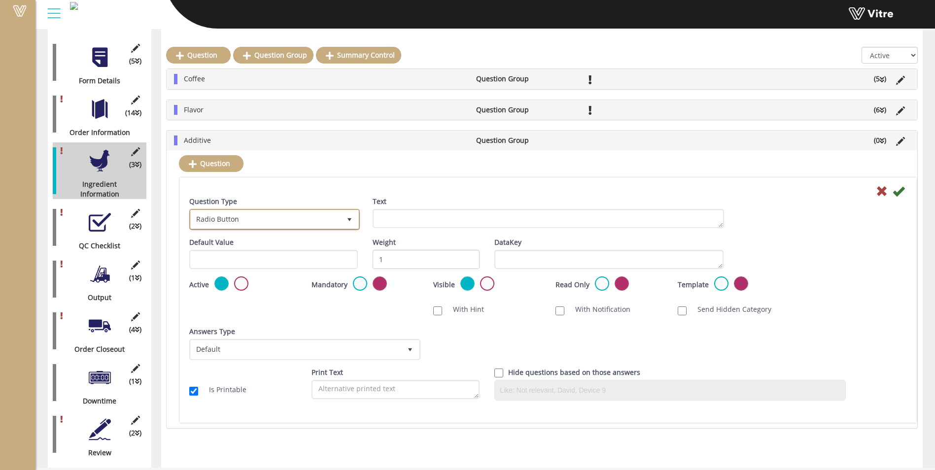
click at [241, 227] on span "Radio Button" at bounding box center [266, 219] width 150 height 18
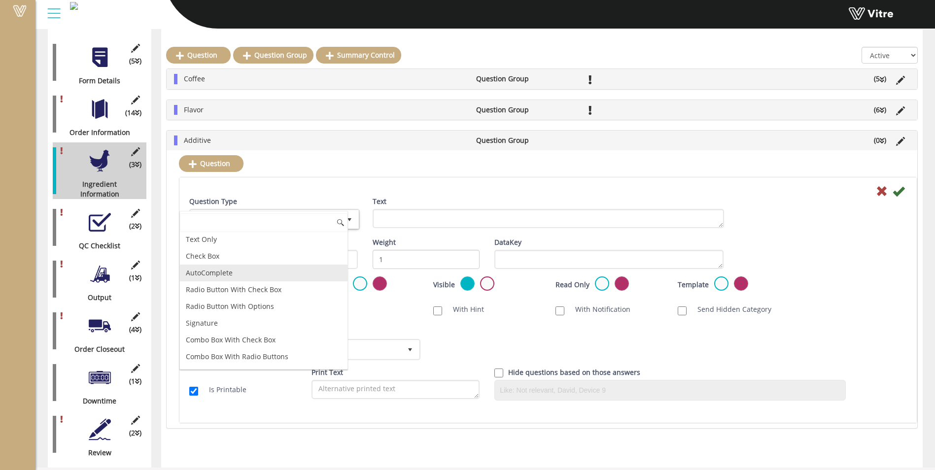
scroll to position [49, 0]
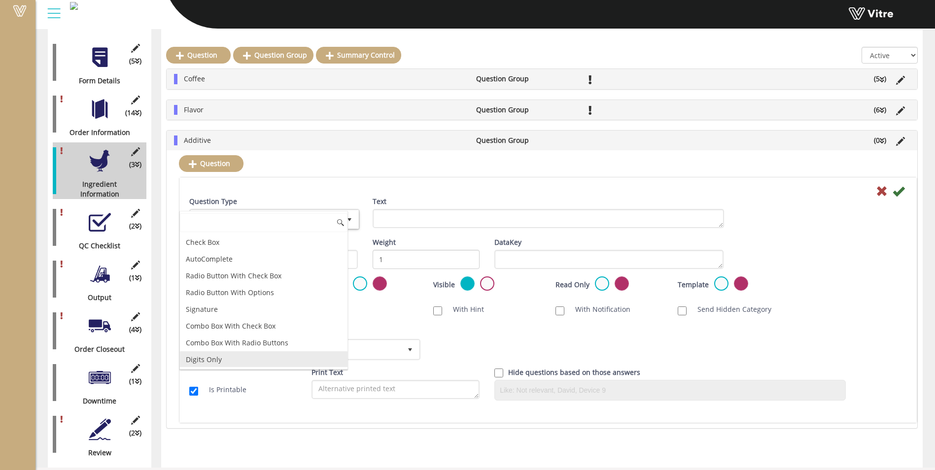
click at [230, 362] on li "Digits Only" at bounding box center [264, 359] width 168 height 17
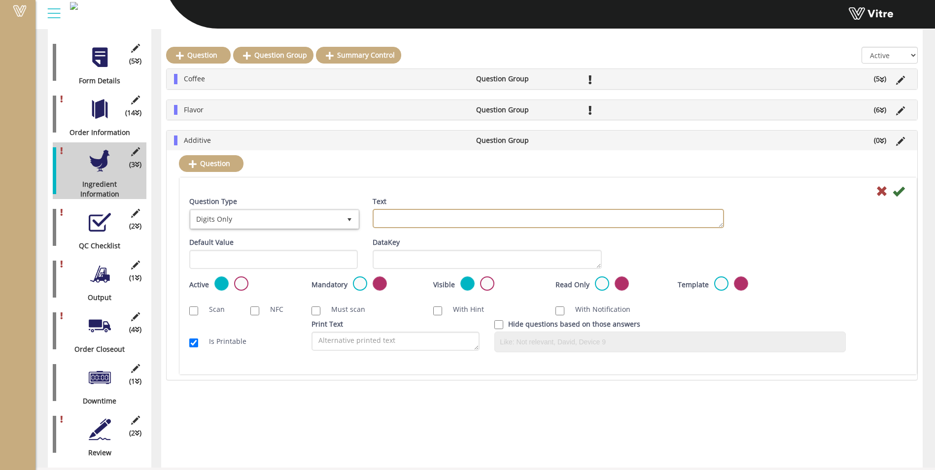
click at [384, 215] on textarea "Text" at bounding box center [548, 218] width 351 height 19
type textarea "F"
type textarea "Additive #:"
click at [896, 190] on icon at bounding box center [899, 191] width 12 height 12
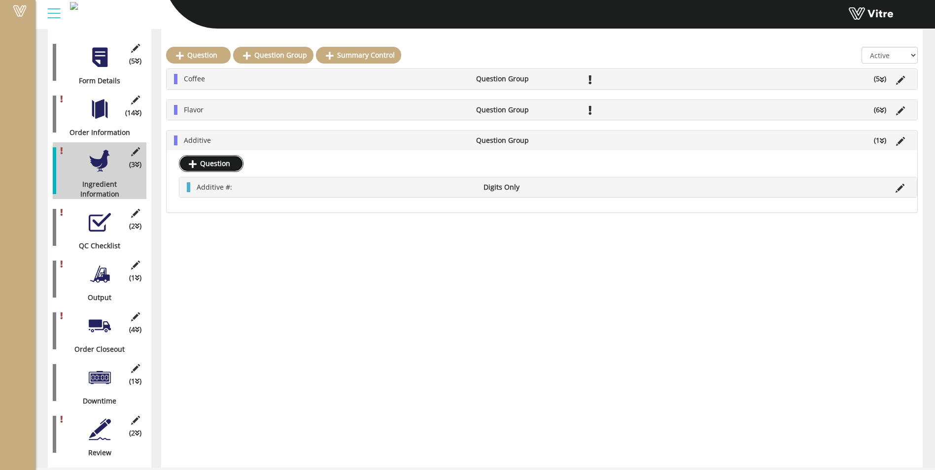
click at [235, 165] on link "Question" at bounding box center [211, 163] width 65 height 17
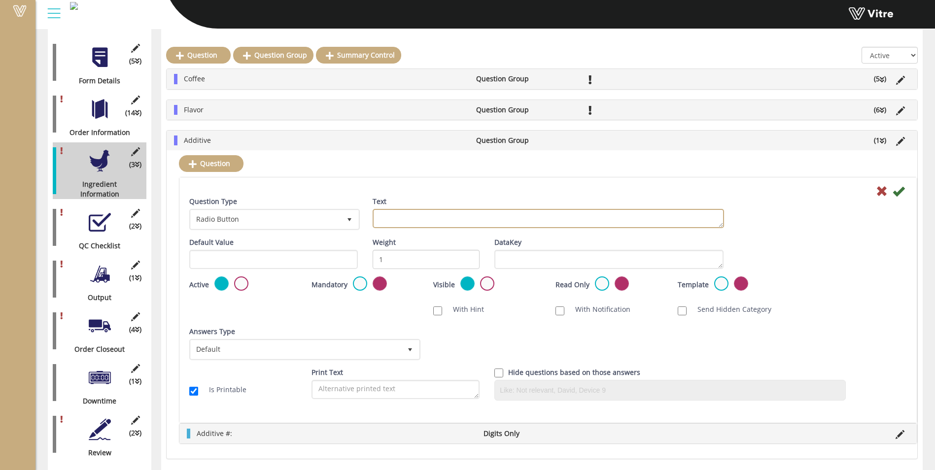
click at [385, 221] on textarea "Text" at bounding box center [548, 218] width 351 height 19
type textarea "Additive:"
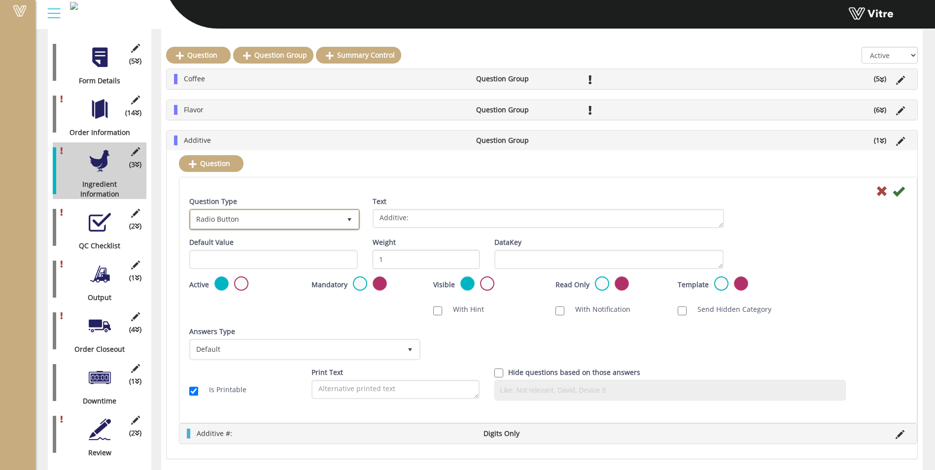
click at [347, 224] on span "select" at bounding box center [350, 219] width 18 height 18
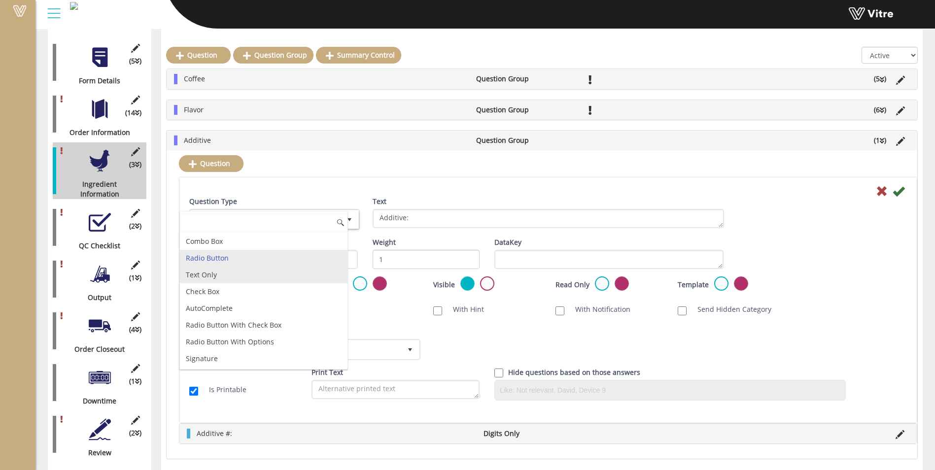
click at [267, 278] on li "Text Only" at bounding box center [264, 275] width 168 height 17
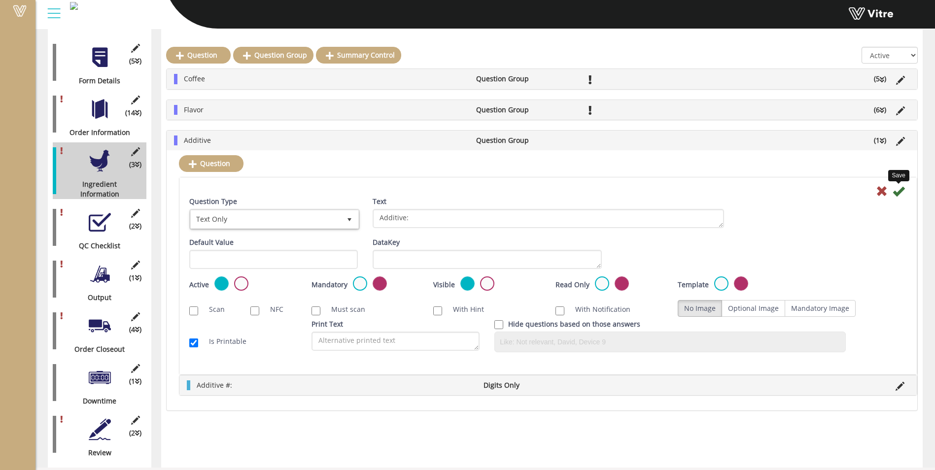
click at [896, 195] on icon at bounding box center [899, 191] width 12 height 12
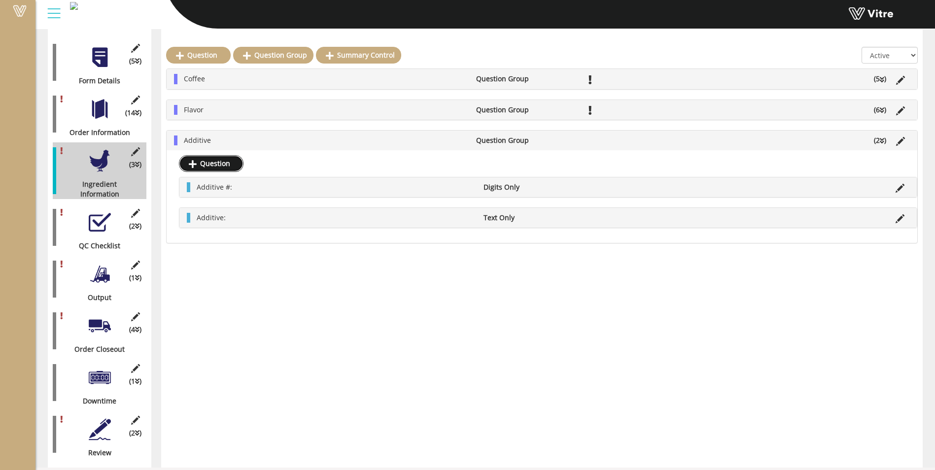
click at [222, 170] on link "Question" at bounding box center [211, 163] width 65 height 17
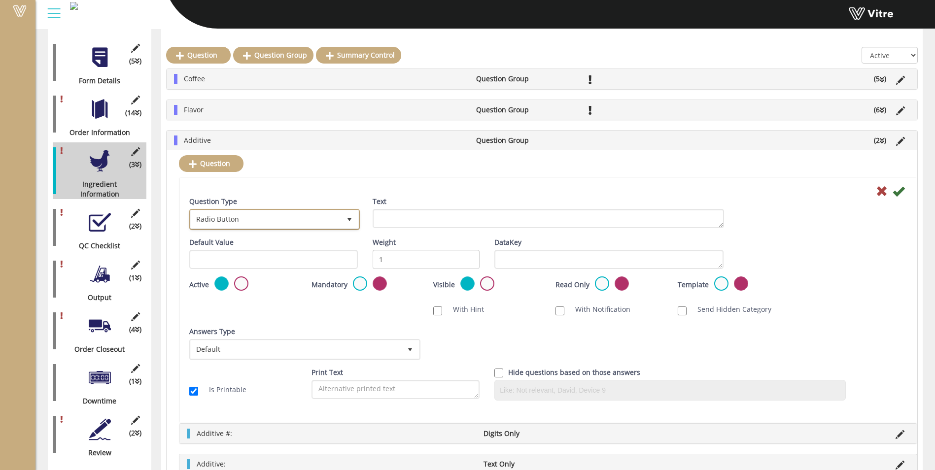
click at [254, 214] on span "Radio Button" at bounding box center [266, 219] width 150 height 18
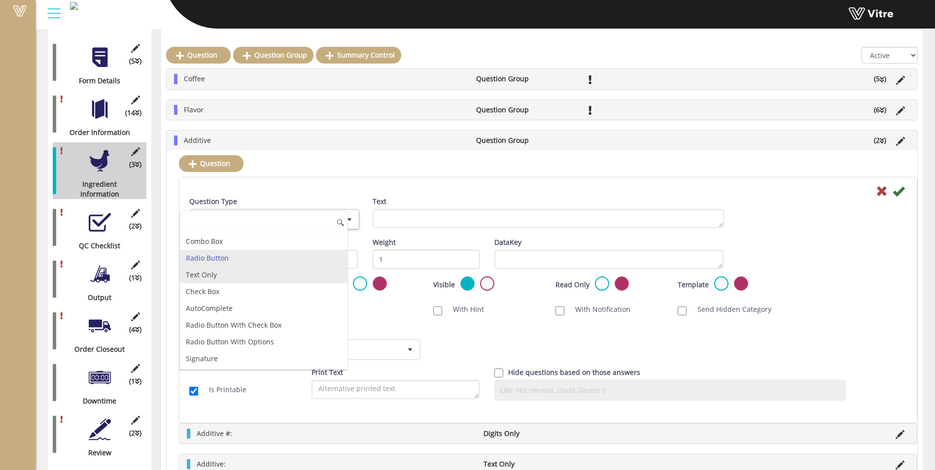
click at [234, 277] on li "Text Only" at bounding box center [264, 275] width 168 height 17
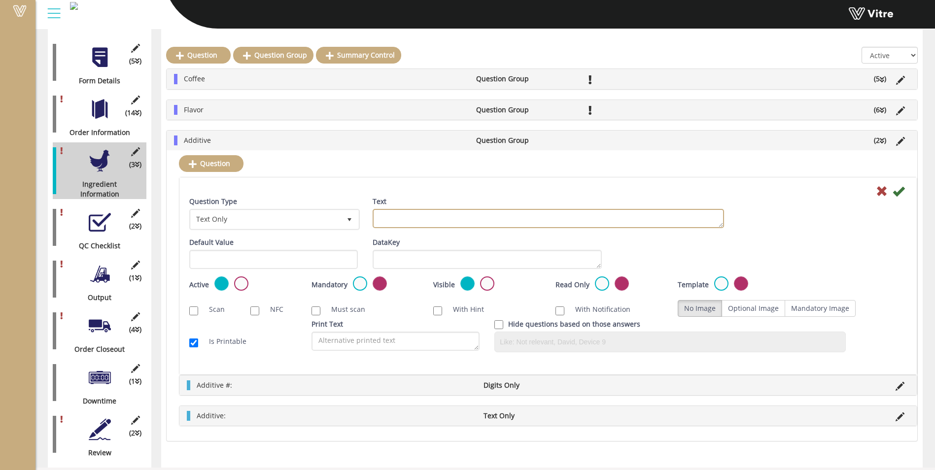
click at [398, 219] on textarea "Text" at bounding box center [548, 218] width 351 height 19
type textarea "Additive Lot #:"
click at [819, 309] on label "Mandatory Image" at bounding box center [820, 308] width 71 height 17
radio input "true"
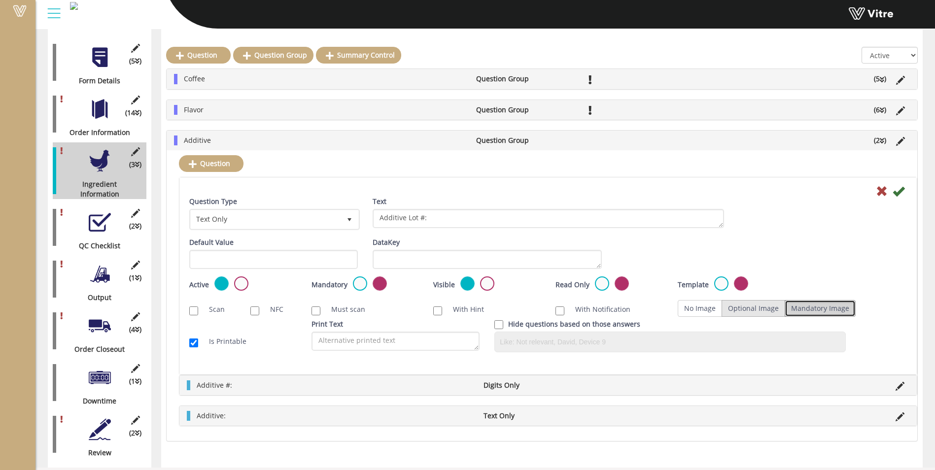
click at [764, 312] on label "Optional Image" at bounding box center [754, 308] width 64 height 17
radio input "true"
click at [902, 192] on icon at bounding box center [899, 191] width 12 height 12
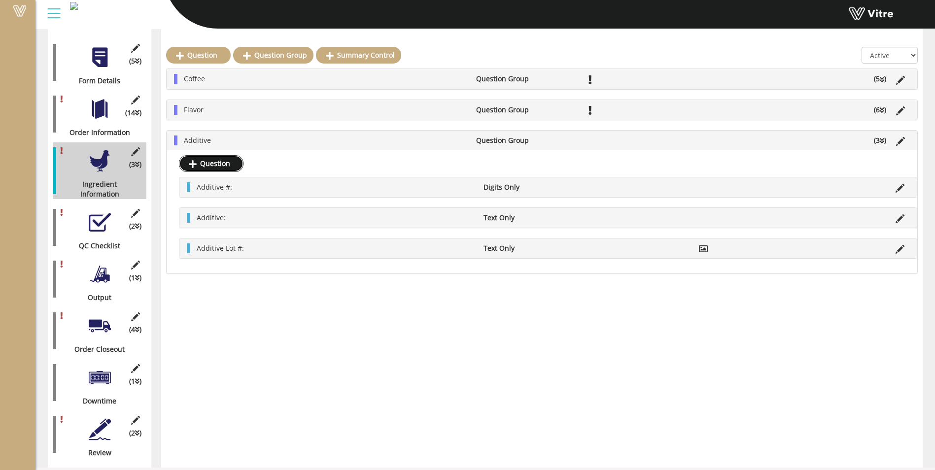
click at [234, 170] on link "Question" at bounding box center [211, 163] width 65 height 17
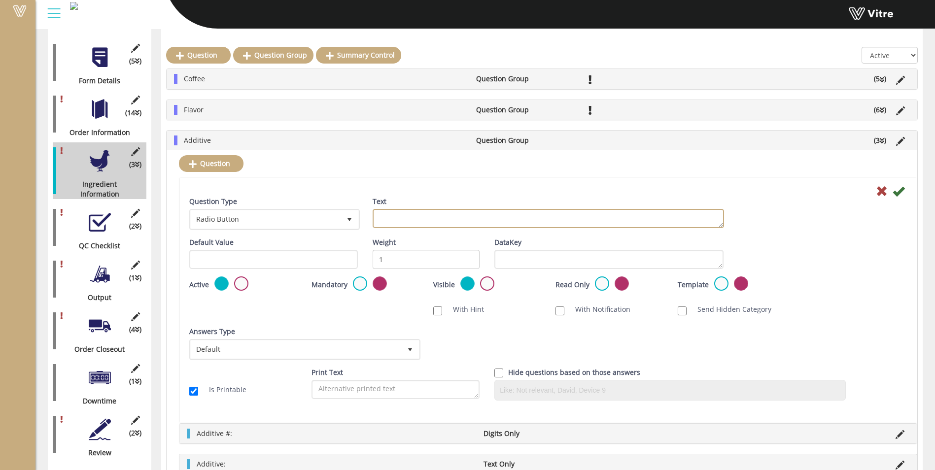
click at [411, 219] on textarea "Text" at bounding box center [548, 218] width 351 height 19
click at [367, 111] on li "Flavor" at bounding box center [325, 110] width 292 height 10
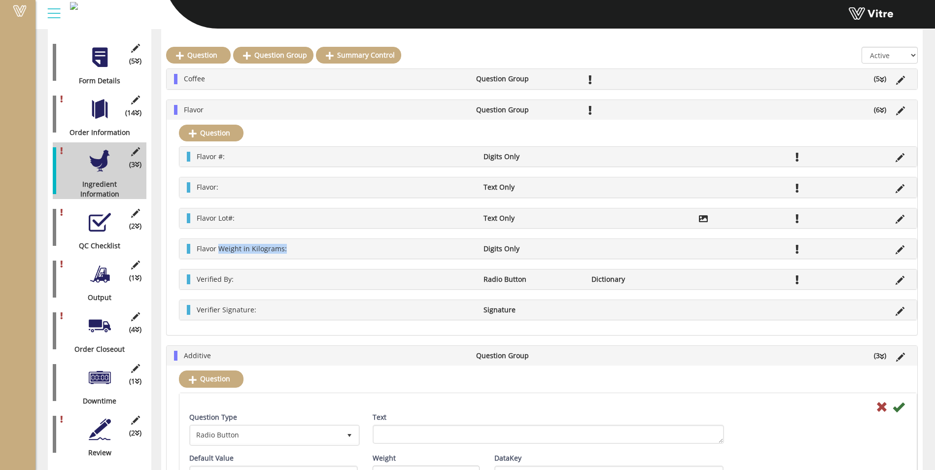
drag, startPoint x: 220, startPoint y: 249, endPoint x: 287, endPoint y: 253, distance: 66.7
click at [287, 253] on li "Flavor Weight in Kilograms:" at bounding box center [335, 249] width 287 height 10
copy span "Weight in Kilograms:"
click at [393, 433] on textarea "Text" at bounding box center [548, 434] width 351 height 19
paste textarea "Weight in Kilograms:"
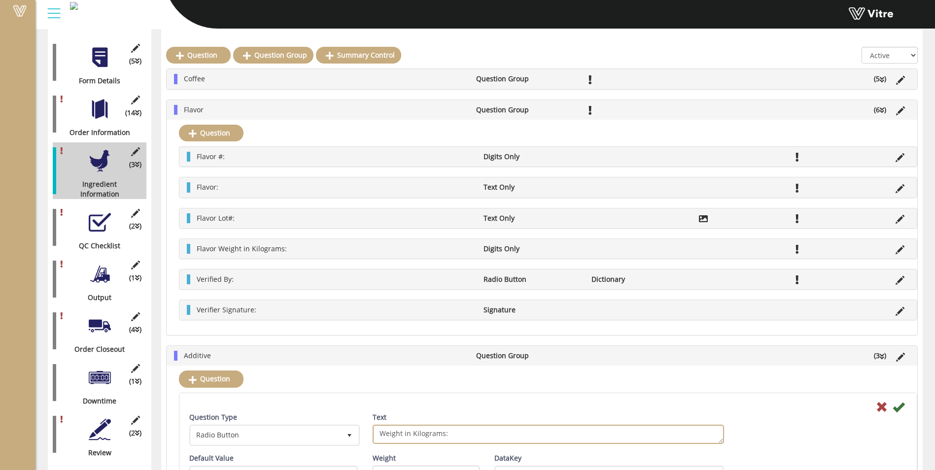
click at [378, 430] on textarea "Weight in Kilograms:" at bounding box center [548, 434] width 351 height 19
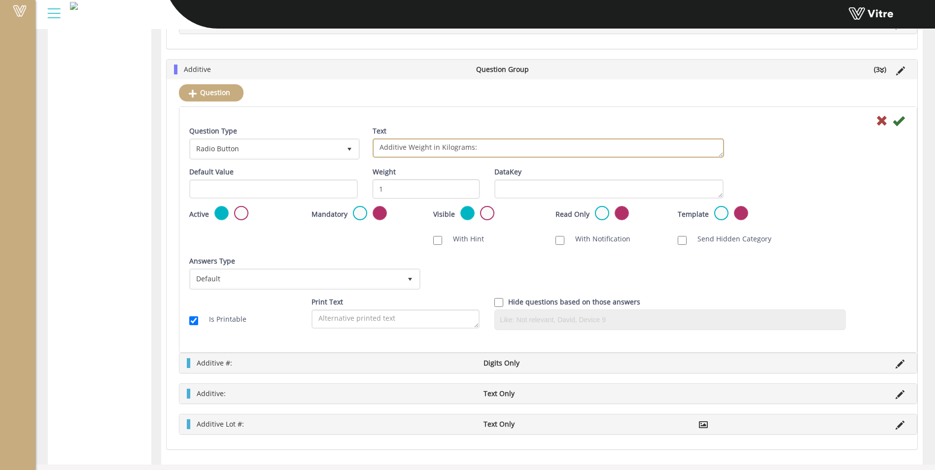
scroll to position [787, 0]
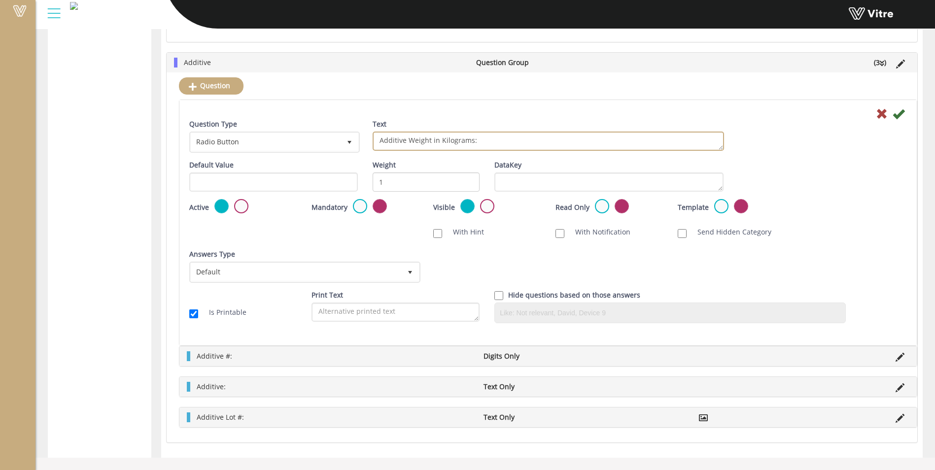
type textarea "Additive Weight in Kilograms:"
click at [898, 115] on icon at bounding box center [899, 114] width 12 height 12
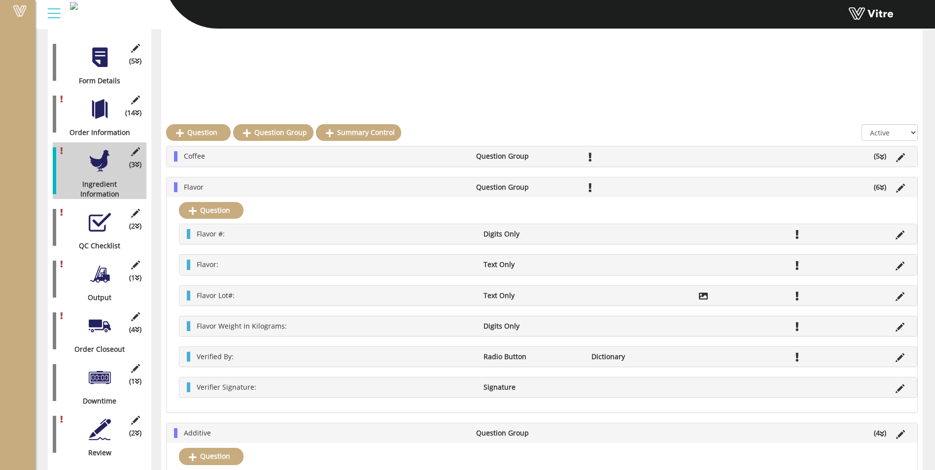
scroll to position [534, 0]
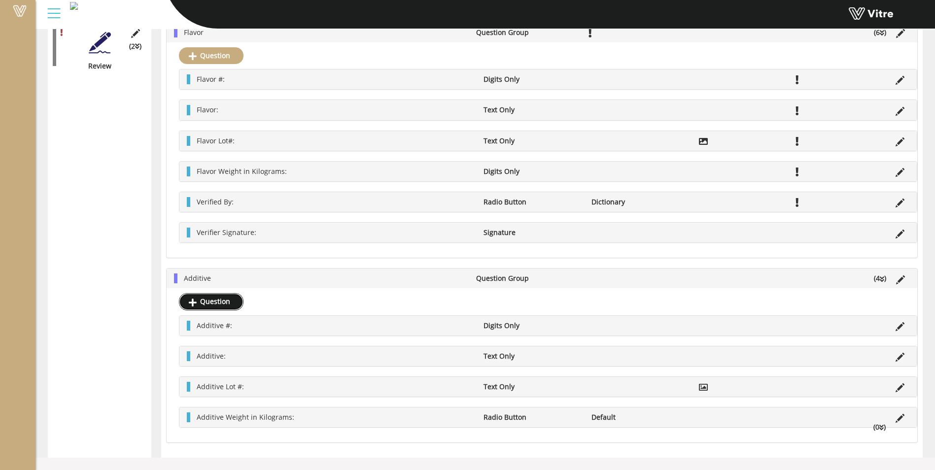
click at [202, 304] on link "Question" at bounding box center [211, 301] width 65 height 17
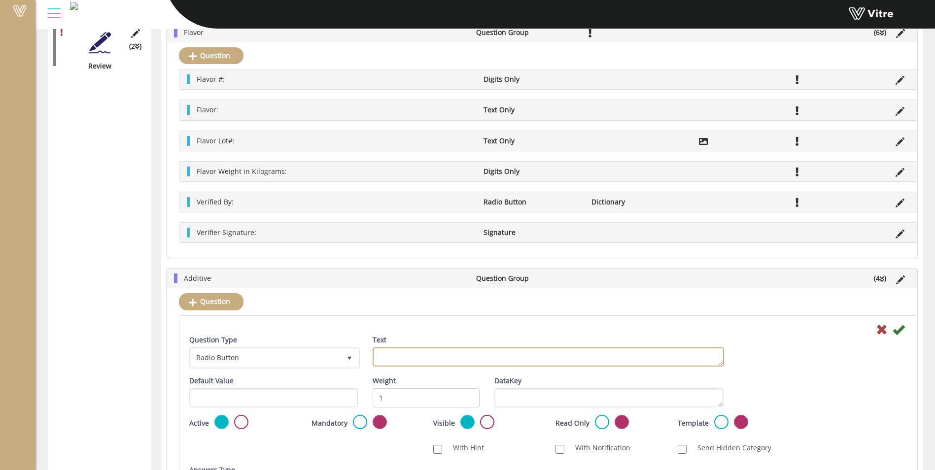
click at [416, 356] on textarea "Text" at bounding box center [548, 357] width 351 height 19
type textarea "Verified By:"
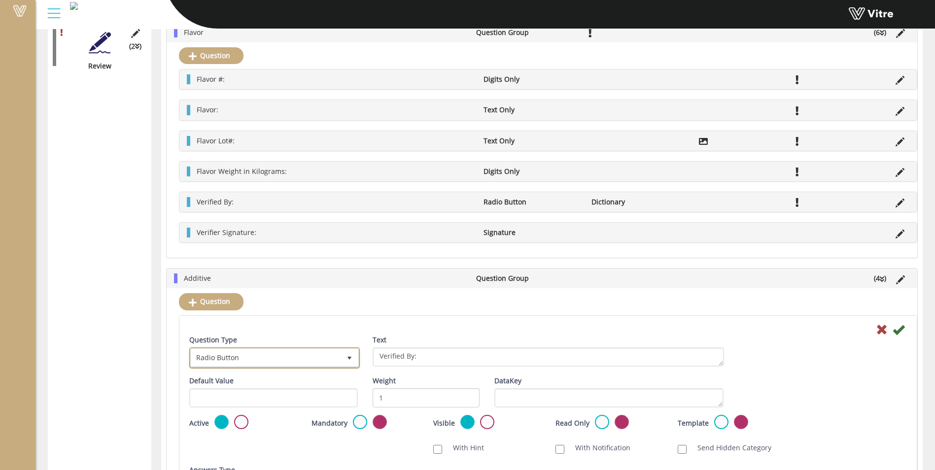
click at [255, 360] on span "Radio Button" at bounding box center [266, 358] width 150 height 18
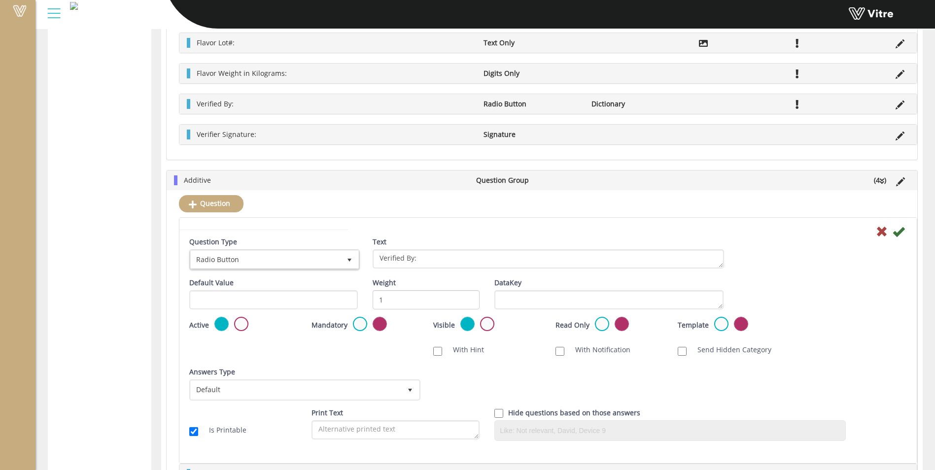
scroll to position [633, 0]
click at [318, 392] on span "Default" at bounding box center [296, 390] width 210 height 18
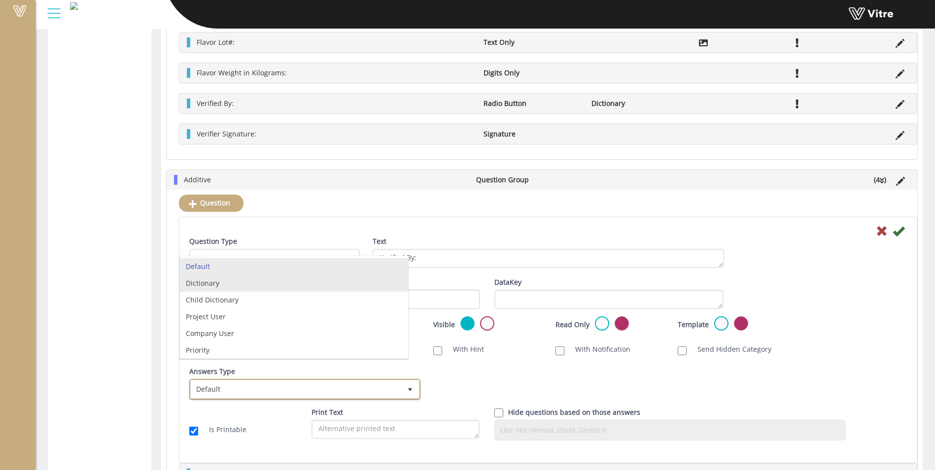
click at [313, 285] on li "Dictionary" at bounding box center [294, 283] width 228 height 17
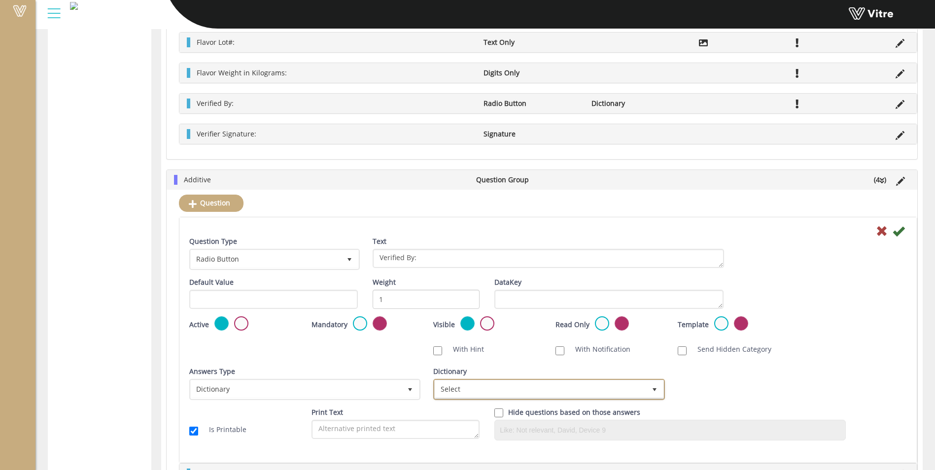
click at [493, 393] on span "Select" at bounding box center [540, 390] width 210 height 18
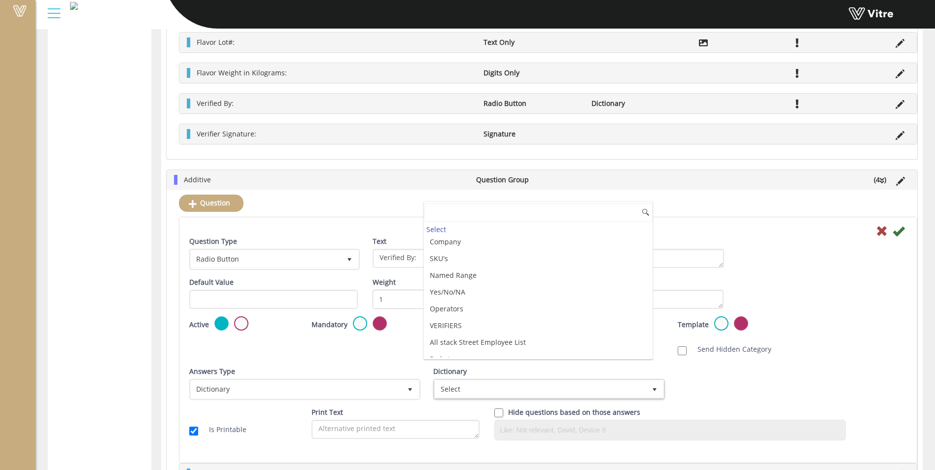
scroll to position [148, 0]
click at [478, 313] on li "VERIFIERS" at bounding box center [538, 314] width 228 height 17
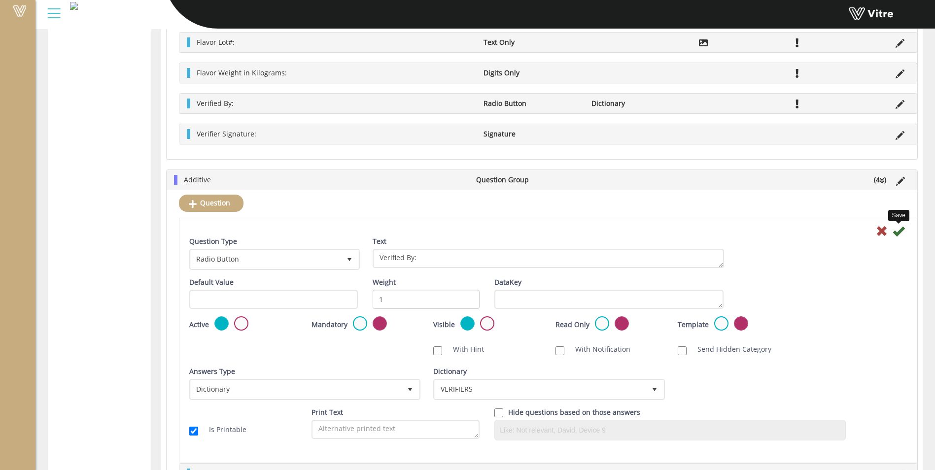
click at [901, 229] on icon at bounding box center [899, 231] width 12 height 12
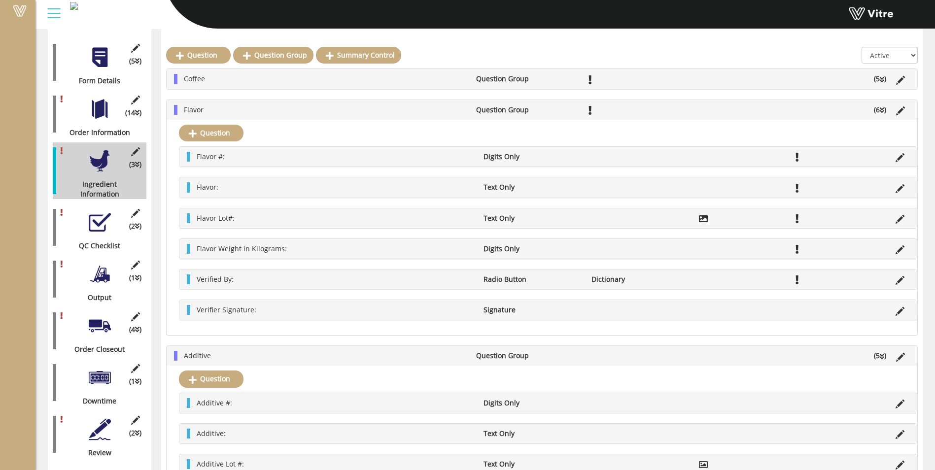
scroll to position [579, 0]
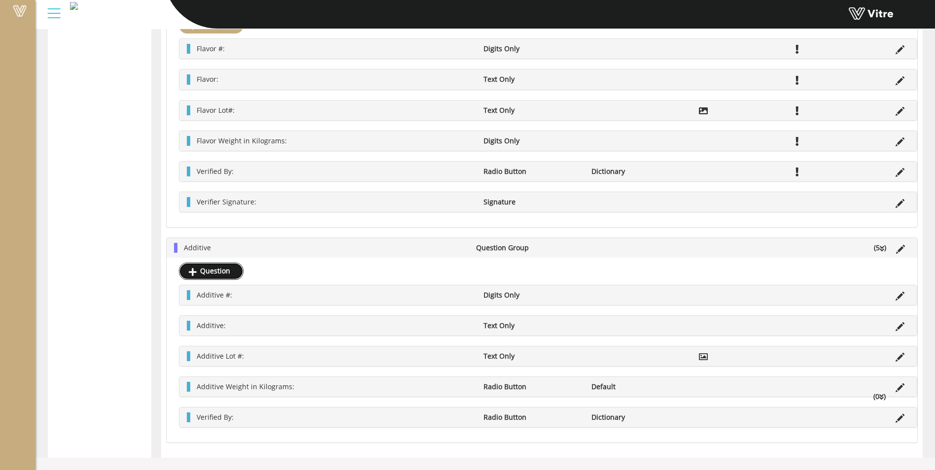
click at [204, 270] on link "Question" at bounding box center [211, 271] width 65 height 17
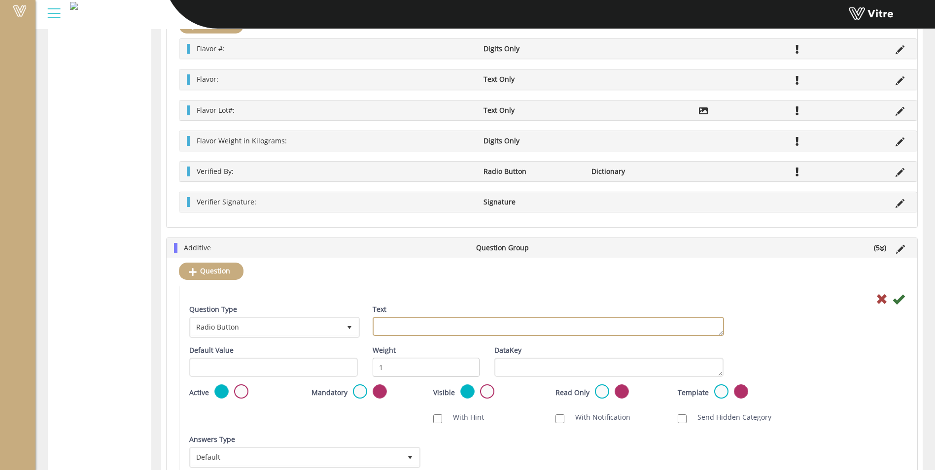
click at [391, 327] on textarea "Text" at bounding box center [548, 326] width 351 height 19
type textarea "Verifier Signature:"
click at [278, 340] on div "Question Type Radio Button 3" at bounding box center [273, 325] width 183 height 41
click at [282, 331] on span "Radio Button" at bounding box center [266, 327] width 150 height 18
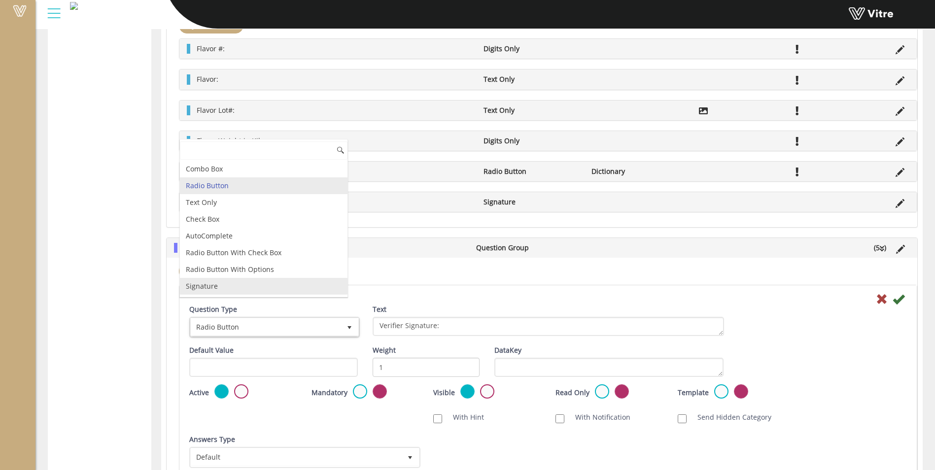
click at [261, 292] on li "Signature" at bounding box center [264, 286] width 168 height 17
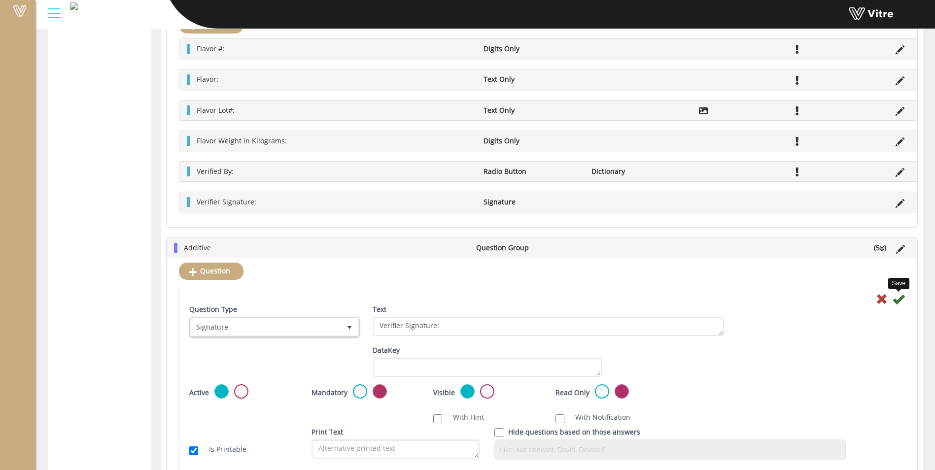
click at [903, 295] on icon at bounding box center [899, 299] width 12 height 12
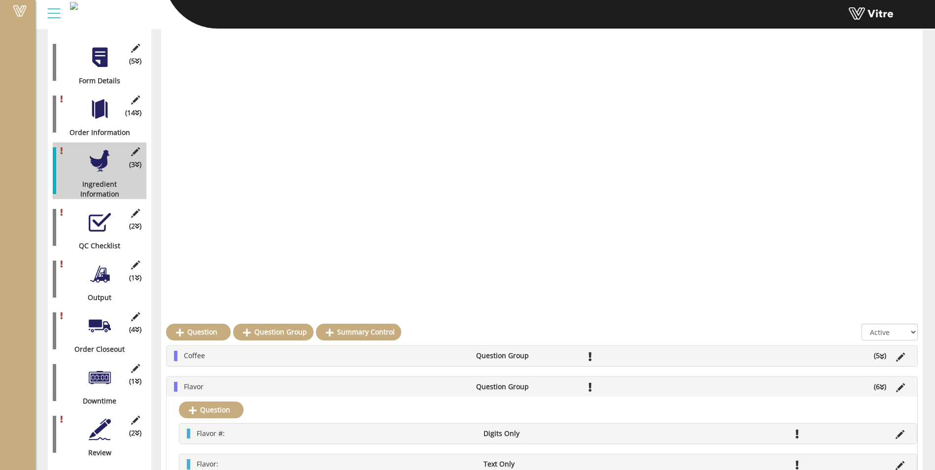
scroll to position [563, 0]
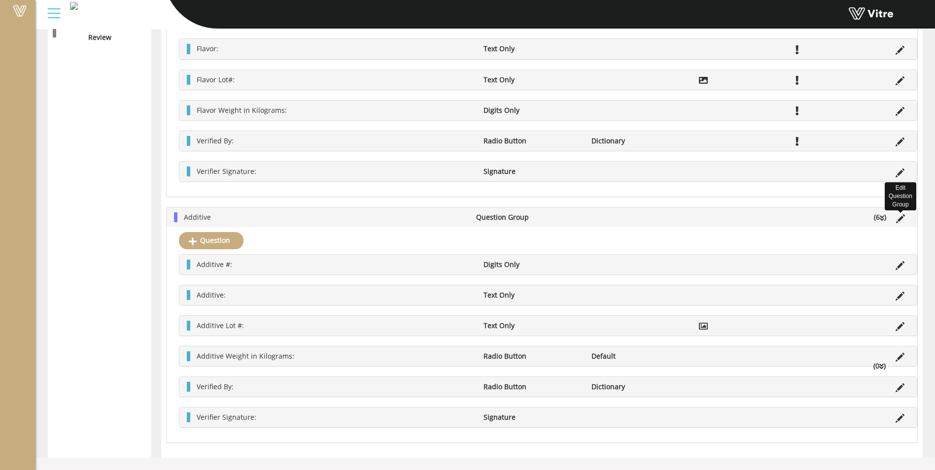
click at [903, 219] on icon at bounding box center [900, 218] width 9 height 9
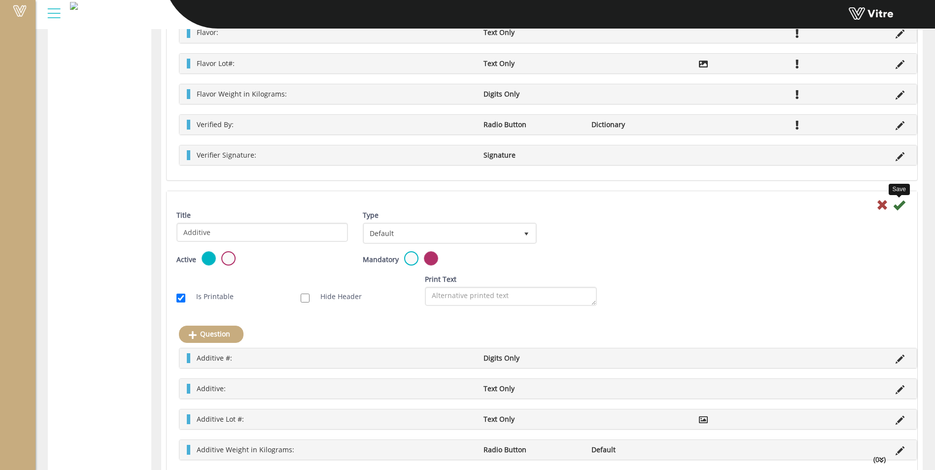
click at [900, 203] on icon at bounding box center [899, 205] width 12 height 12
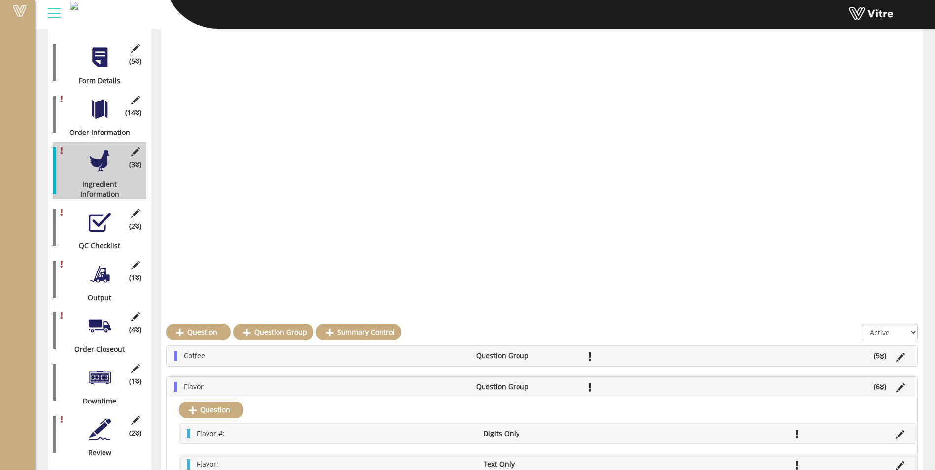
scroll to position [563, 0]
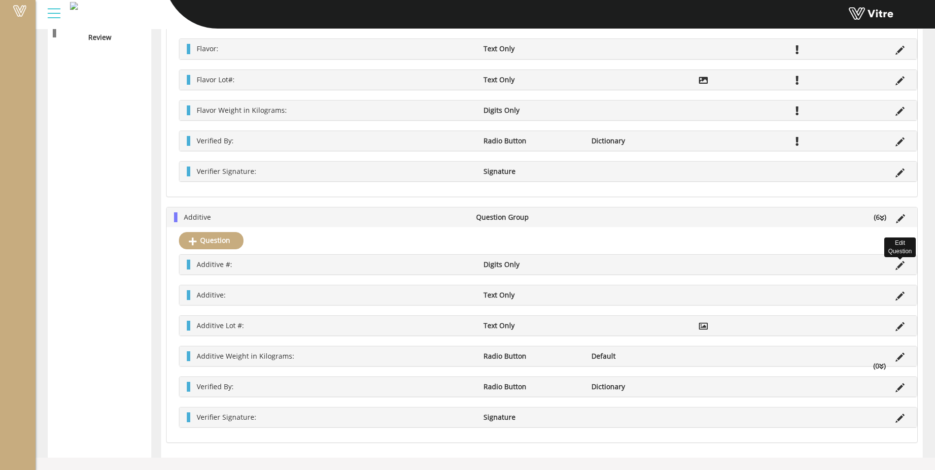
click at [899, 265] on icon at bounding box center [900, 265] width 9 height 9
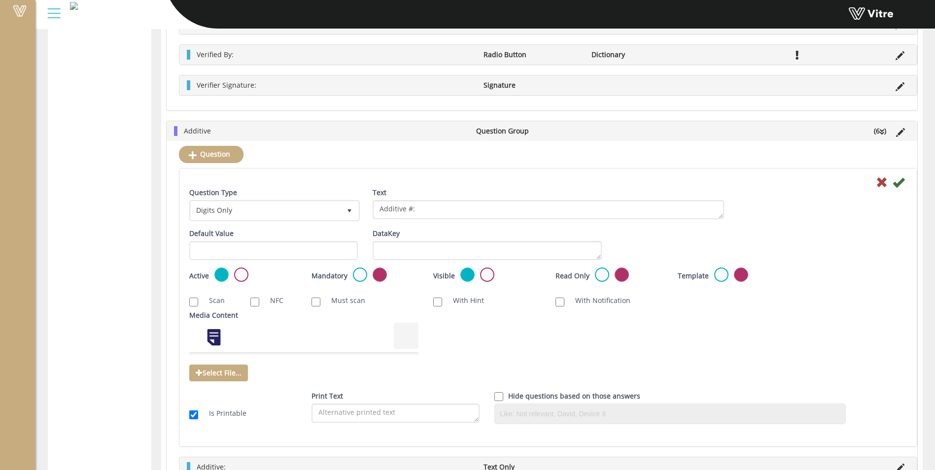
scroll to position [678, 0]
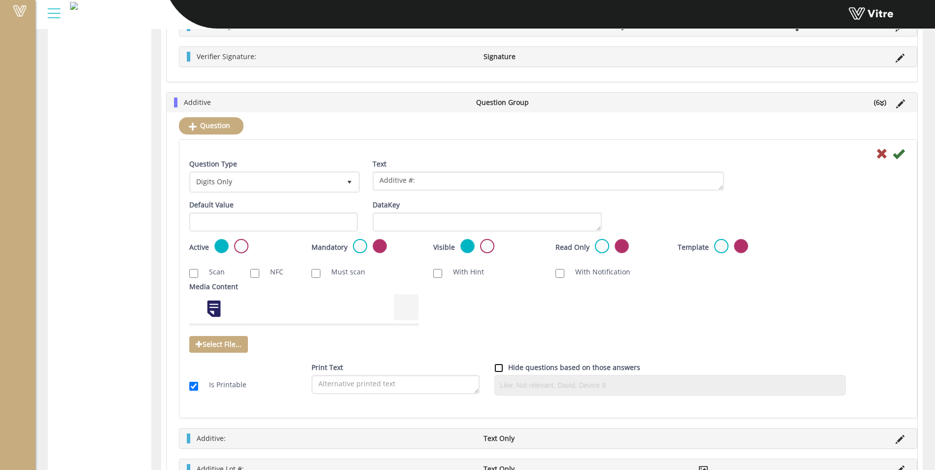
click at [497, 370] on input "checkbox" at bounding box center [498, 368] width 9 height 9
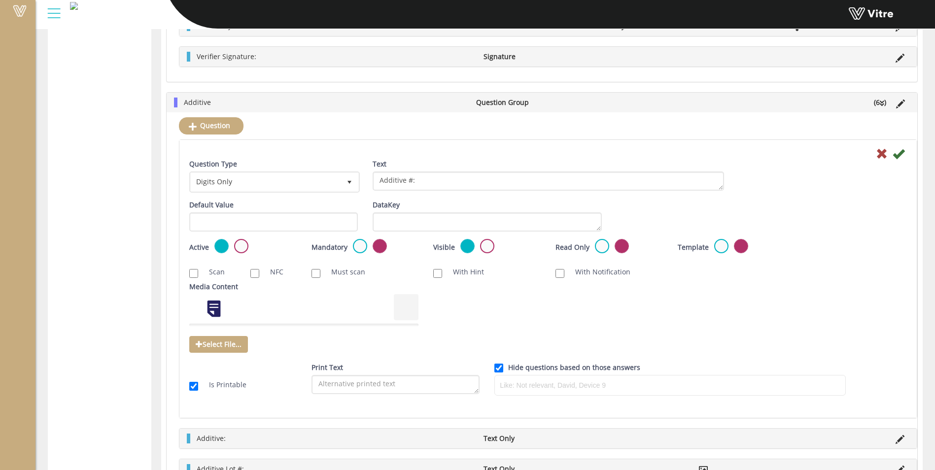
click at [539, 389] on input at bounding box center [670, 385] width 346 height 15
click at [501, 364] on input "checkbox" at bounding box center [498, 368] width 9 height 9
checkbox input "false"
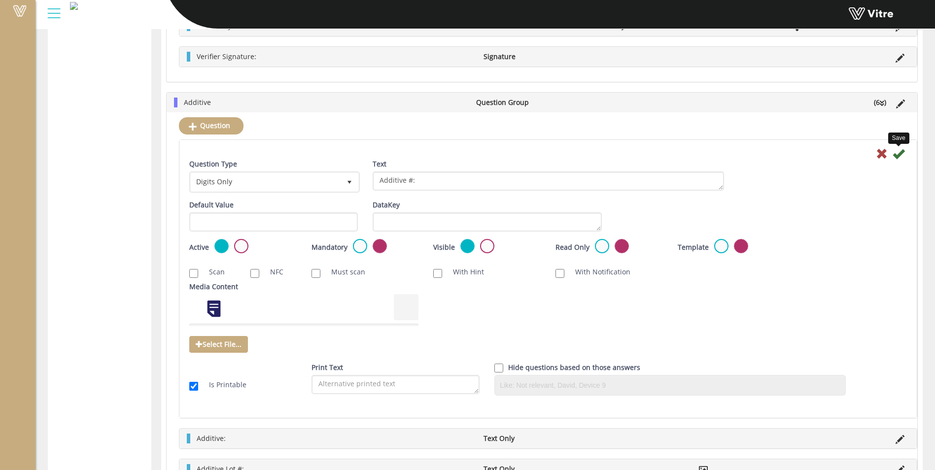
click at [895, 156] on icon at bounding box center [899, 154] width 12 height 12
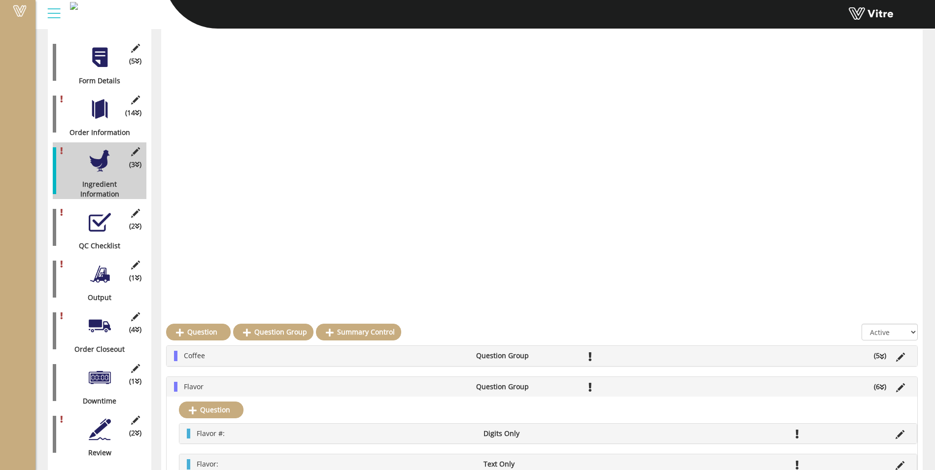
scroll to position [563, 0]
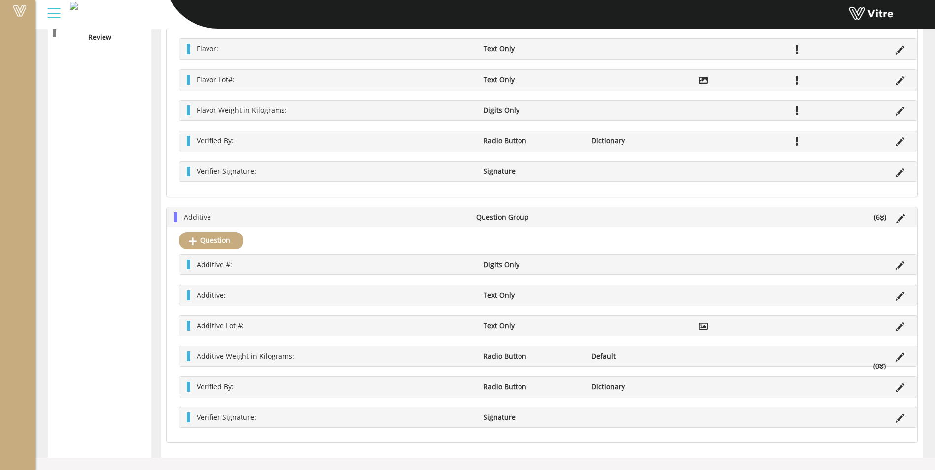
click at [429, 221] on li "Additive" at bounding box center [325, 217] width 292 height 10
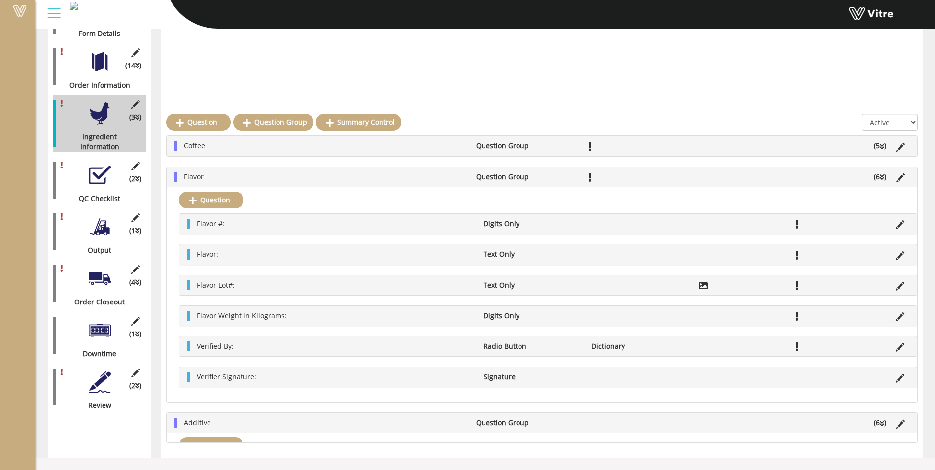
scroll to position [147, 0]
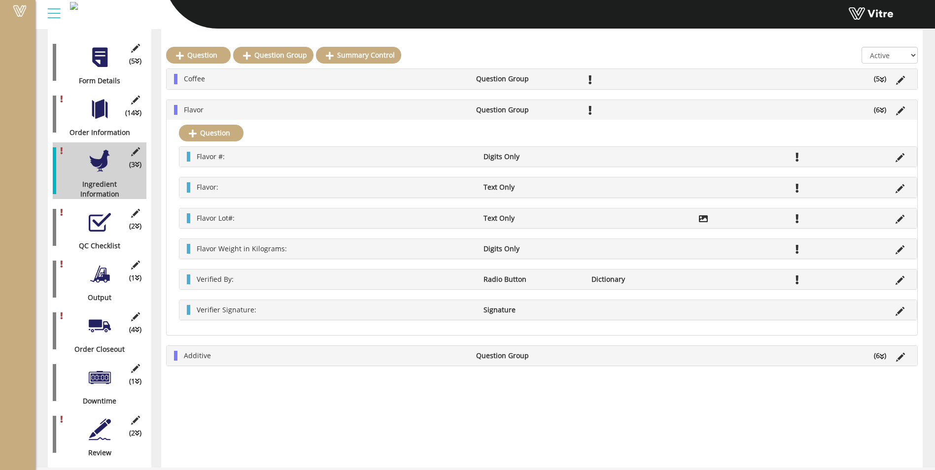
click at [380, 108] on li "Flavor" at bounding box center [325, 110] width 292 height 10
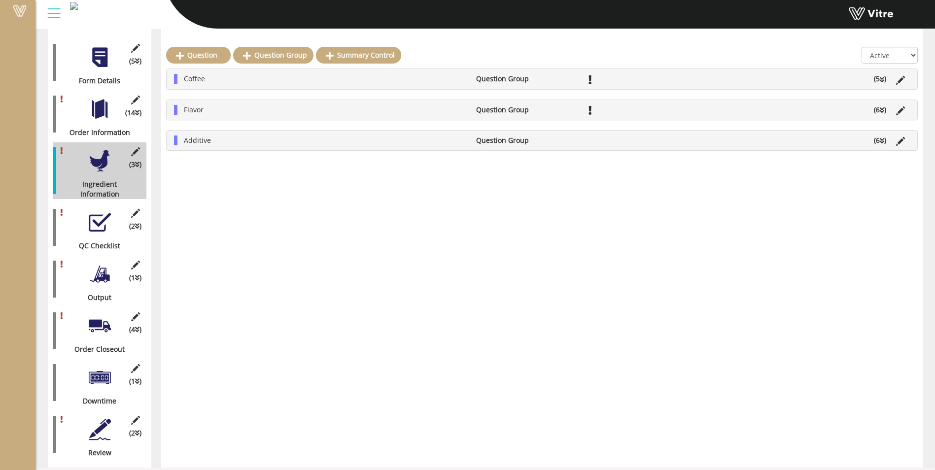
click at [99, 217] on div at bounding box center [100, 222] width 22 height 22
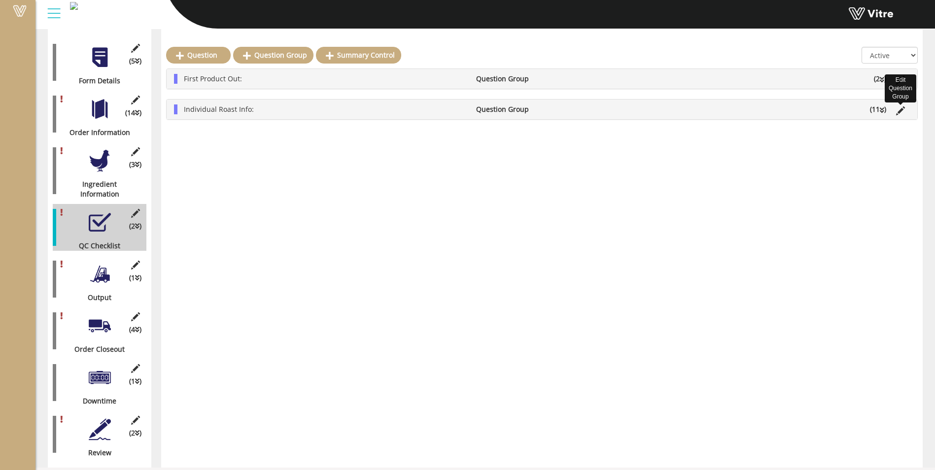
click at [903, 110] on icon at bounding box center [900, 110] width 9 height 9
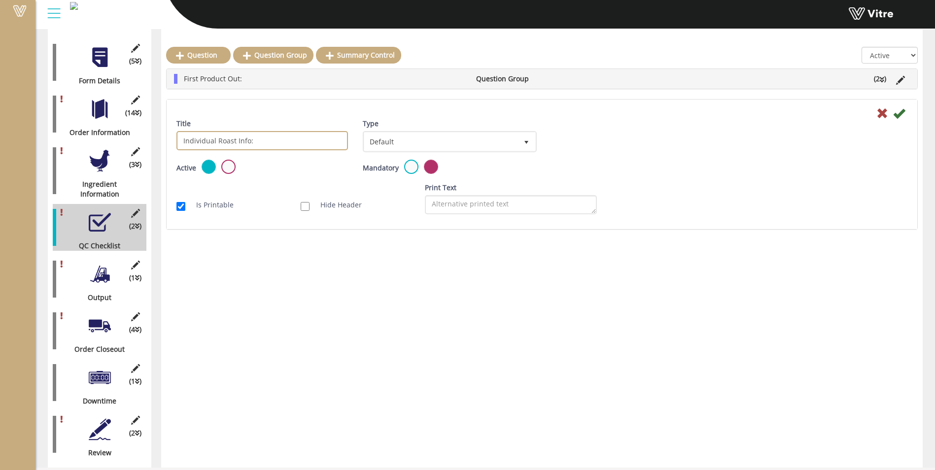
click at [224, 140] on input "Individual Roast Info:" at bounding box center [262, 140] width 172 height 19
type input "Individual Blend Info:"
click at [898, 119] on icon at bounding box center [899, 113] width 12 height 12
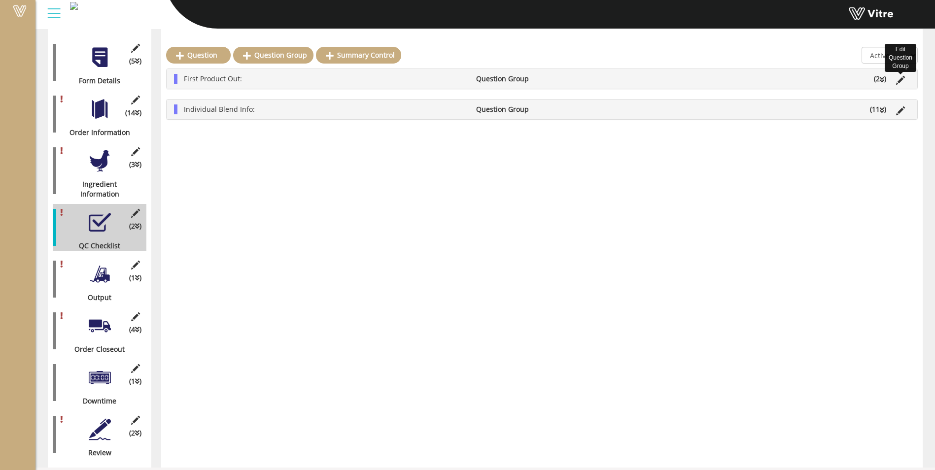
click at [900, 80] on icon at bounding box center [900, 80] width 9 height 9
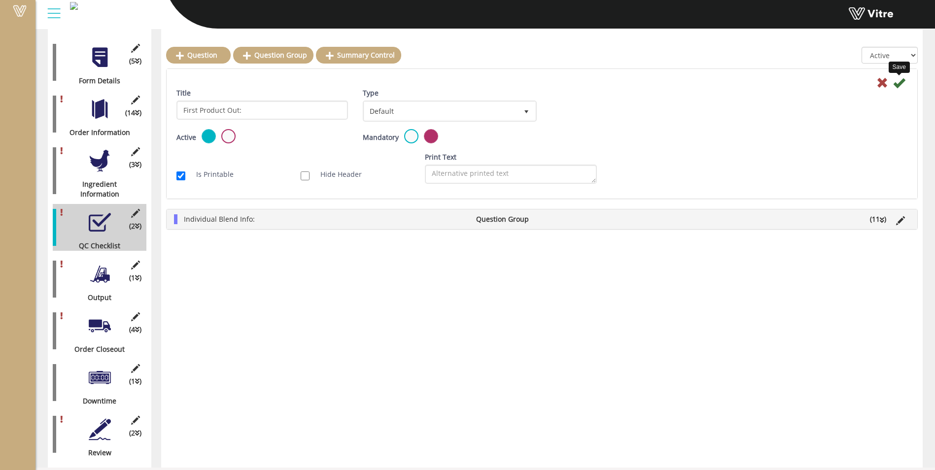
click at [905, 81] on icon at bounding box center [899, 83] width 12 height 12
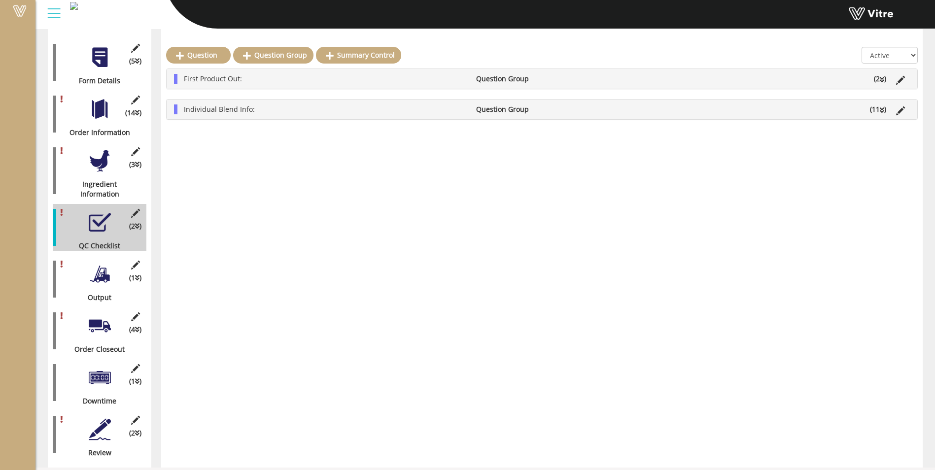
click at [391, 73] on div "First Product Out: Question Group (2 )" at bounding box center [542, 79] width 751 height 20
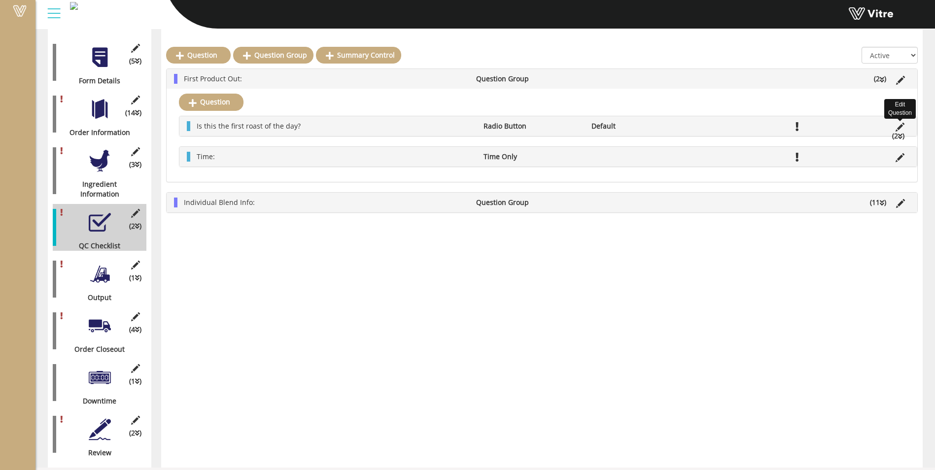
click at [901, 128] on icon at bounding box center [900, 127] width 9 height 9
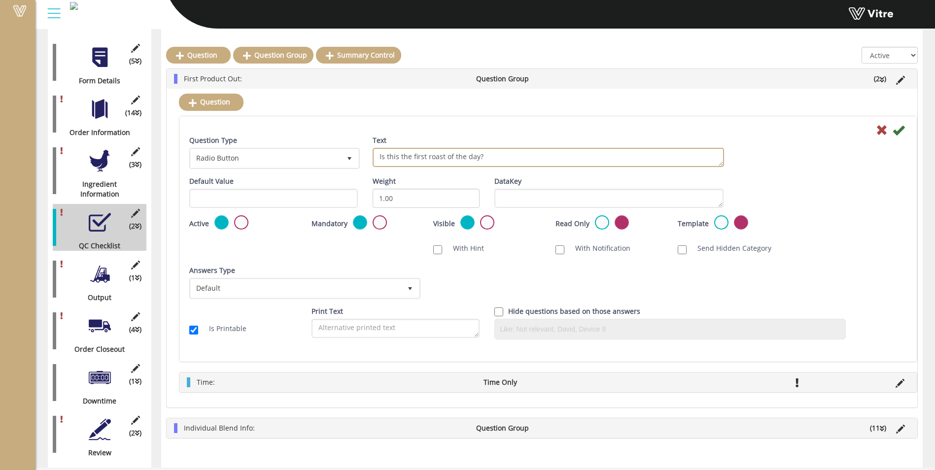
click at [437, 156] on textarea "Is this the first roast of the day?" at bounding box center [548, 157] width 351 height 19
click at [416, 157] on textarea "Is this the first roast of the day?" at bounding box center [548, 157] width 351 height 19
click at [415, 155] on textarea "Is this the first roast of the day?" at bounding box center [548, 157] width 351 height 19
click at [471, 158] on textarea "Is this the first roast of the day?" at bounding box center [548, 157] width 351 height 19
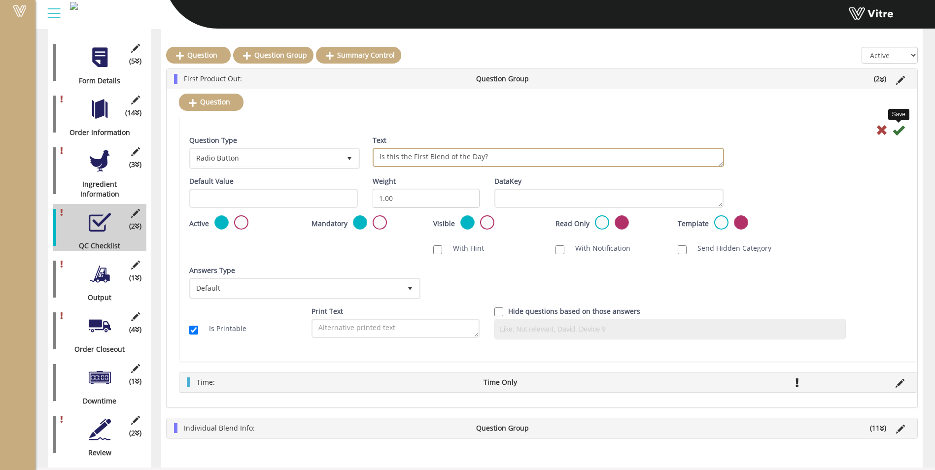
type textarea "Is this the First Blend of the Day?"
click at [900, 131] on icon at bounding box center [899, 130] width 12 height 12
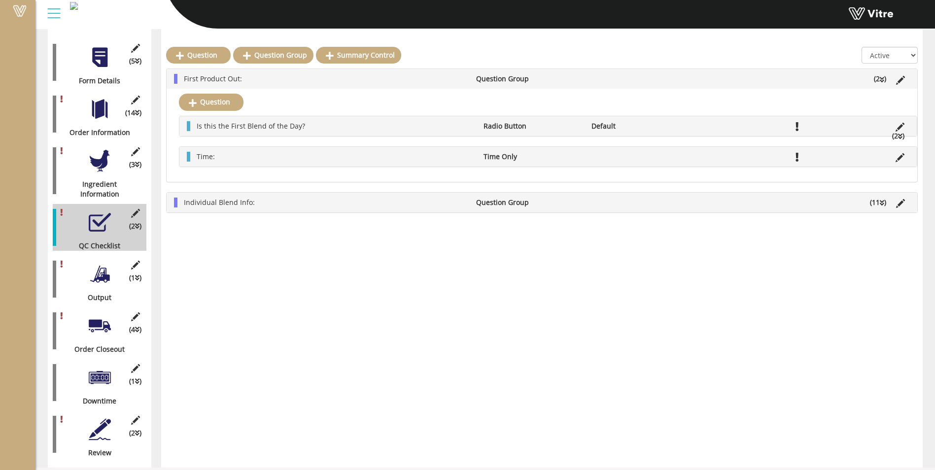
click at [270, 78] on li "First Product Out:" at bounding box center [325, 79] width 292 height 10
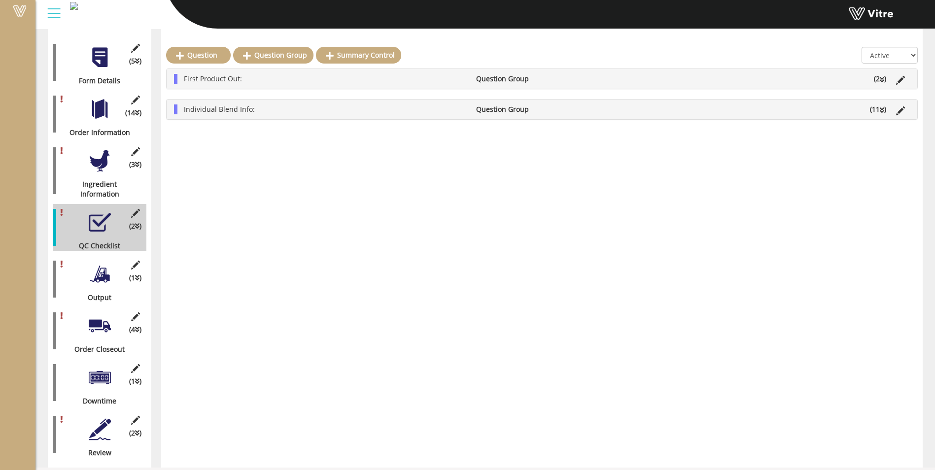
click at [282, 114] on li "Individual Blend Info:" at bounding box center [325, 110] width 292 height 10
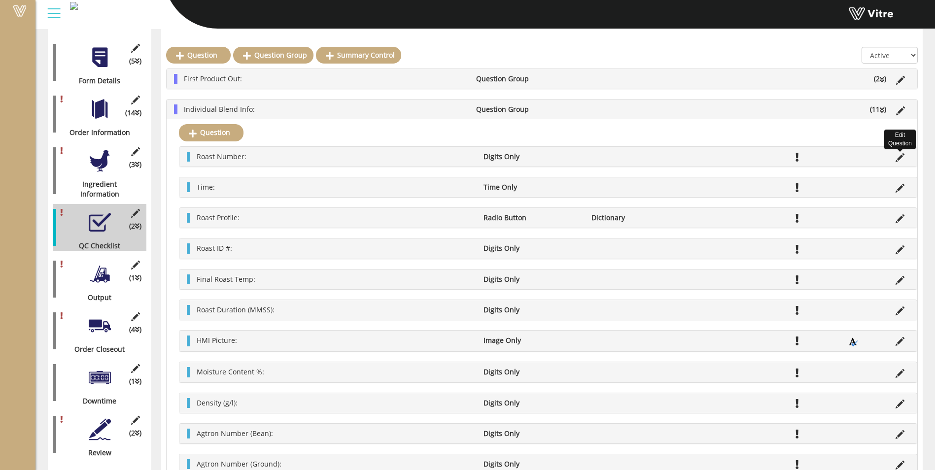
click at [901, 158] on icon at bounding box center [900, 157] width 9 height 9
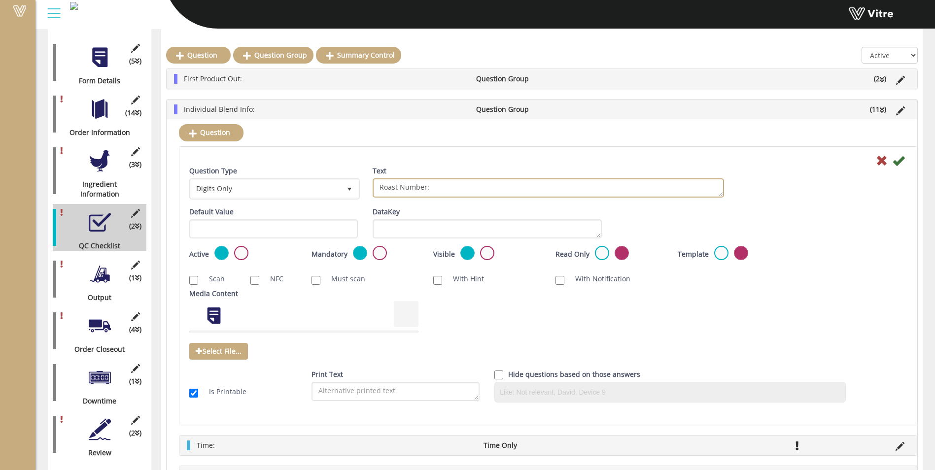
drag, startPoint x: 397, startPoint y: 187, endPoint x: 369, endPoint y: 187, distance: 28.6
click at [369, 187] on div "Text Roast Number:" at bounding box center [548, 185] width 366 height 39
type textarea "Blend Number:"
click at [896, 162] on icon at bounding box center [899, 161] width 12 height 12
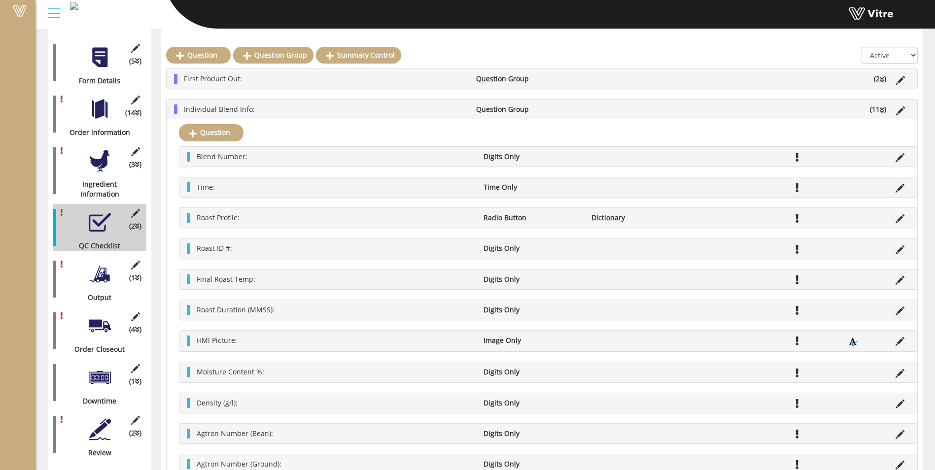
click at [102, 153] on div at bounding box center [100, 161] width 22 height 22
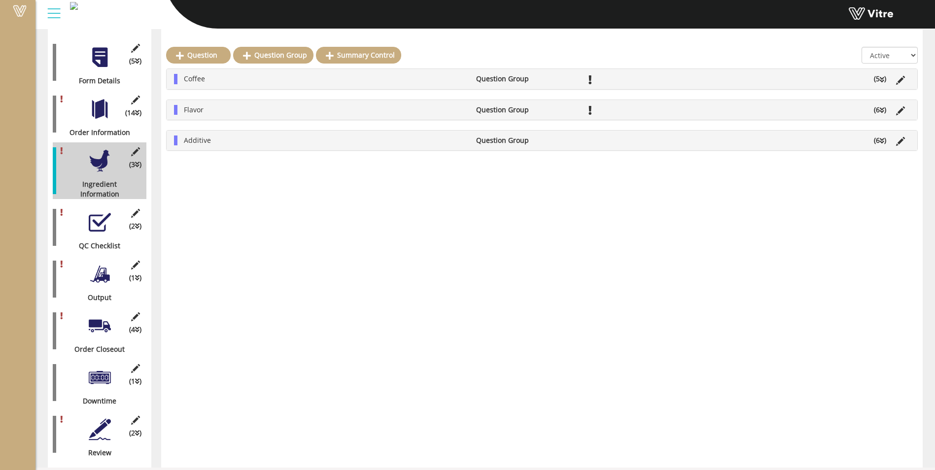
click at [253, 76] on li "Coffee" at bounding box center [325, 79] width 292 height 10
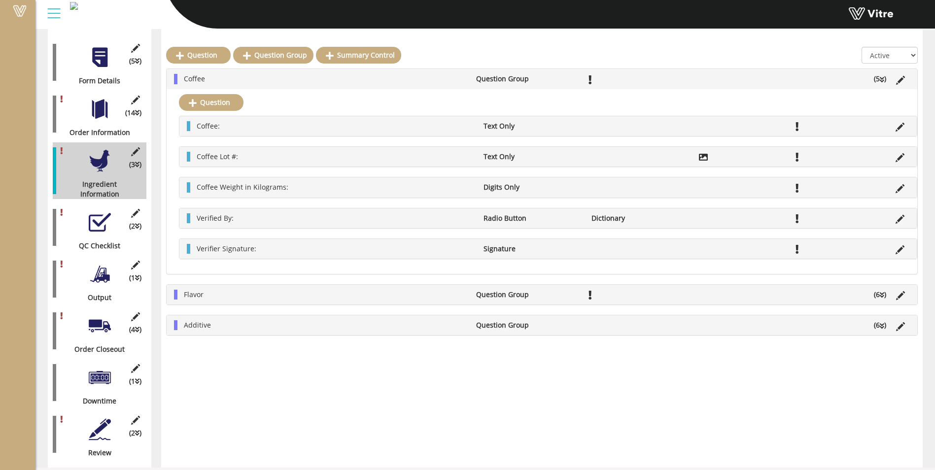
click at [247, 293] on li "Flavor" at bounding box center [325, 295] width 292 height 10
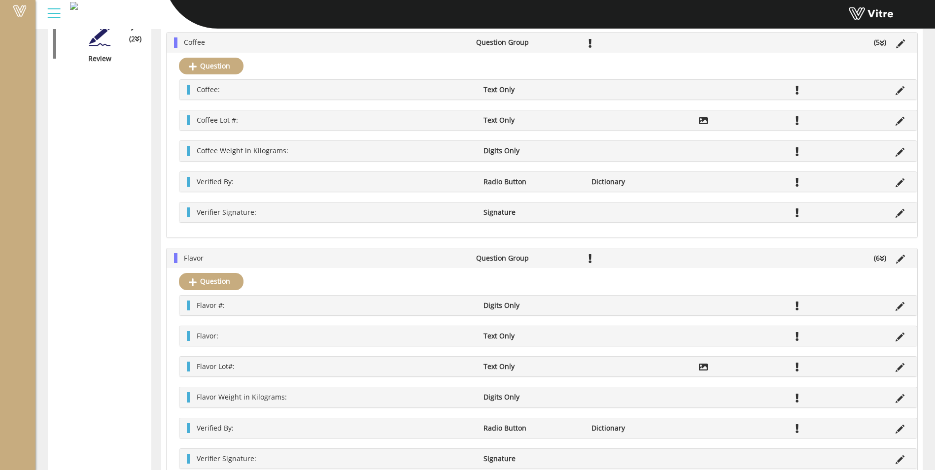
scroll to position [534, 0]
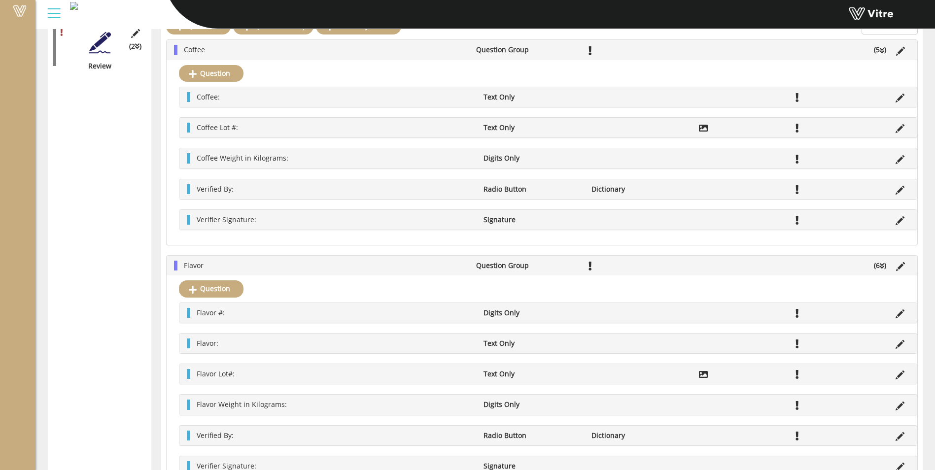
click at [416, 48] on li "Coffee" at bounding box center [325, 50] width 292 height 10
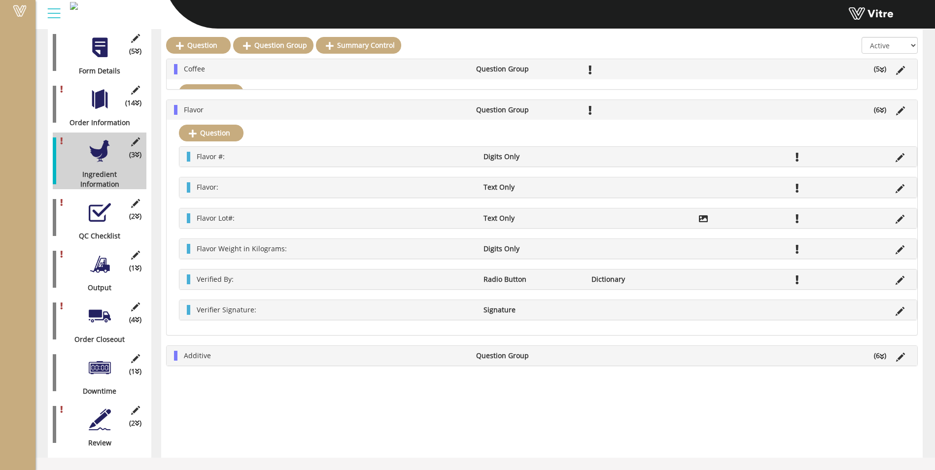
scroll to position [147, 0]
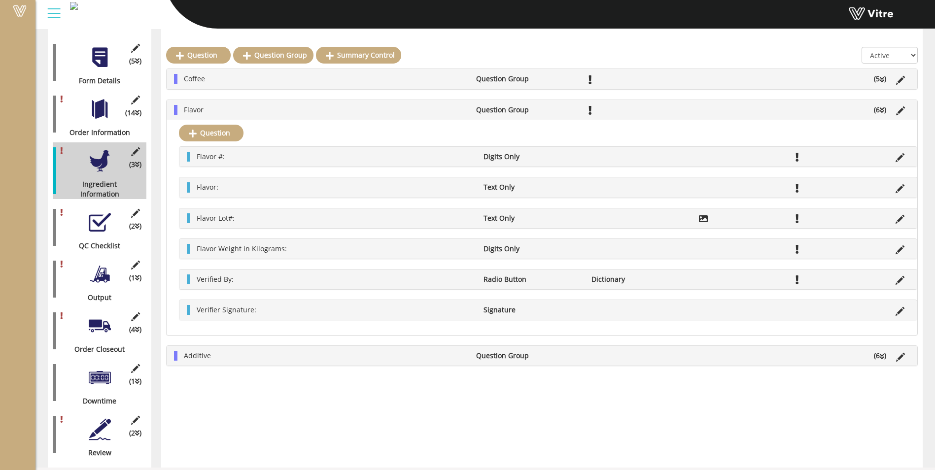
click at [297, 111] on li "Flavor" at bounding box center [325, 110] width 292 height 10
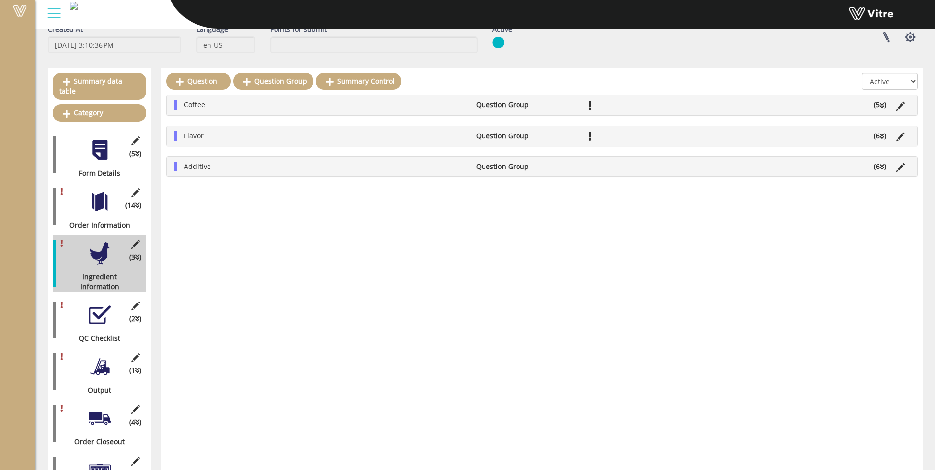
scroll to position [0, 0]
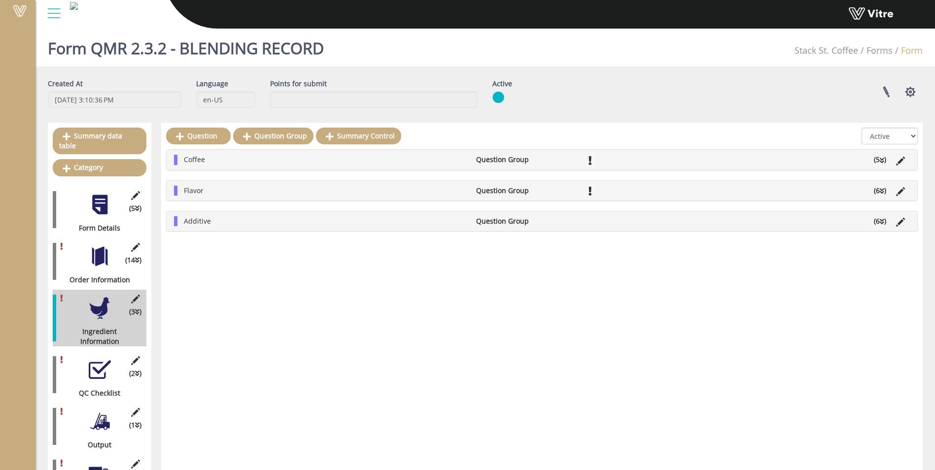
click at [251, 166] on div "Coffee Question Group (5 )" at bounding box center [542, 160] width 751 height 20
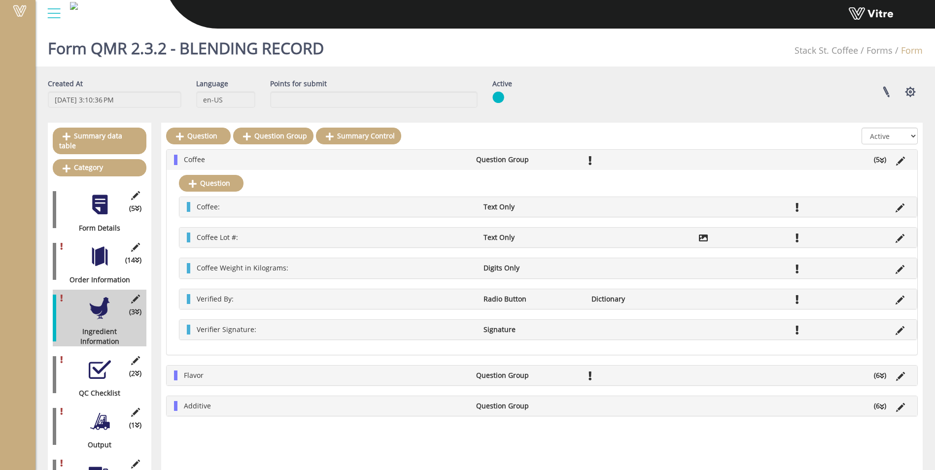
click at [253, 370] on div "Flavor Question Group (6 )" at bounding box center [542, 376] width 751 height 20
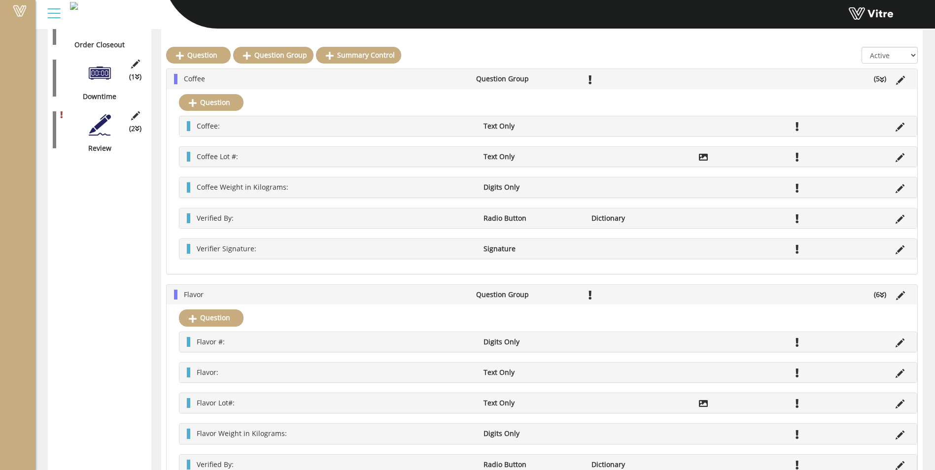
click at [312, 79] on li "Coffee" at bounding box center [325, 79] width 292 height 10
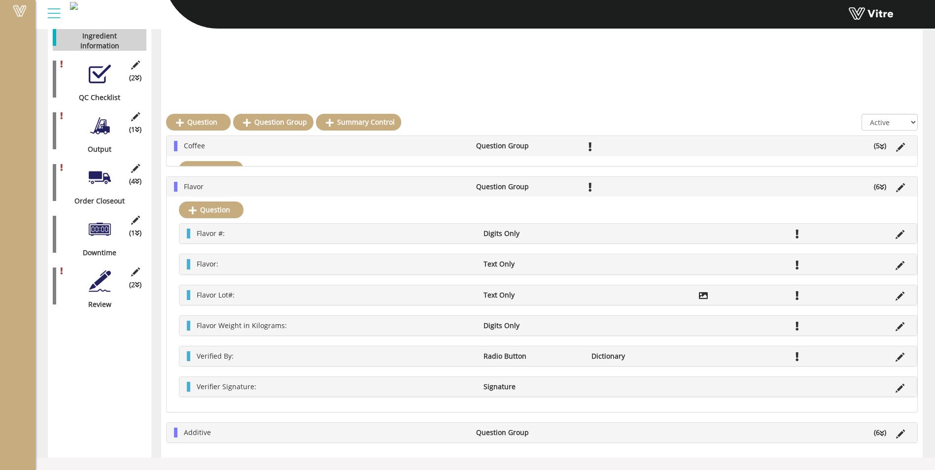
scroll to position [147, 0]
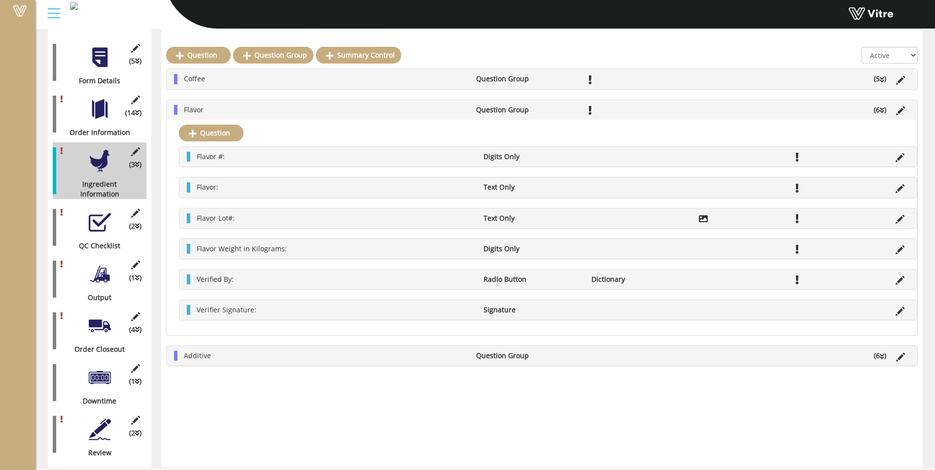
click at [355, 352] on li "Additive" at bounding box center [325, 356] width 292 height 10
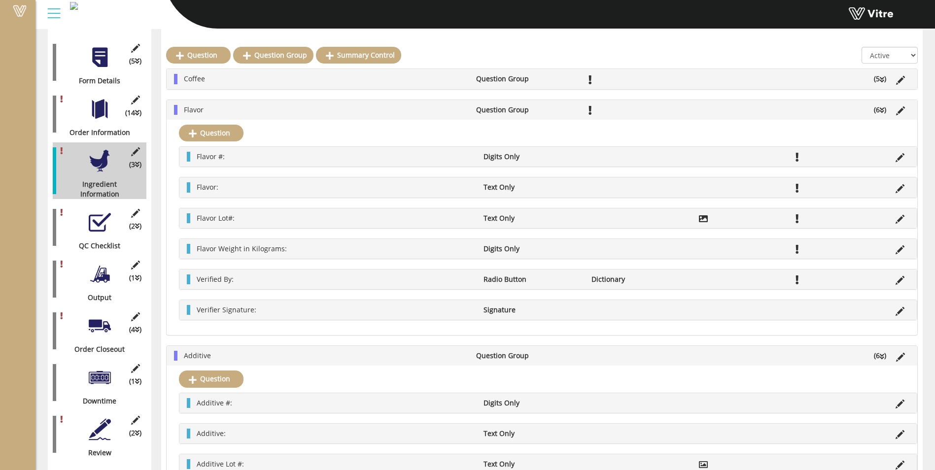
scroll to position [452, 0]
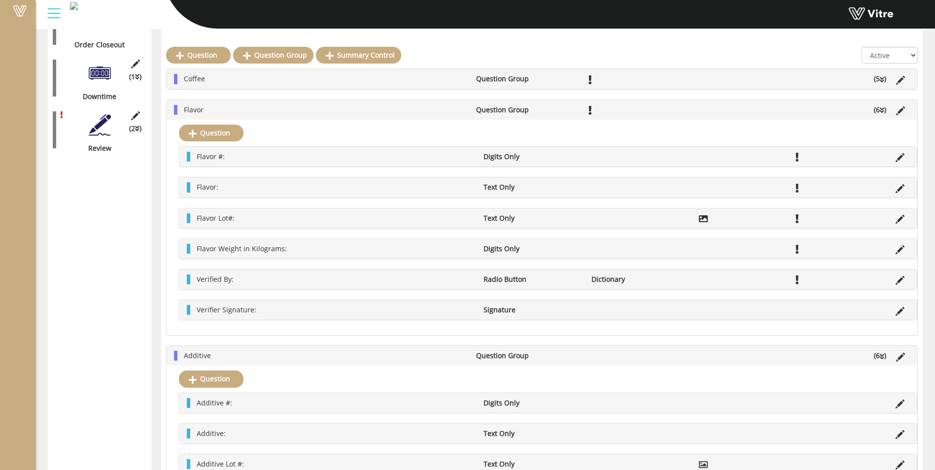
click at [320, 109] on li "Flavor" at bounding box center [325, 110] width 292 height 10
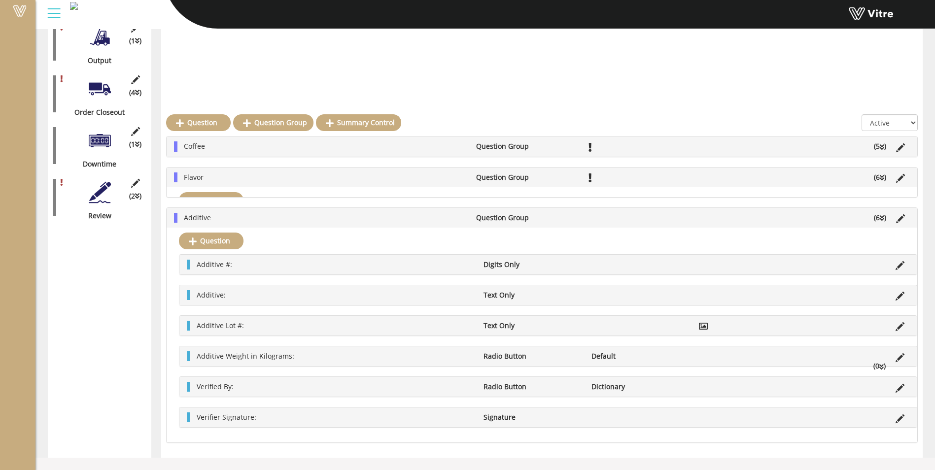
scroll to position [147, 0]
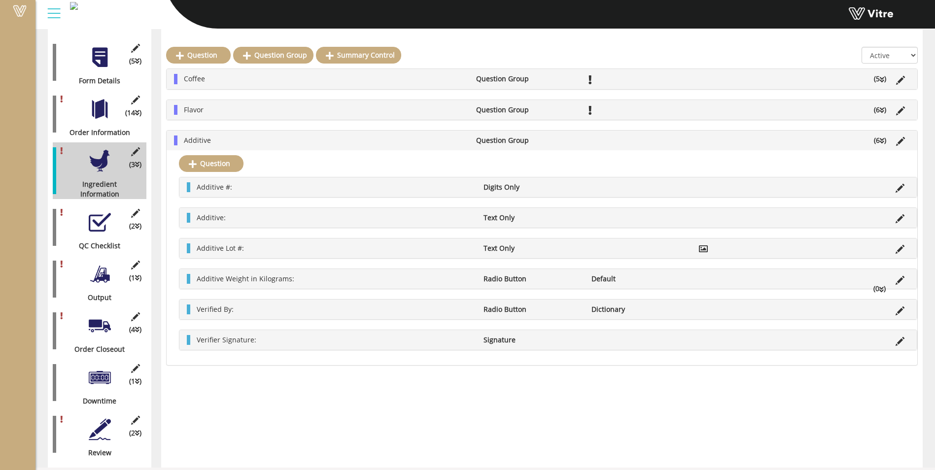
click at [250, 141] on li "Additive" at bounding box center [325, 141] width 292 height 10
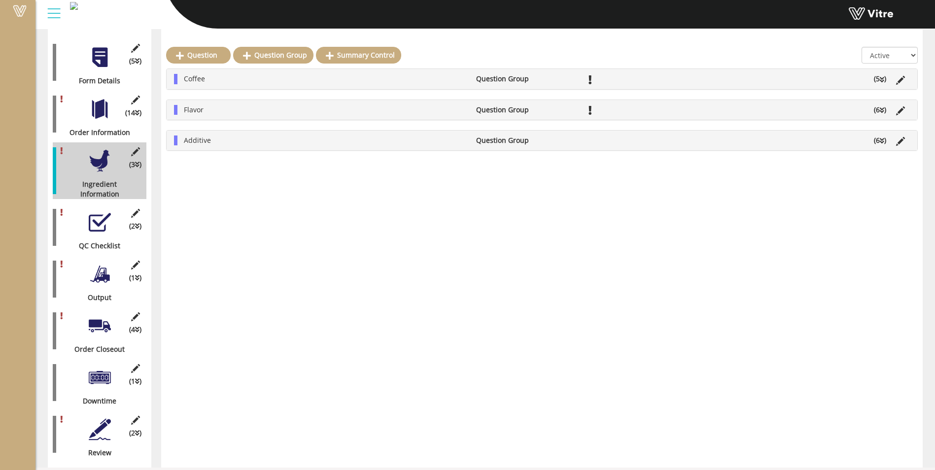
click at [96, 213] on div at bounding box center [100, 222] width 22 height 22
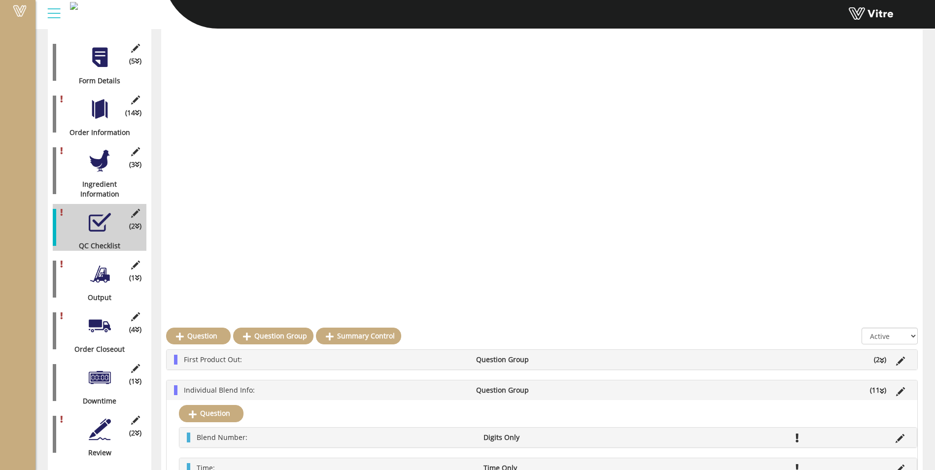
scroll to position [452, 0]
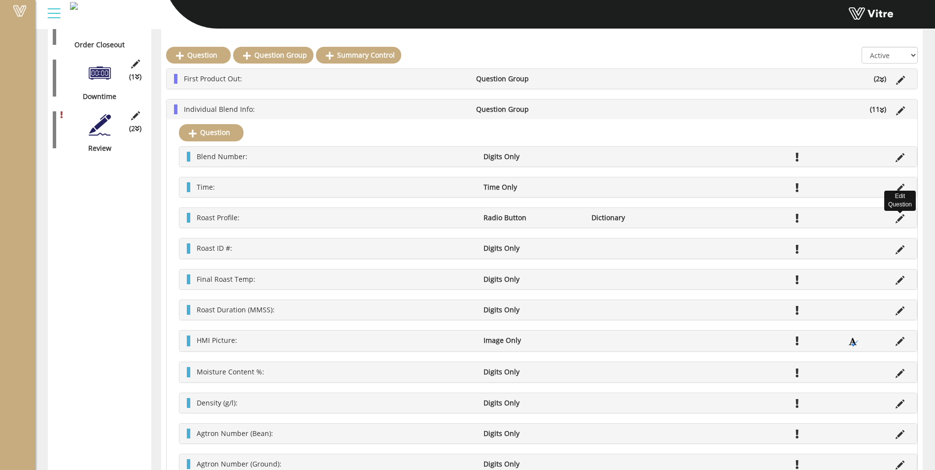
click at [896, 218] on icon at bounding box center [900, 218] width 9 height 9
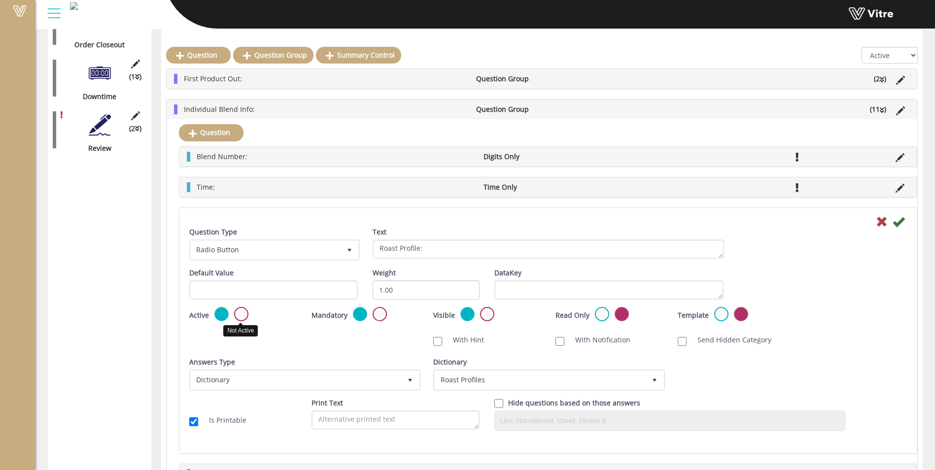
click at [240, 317] on label at bounding box center [241, 314] width 14 height 14
click at [0, 0] on input "radio" at bounding box center [0, 0] width 0 height 0
click at [897, 223] on icon at bounding box center [899, 222] width 12 height 12
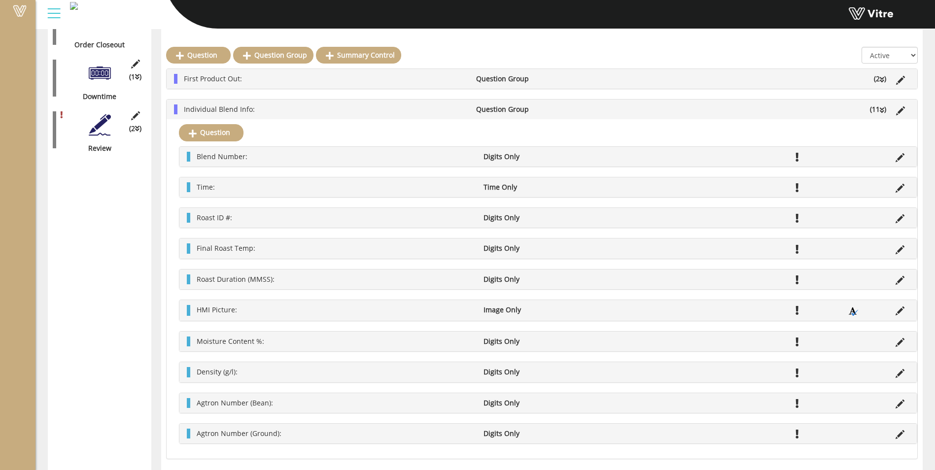
click at [895, 218] on li at bounding box center [900, 218] width 19 height 10
click at [900, 215] on icon at bounding box center [900, 218] width 9 height 9
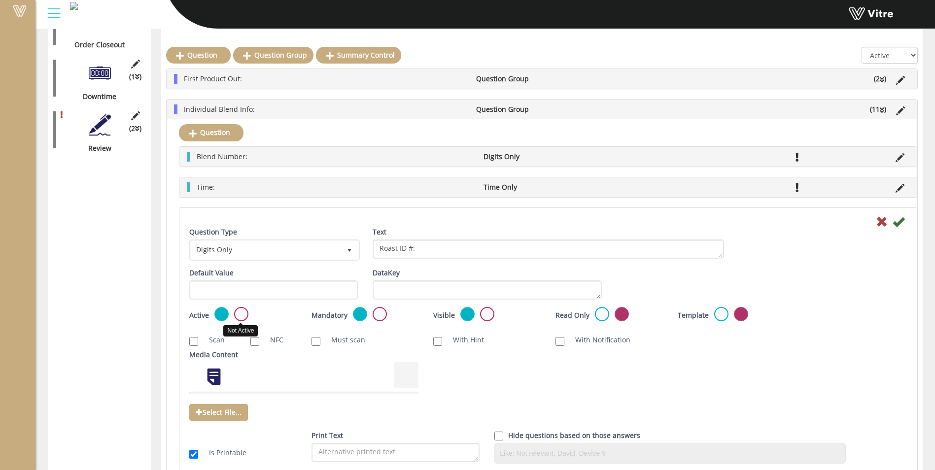
click at [241, 313] on label at bounding box center [241, 314] width 14 height 14
click at [0, 0] on input "radio" at bounding box center [0, 0] width 0 height 0
click at [903, 221] on icon at bounding box center [899, 222] width 12 height 12
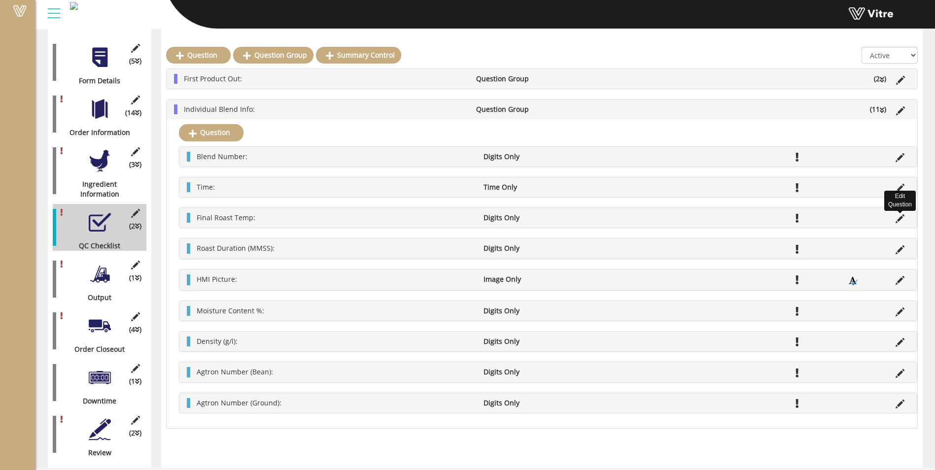
click at [899, 217] on icon at bounding box center [900, 218] width 9 height 9
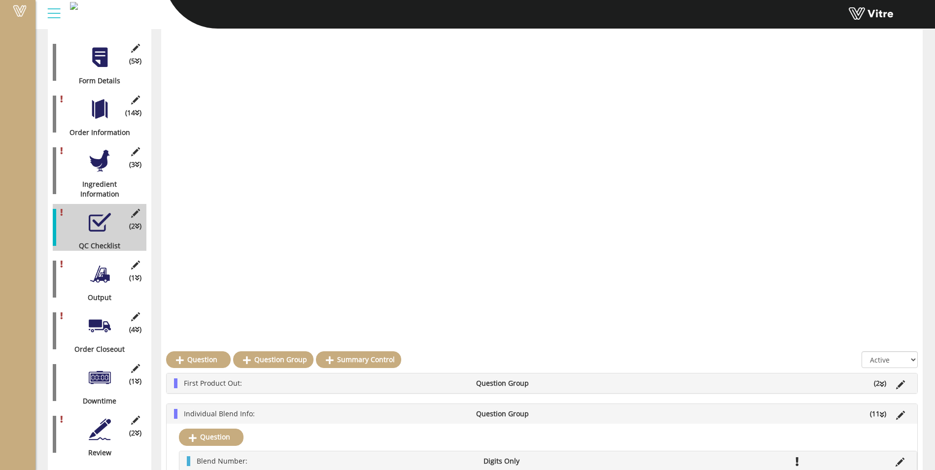
scroll to position [452, 0]
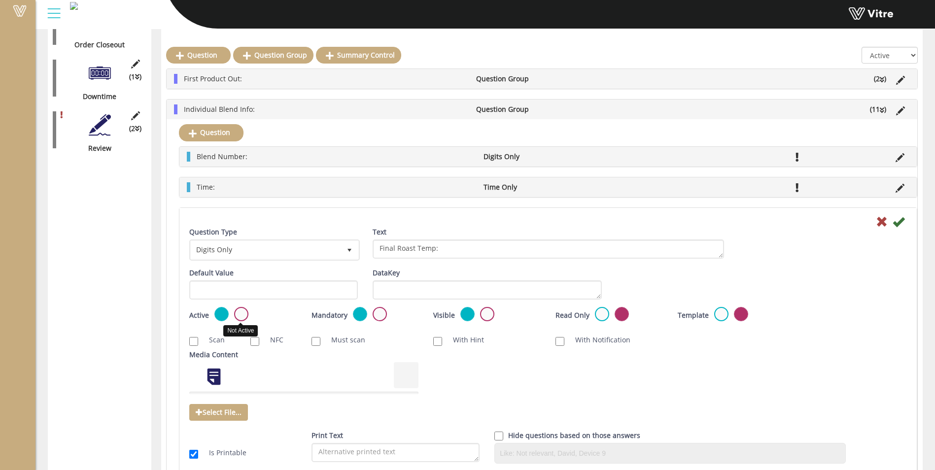
click at [241, 319] on label at bounding box center [241, 314] width 14 height 14
click at [0, 0] on input "radio" at bounding box center [0, 0] width 0 height 0
click at [896, 226] on icon at bounding box center [899, 222] width 12 height 12
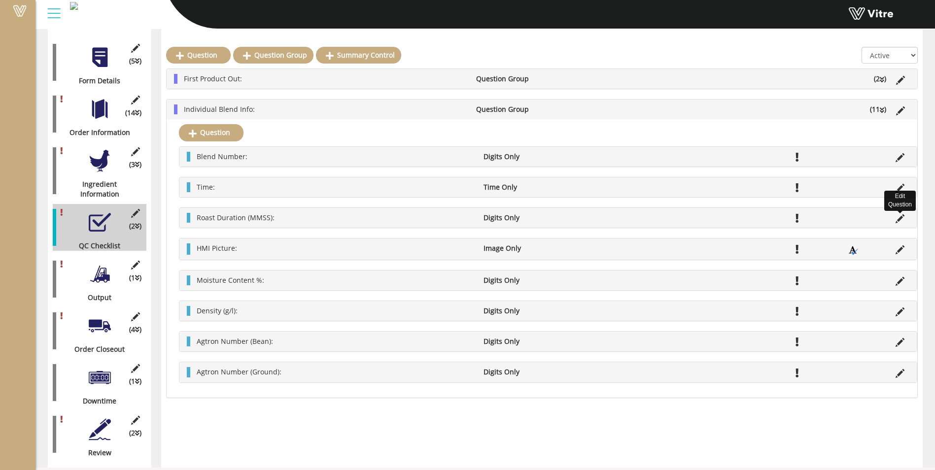
click at [898, 219] on icon at bounding box center [900, 218] width 9 height 9
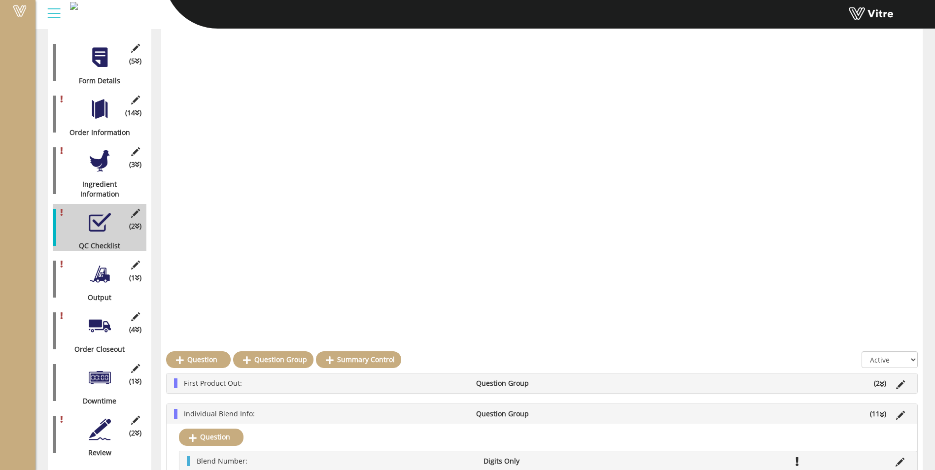
scroll to position [452, 0]
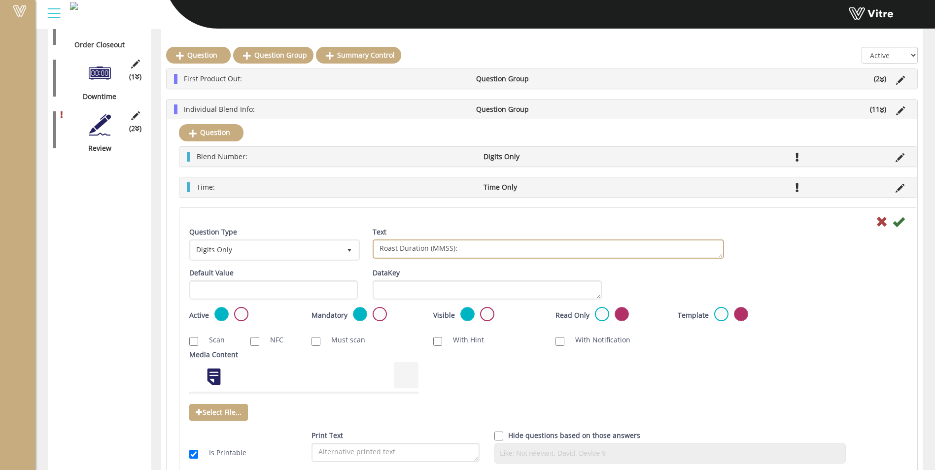
click at [391, 250] on textarea "Roast Duration (MMSS):" at bounding box center [548, 249] width 351 height 19
drag, startPoint x: 452, startPoint y: 247, endPoint x: 434, endPoint y: 246, distance: 18.3
click at [434, 246] on textarea "Roast Duration (MMSS):" at bounding box center [548, 249] width 351 height 19
type textarea "Blend Duration (in Minutes):"
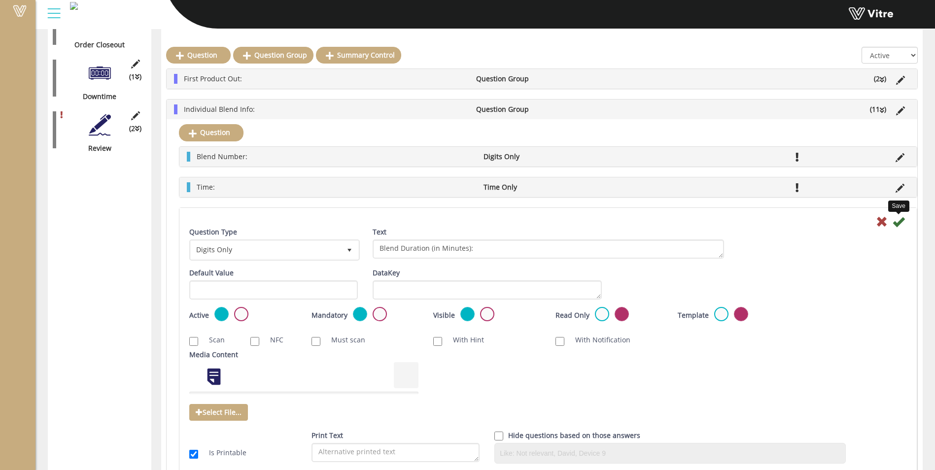
click at [897, 221] on icon at bounding box center [899, 222] width 12 height 12
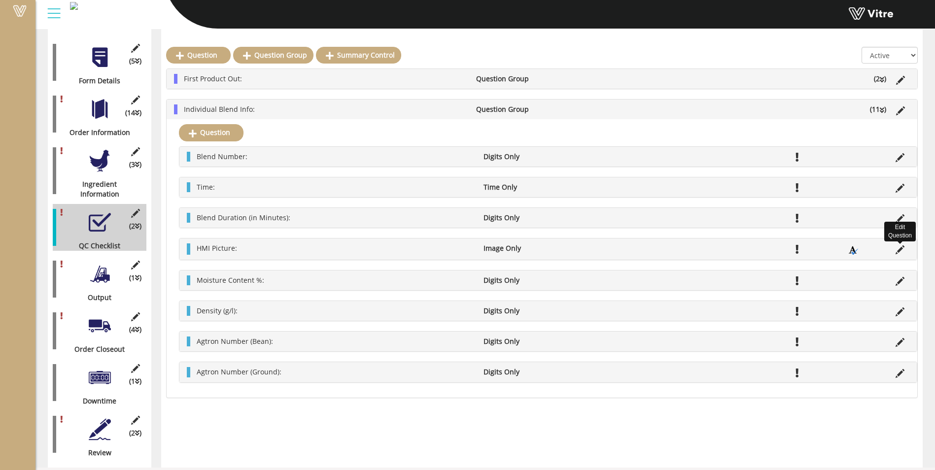
click at [900, 249] on icon at bounding box center [900, 249] width 9 height 9
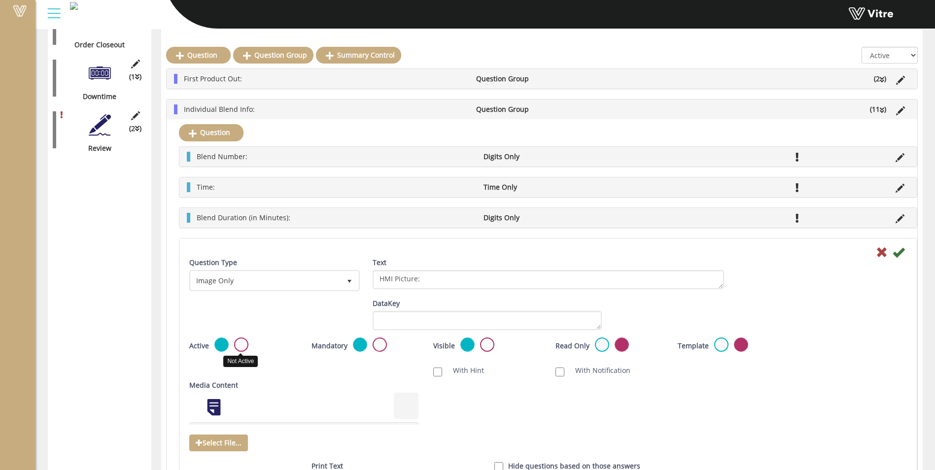
click at [242, 346] on label at bounding box center [241, 345] width 14 height 14
click at [0, 0] on input "radio" at bounding box center [0, 0] width 0 height 0
click at [902, 254] on icon at bounding box center [899, 252] width 12 height 12
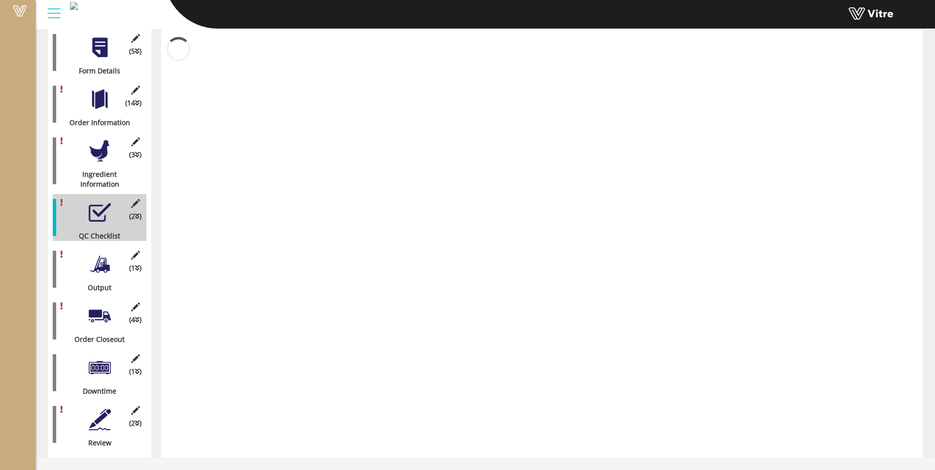
scroll to position [147, 0]
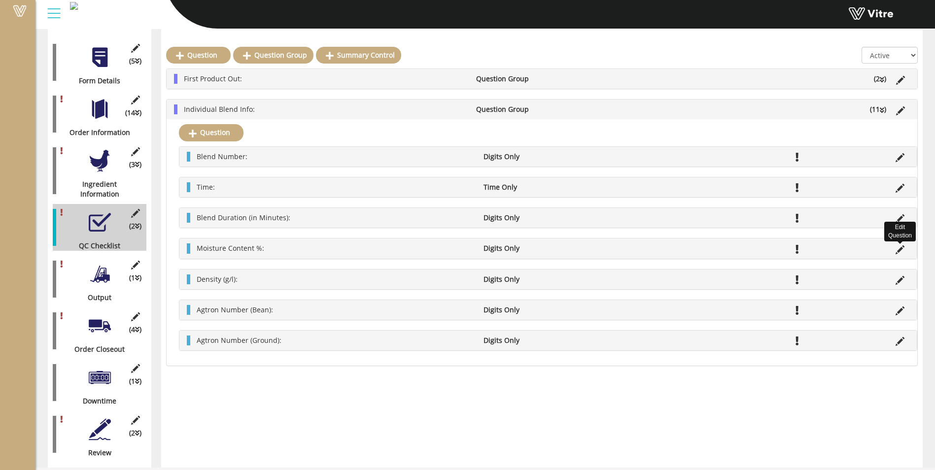
click at [901, 250] on icon at bounding box center [900, 249] width 9 height 9
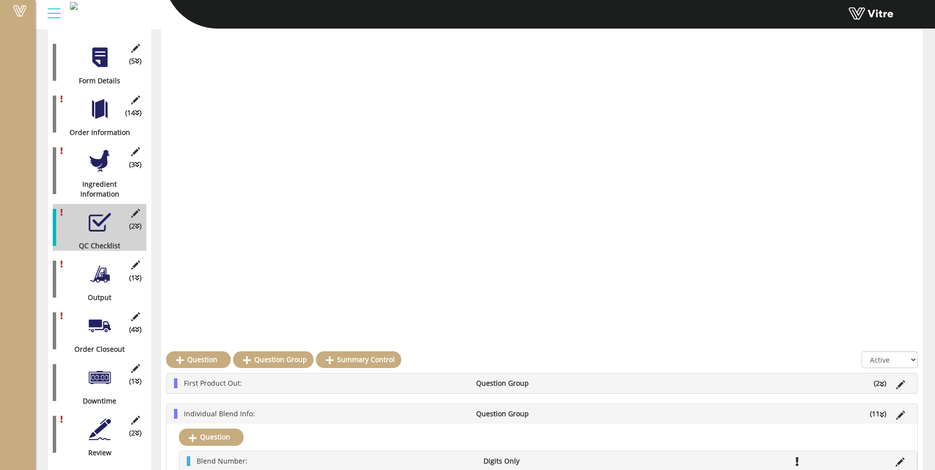
scroll to position [452, 0]
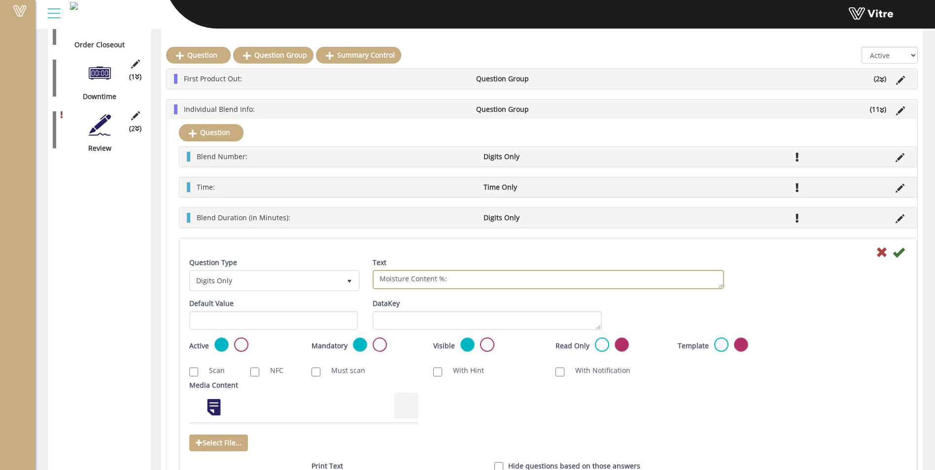
drag, startPoint x: 442, startPoint y: 279, endPoint x: 375, endPoint y: 281, distance: 67.1
click at [375, 281] on textarea "Moisture Content %:" at bounding box center [548, 279] width 351 height 19
type textarea "Coffee Weight in Kilograms:"
click at [903, 250] on icon at bounding box center [899, 252] width 12 height 12
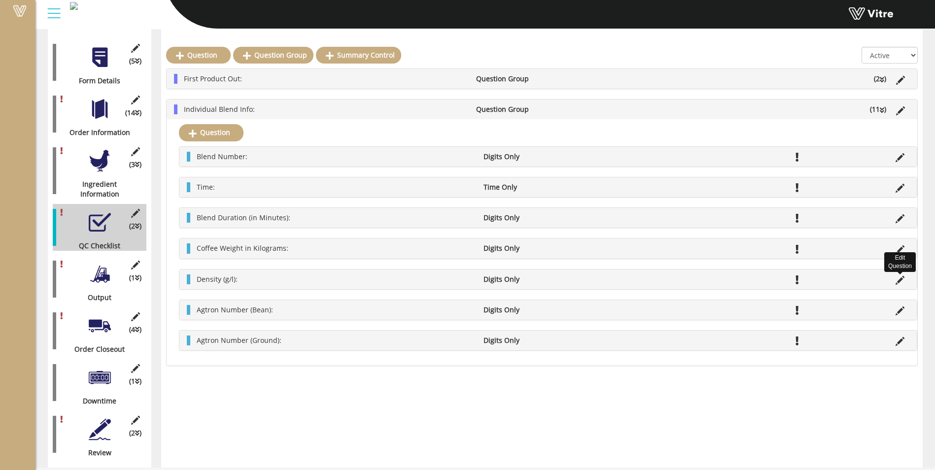
click at [900, 280] on icon at bounding box center [900, 280] width 9 height 9
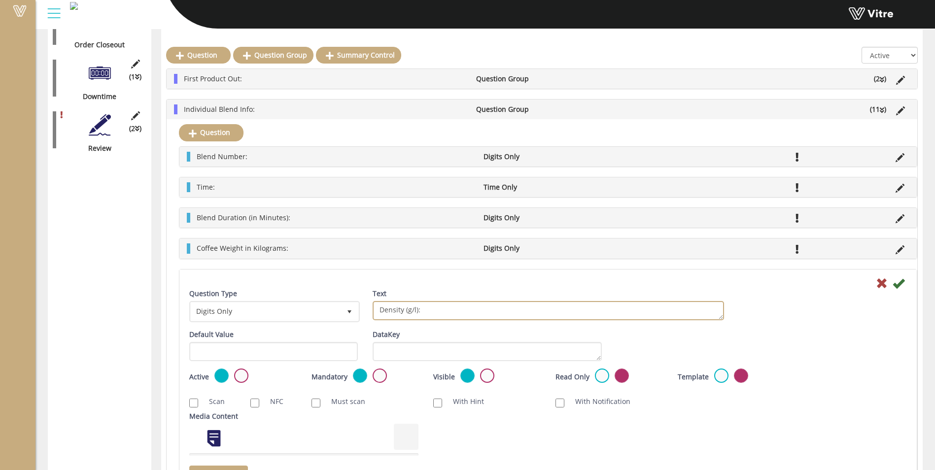
drag, startPoint x: 417, startPoint y: 309, endPoint x: 375, endPoint y: 310, distance: 41.4
click at [375, 310] on textarea "Density (g/l):" at bounding box center [548, 310] width 351 height 19
type textarea "Flavor 1 Weight in Kilograms:"
click at [898, 284] on icon at bounding box center [899, 284] width 12 height 12
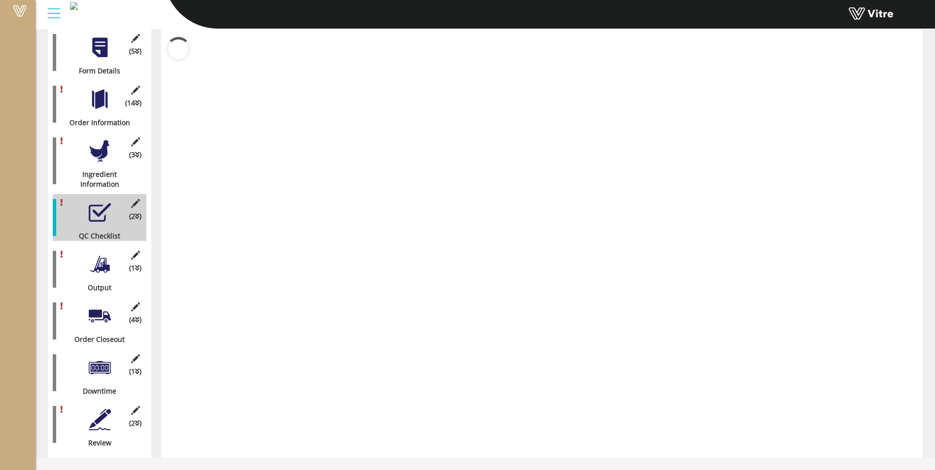
scroll to position [147, 0]
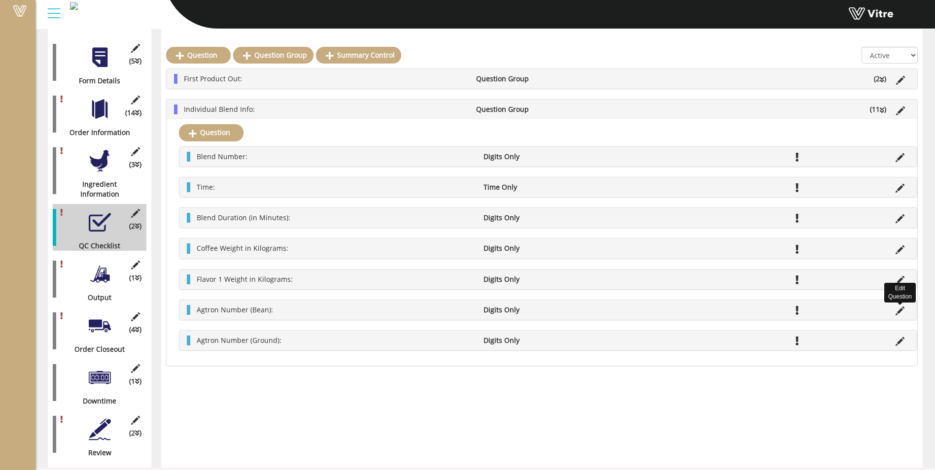
click at [899, 312] on icon at bounding box center [900, 311] width 9 height 9
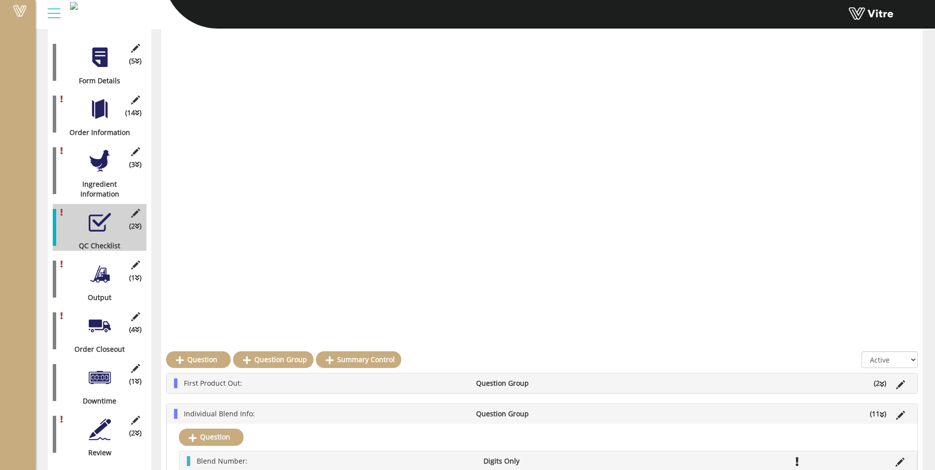
scroll to position [452, 0]
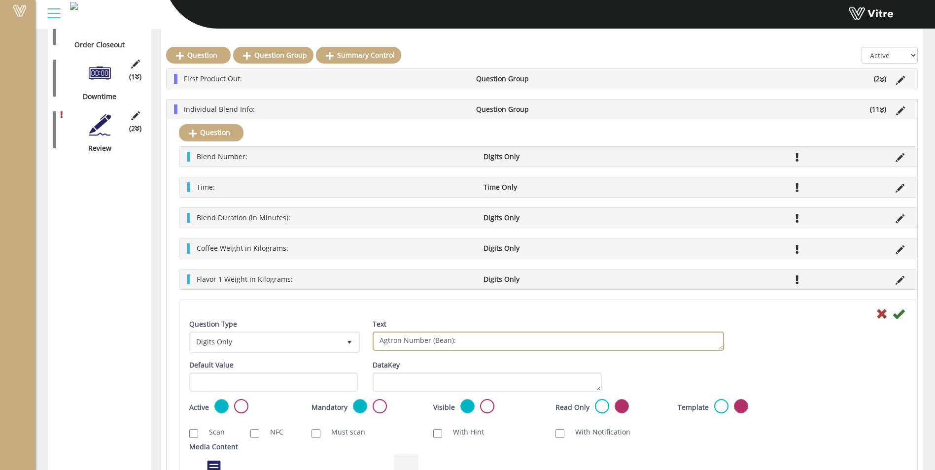
drag, startPoint x: 451, startPoint y: 341, endPoint x: 377, endPoint y: 344, distance: 74.5
click at [377, 344] on textarea "Agtron Number (Bean):" at bounding box center [548, 341] width 351 height 19
type textarea "Flavor 2 Weight in Kilograms:"
click at [379, 409] on label at bounding box center [380, 406] width 14 height 14
click at [0, 0] on input "radio" at bounding box center [0, 0] width 0 height 0
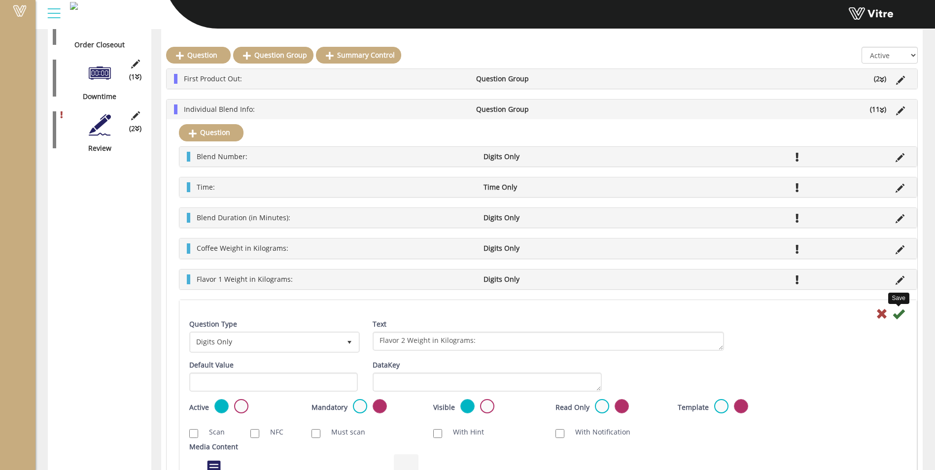
click at [898, 317] on icon at bounding box center [899, 314] width 12 height 12
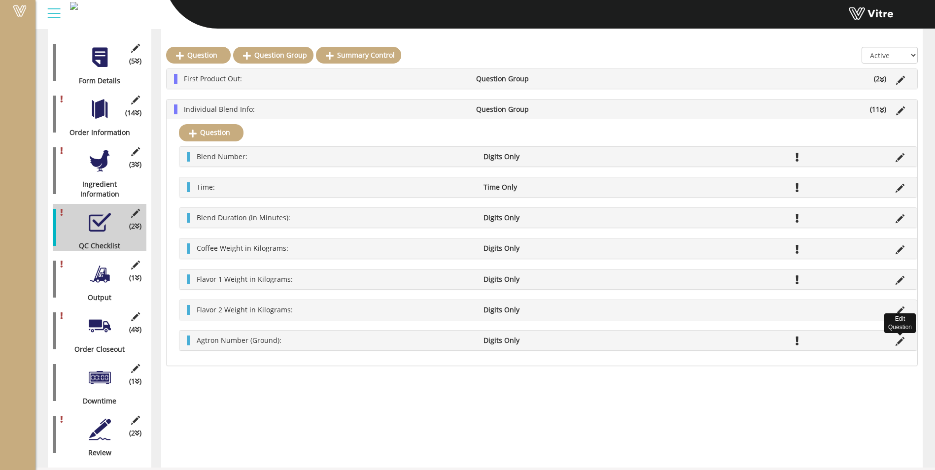
click at [902, 341] on icon at bounding box center [900, 341] width 9 height 9
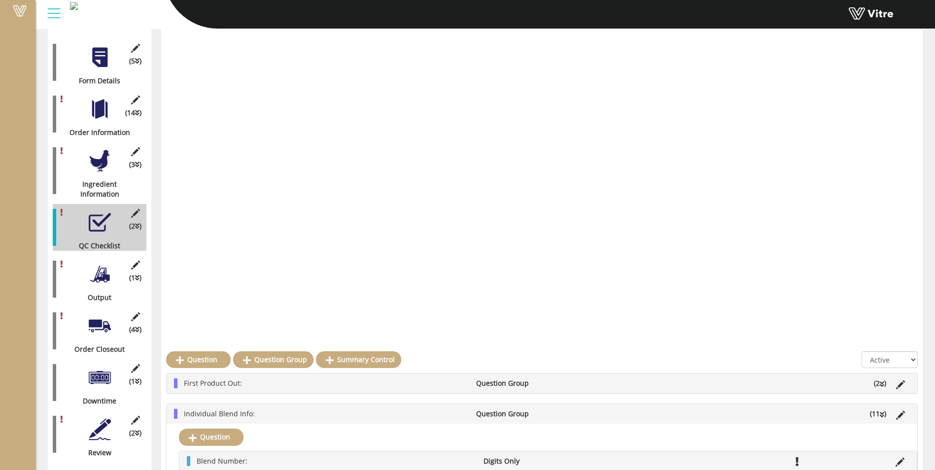
scroll to position [452, 0]
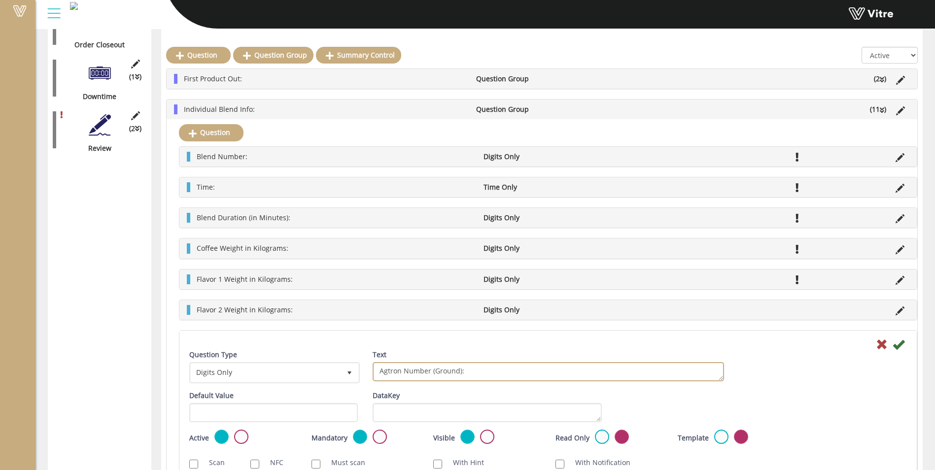
drag, startPoint x: 459, startPoint y: 373, endPoint x: 380, endPoint y: 373, distance: 79.9
click at [380, 373] on textarea "Agtron Number (Ground):" at bounding box center [548, 371] width 351 height 19
drag, startPoint x: 380, startPoint y: 371, endPoint x: 478, endPoint y: 377, distance: 98.3
click at [478, 377] on textarea "Agtron Number (Ground):" at bounding box center [548, 371] width 351 height 19
type textarea "Additive 1 Weight in Kilograms:"
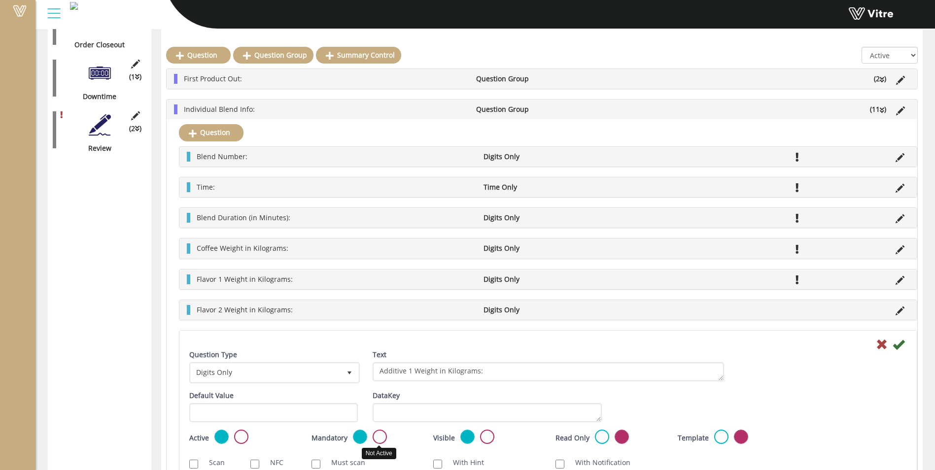
click at [383, 443] on label at bounding box center [380, 437] width 14 height 14
click at [0, 0] on input "radio" at bounding box center [0, 0] width 0 height 0
click at [896, 345] on icon at bounding box center [899, 345] width 12 height 12
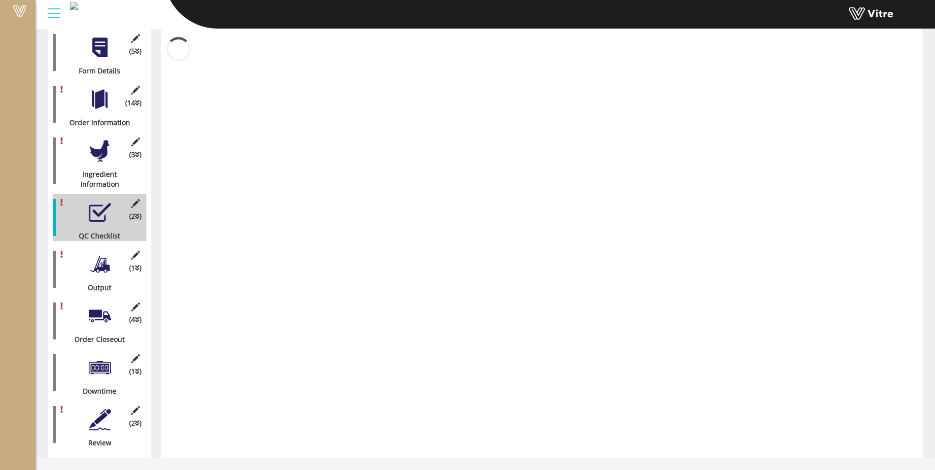
scroll to position [147, 0]
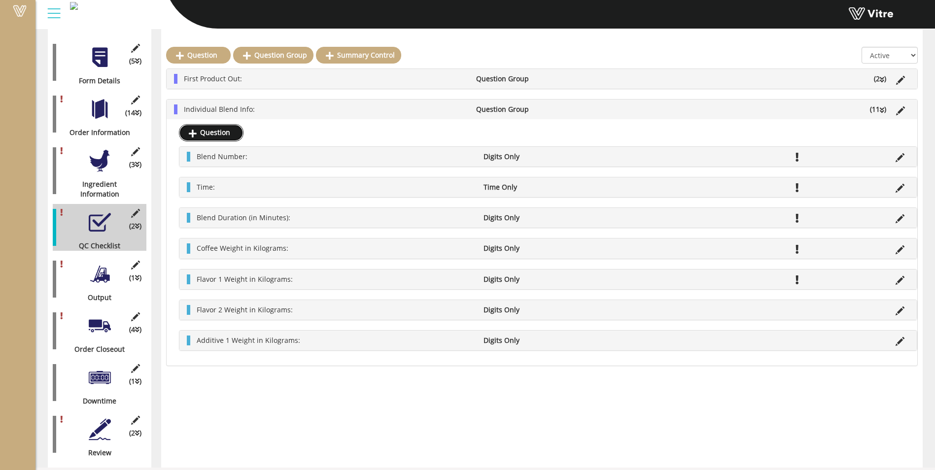
click at [222, 130] on link "Question" at bounding box center [211, 132] width 65 height 17
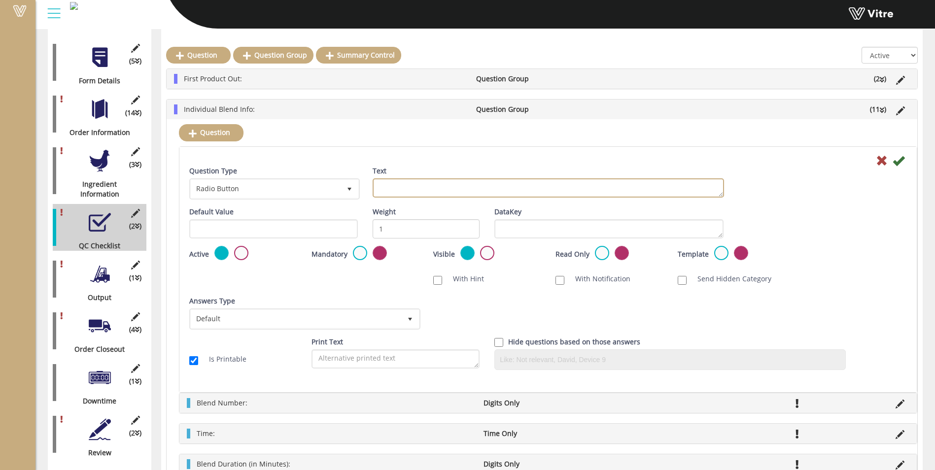
click at [443, 191] on textarea "Text" at bounding box center [548, 187] width 351 height 19
paste textarea "Additive 1 Weight in Kilograms:"
click at [410, 188] on textarea "Additive 1 Weight in Kilograms:" at bounding box center [548, 187] width 351 height 19
type textarea "Additive 2 Weight in Kilograms:"
click at [337, 193] on span "Radio Button" at bounding box center [266, 189] width 150 height 18
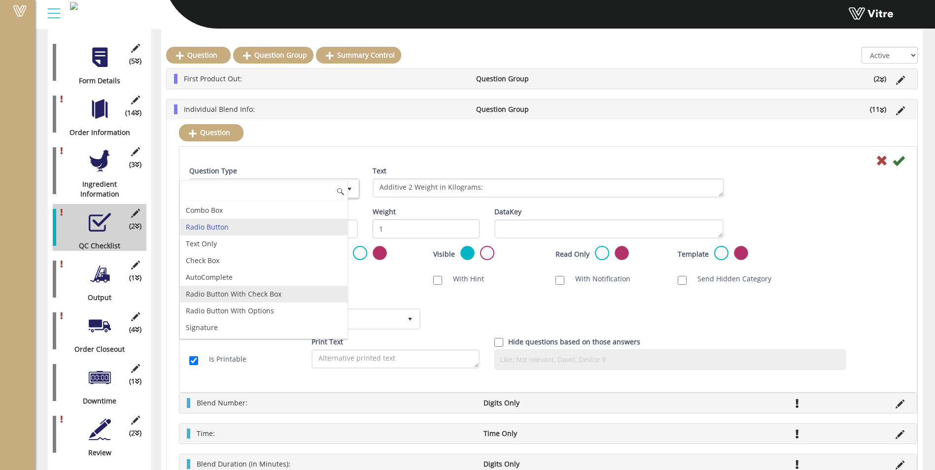
scroll to position [49, 0]
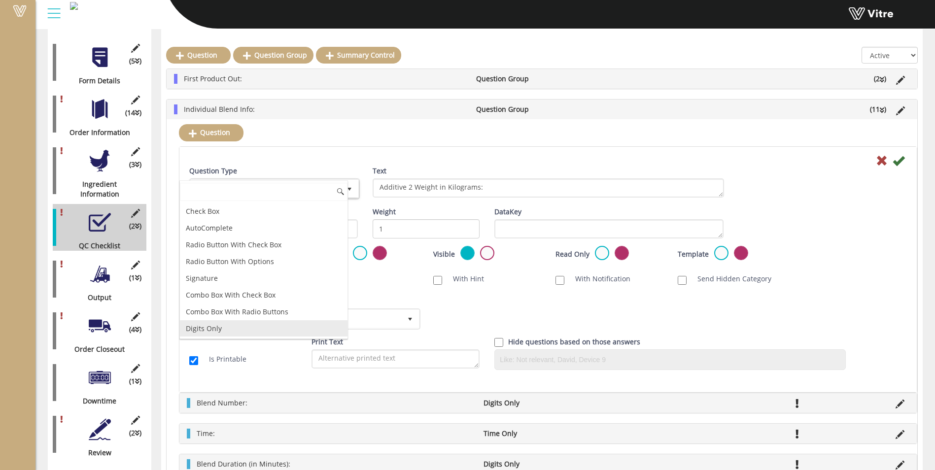
click at [252, 328] on li "Digits Only" at bounding box center [264, 328] width 168 height 17
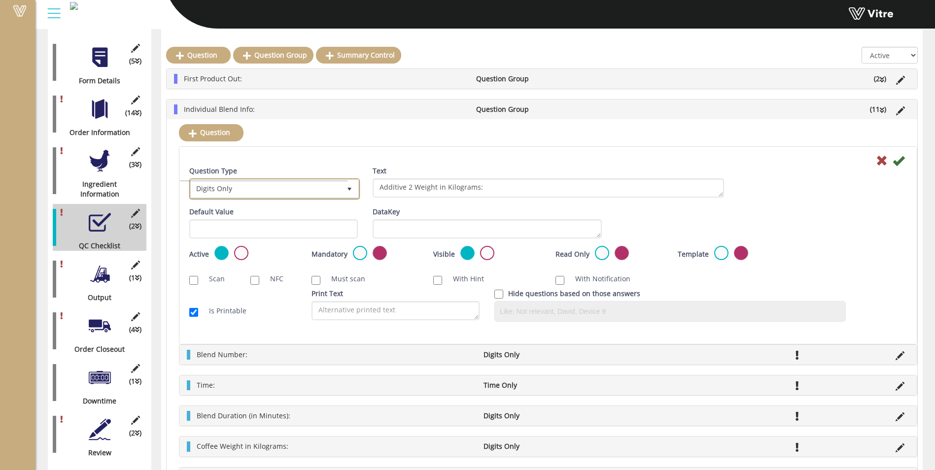
scroll to position [50, 0]
click at [901, 161] on icon at bounding box center [899, 161] width 12 height 12
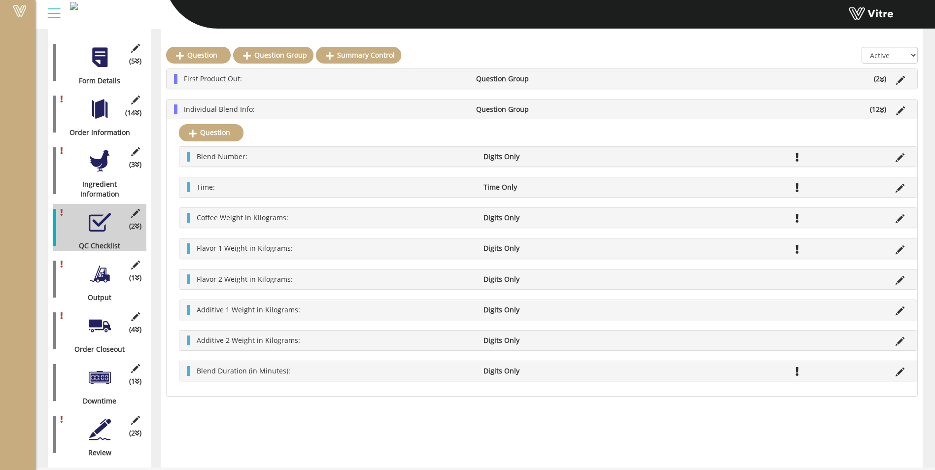
click at [106, 264] on div at bounding box center [100, 274] width 22 height 22
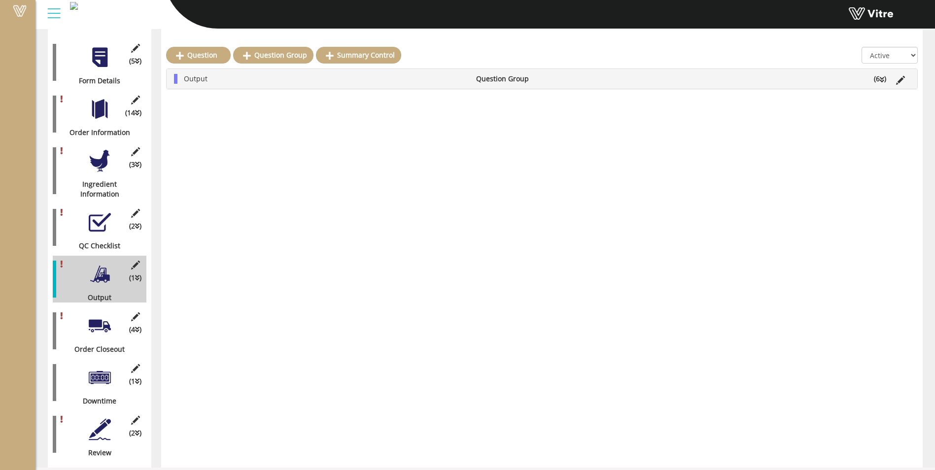
click at [239, 72] on div "Output Question Group (6 )" at bounding box center [542, 79] width 751 height 20
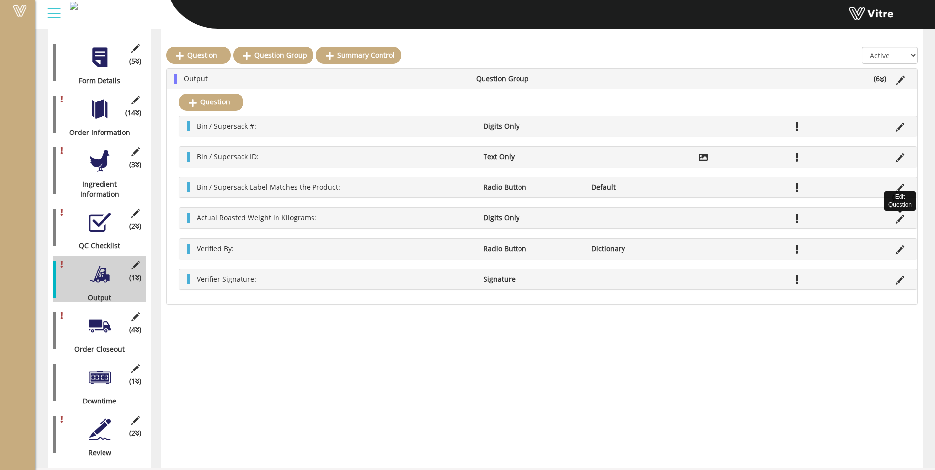
click at [902, 219] on icon at bounding box center [900, 219] width 9 height 9
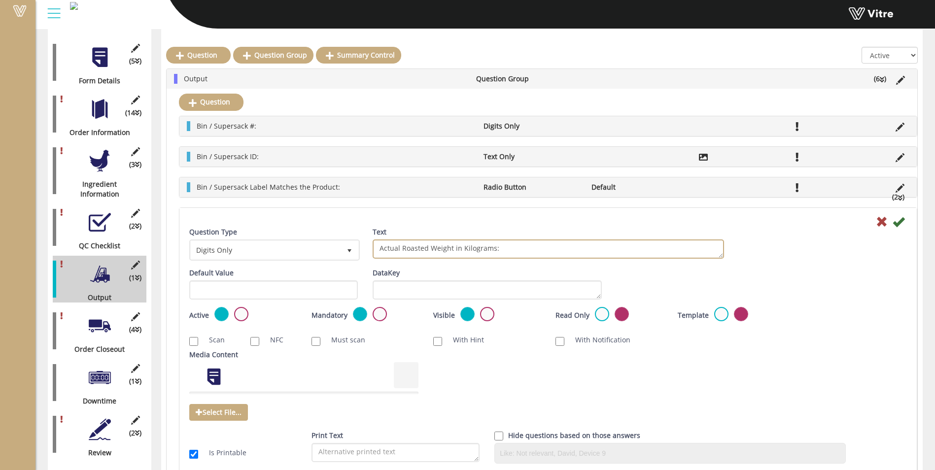
click at [414, 251] on textarea "Actual Roasted Weight in Kilograms:" at bounding box center [548, 249] width 351 height 19
type textarea "Actual Blend Weight in Kilograms:"
click at [899, 223] on icon at bounding box center [899, 222] width 12 height 12
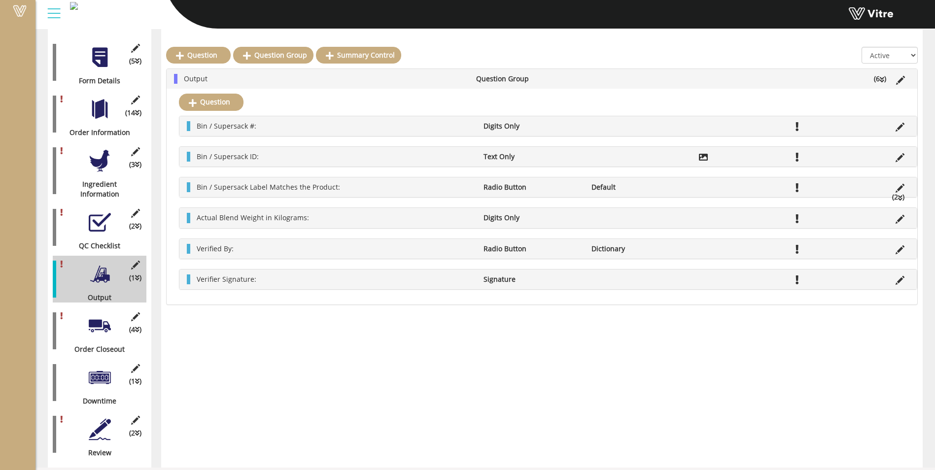
click at [101, 323] on div at bounding box center [100, 326] width 22 height 22
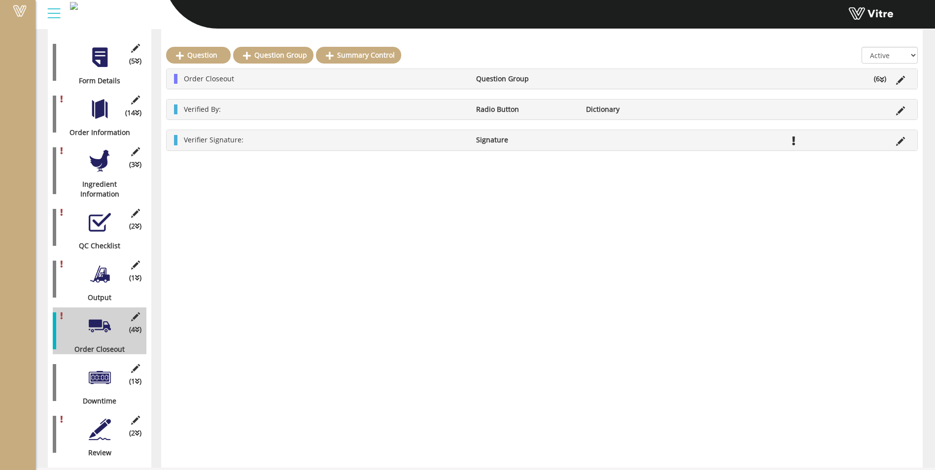
click at [260, 78] on li "Order Closeout" at bounding box center [325, 79] width 292 height 10
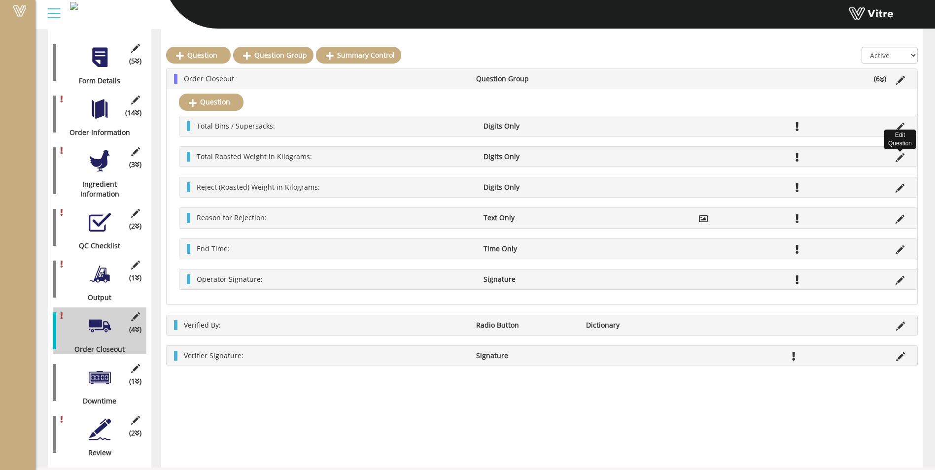
click at [901, 158] on icon at bounding box center [900, 157] width 9 height 9
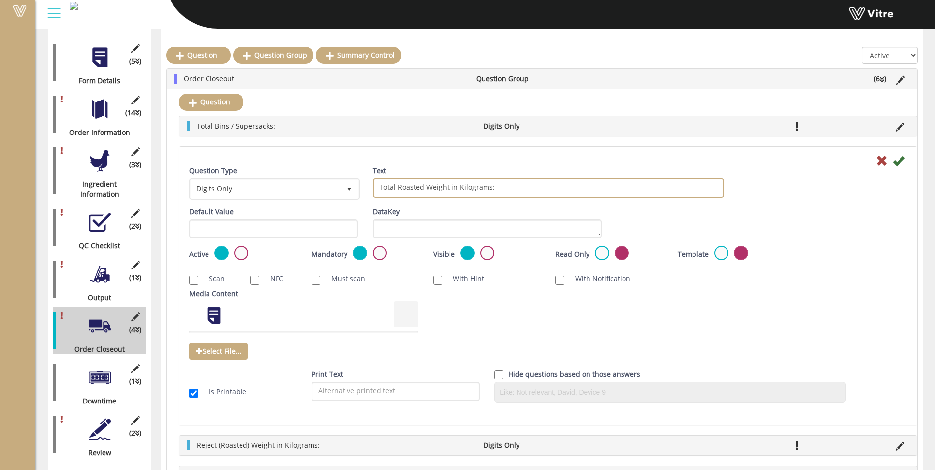
click at [413, 186] on textarea "Total Roasted Weight in Kilograms:" at bounding box center [548, 187] width 351 height 19
type textarea "Total Blended Weight in Kilograms:"
click at [901, 161] on icon at bounding box center [899, 161] width 12 height 12
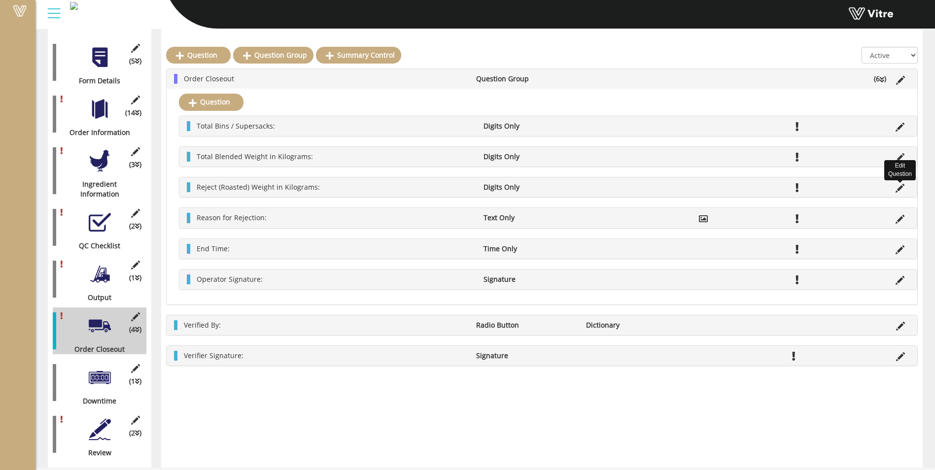
click at [899, 185] on icon at bounding box center [900, 188] width 9 height 9
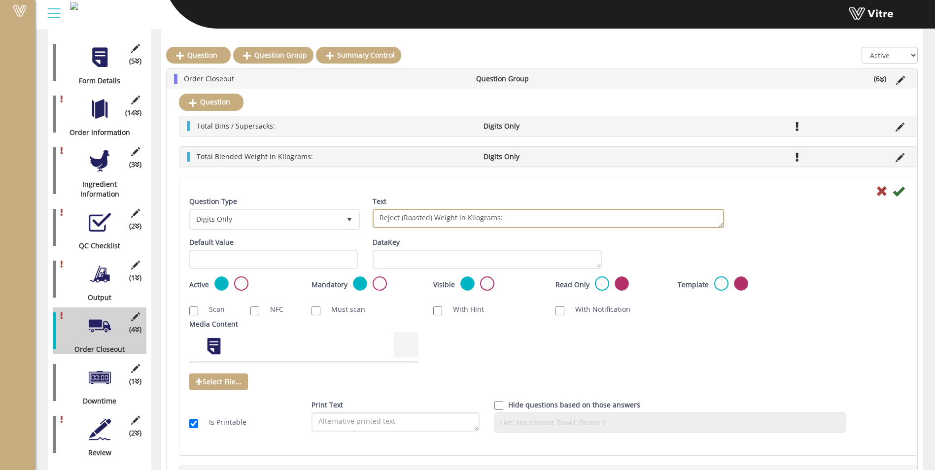
click at [411, 216] on textarea "Reject (Roasted) Weight in Kilograms:" at bounding box center [548, 218] width 351 height 19
type textarea "Reject (Blended) Weight in Kilograms:"
click at [904, 187] on icon at bounding box center [899, 191] width 12 height 12
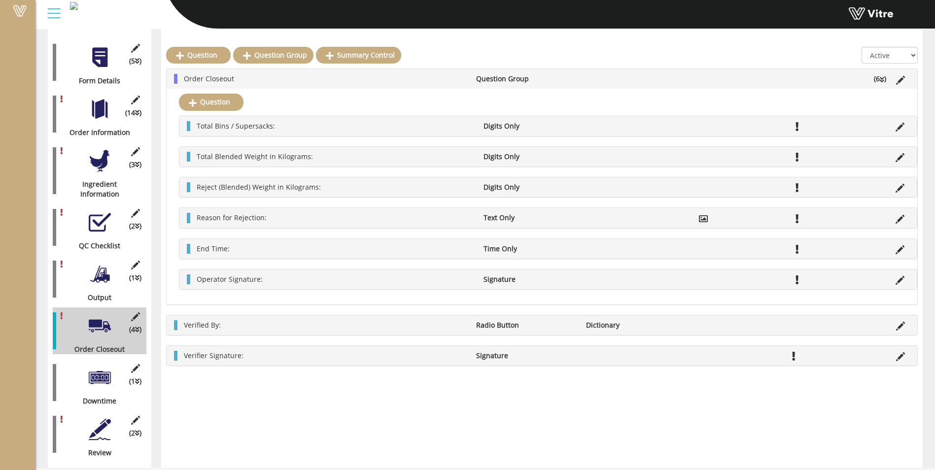
click at [108, 367] on div at bounding box center [100, 378] width 22 height 22
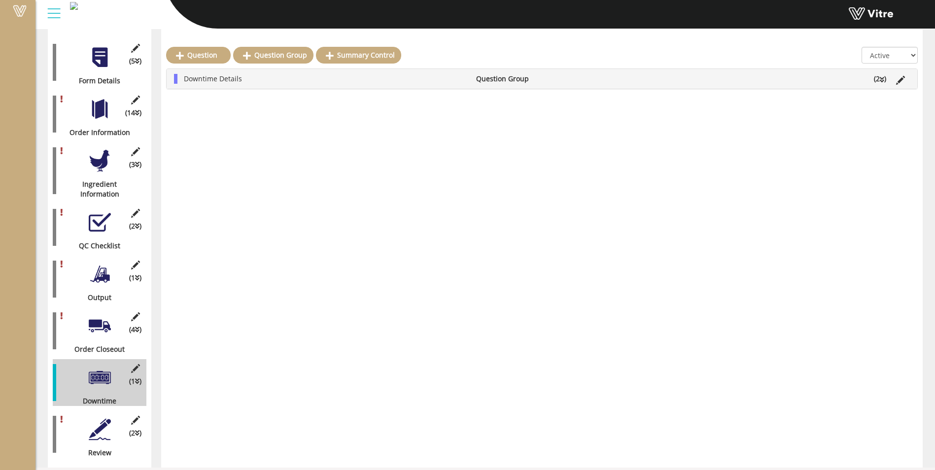
click at [95, 419] on div at bounding box center [100, 430] width 22 height 22
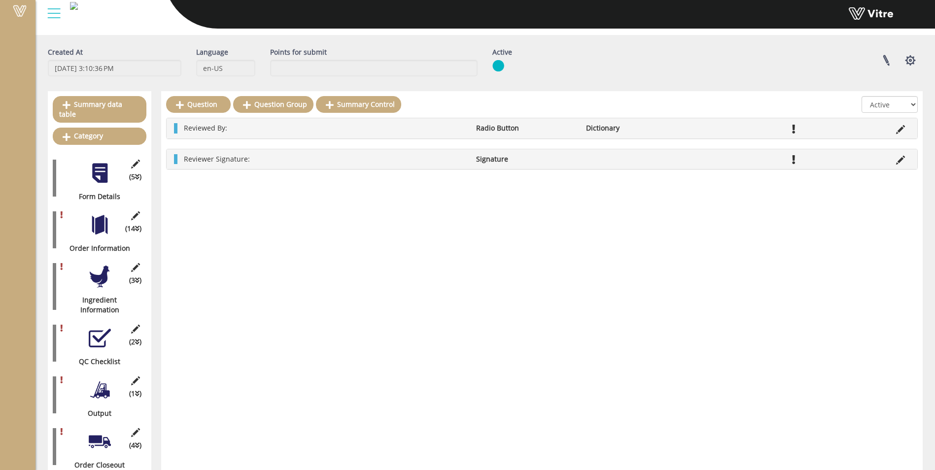
scroll to position [0, 0]
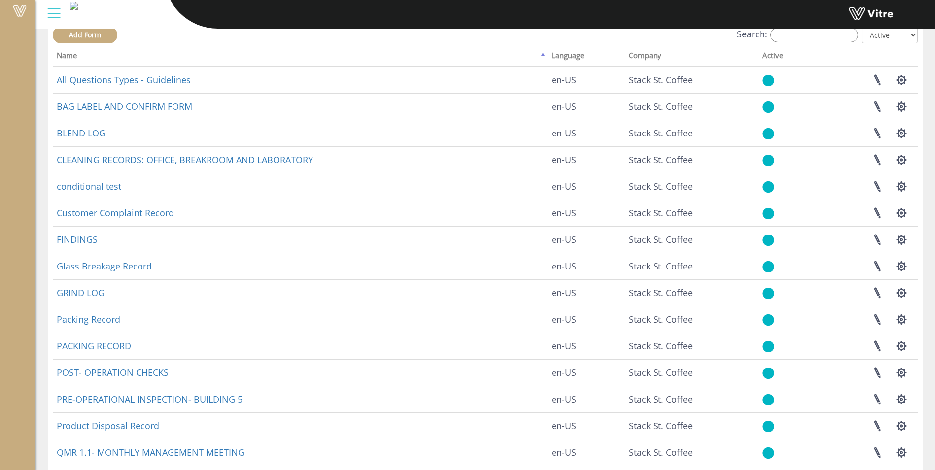
scroll to position [98, 0]
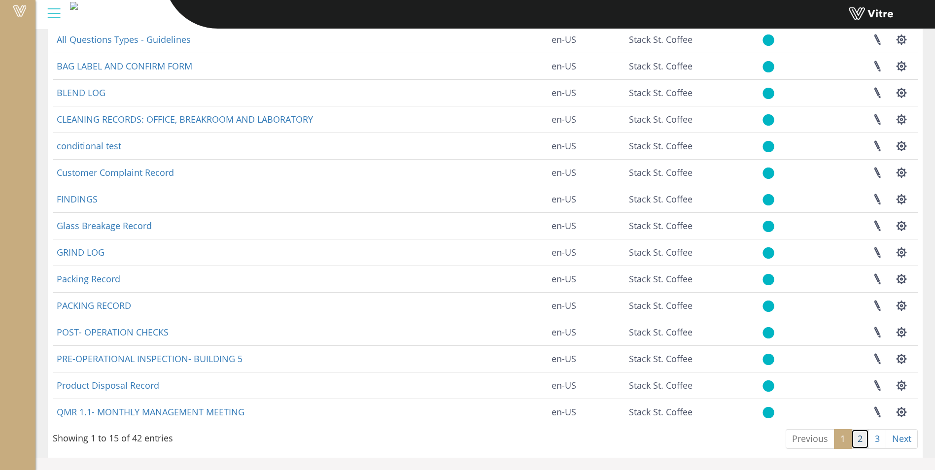
click at [857, 441] on link "2" at bounding box center [860, 439] width 18 height 20
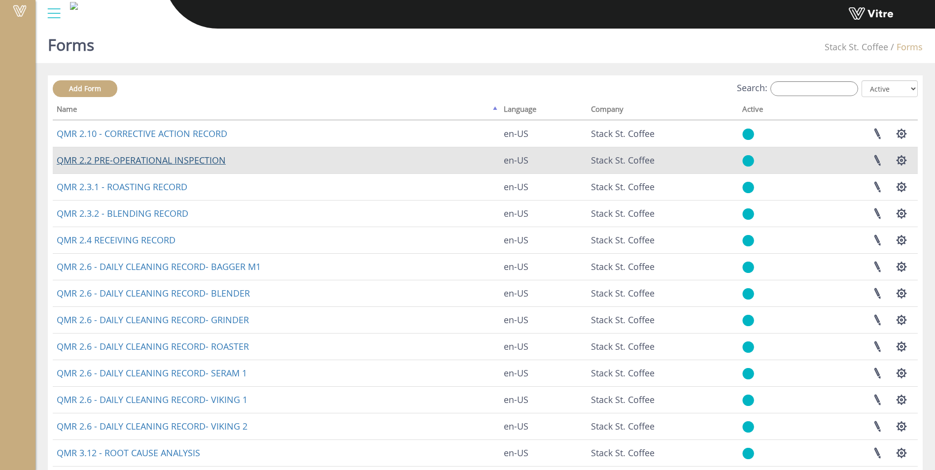
scroll to position [0, 0]
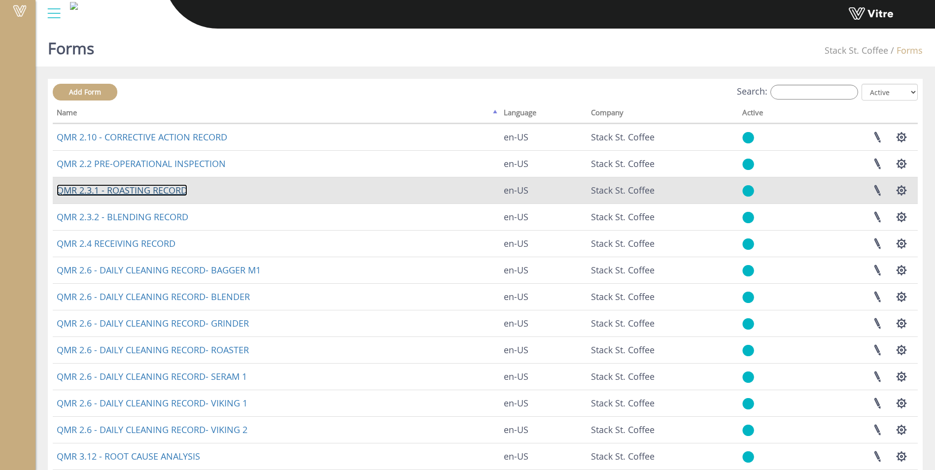
click at [131, 186] on link "QMR 2.3.1 - ROASTING RECORD" at bounding box center [122, 190] width 131 height 12
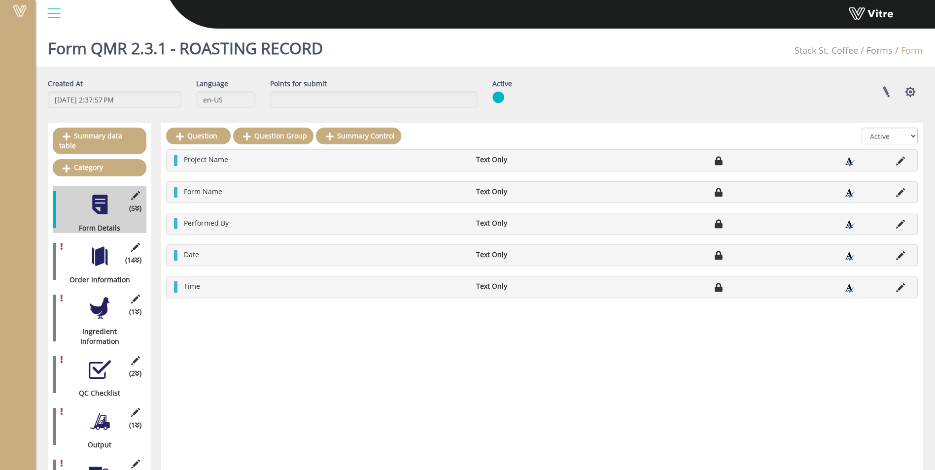
click at [108, 246] on div at bounding box center [100, 256] width 22 height 22
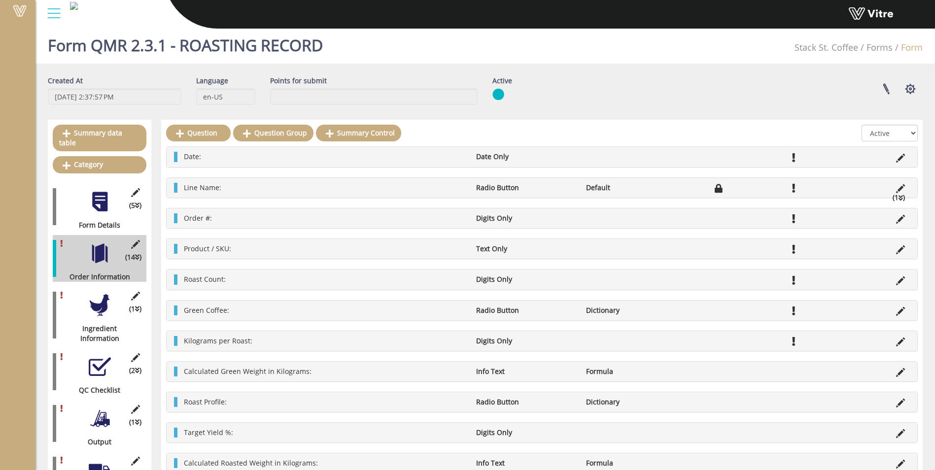
scroll to position [49, 0]
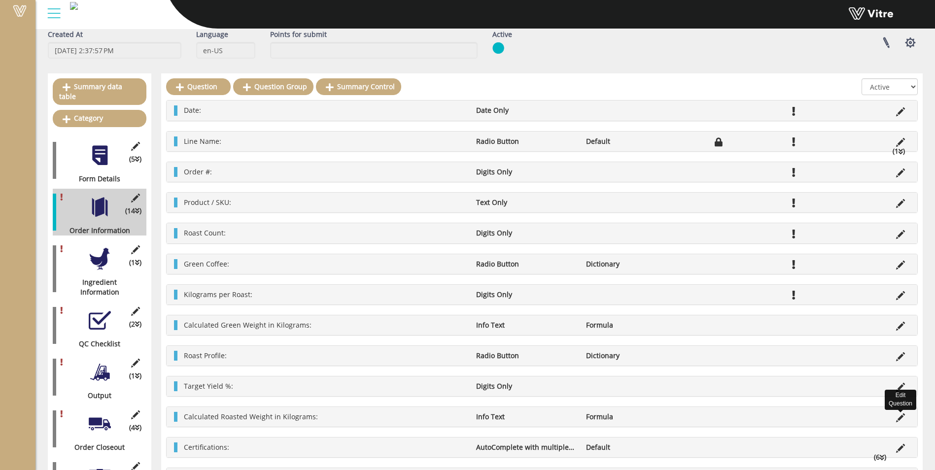
click at [903, 420] on icon at bounding box center [900, 418] width 9 height 9
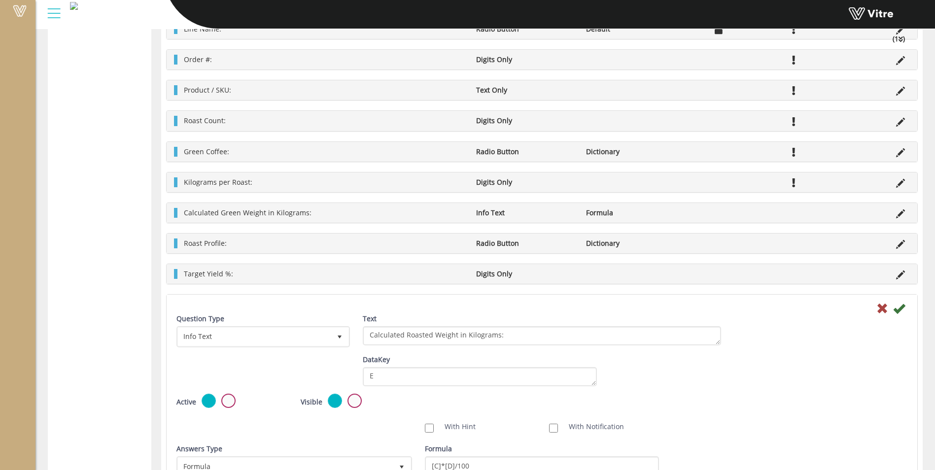
scroll to position [569, 0]
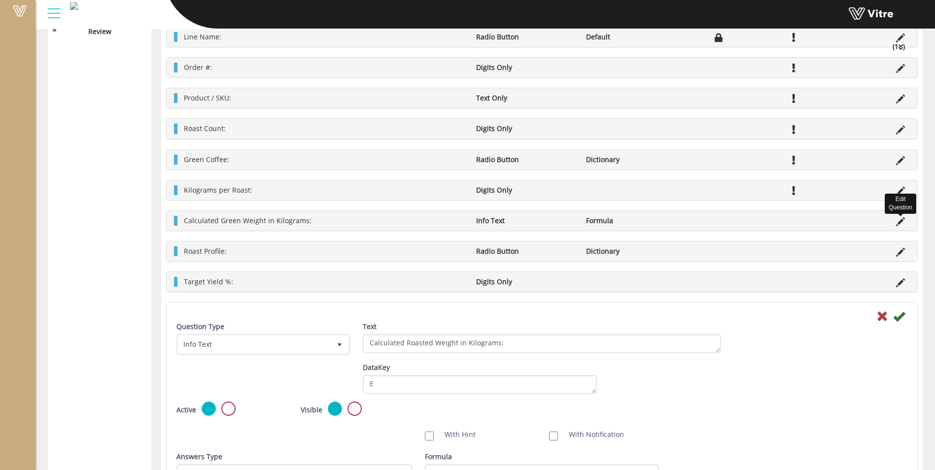
click at [897, 224] on icon at bounding box center [900, 221] width 9 height 9
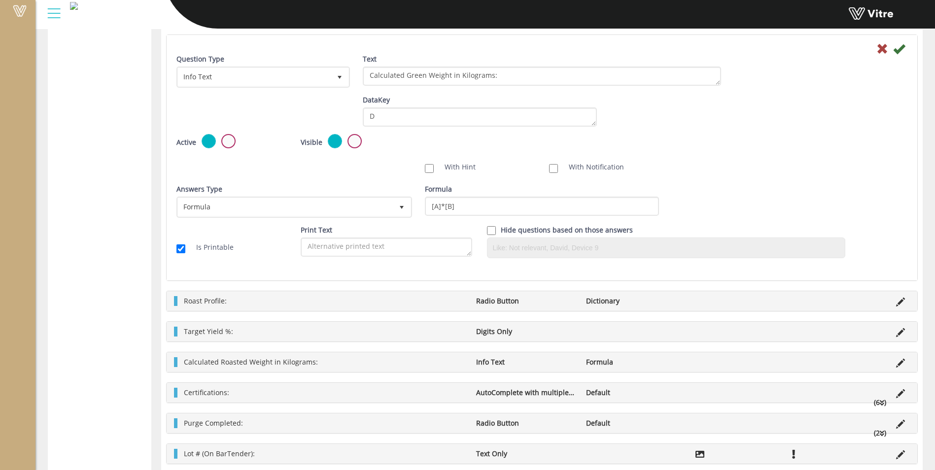
scroll to position [766, 0]
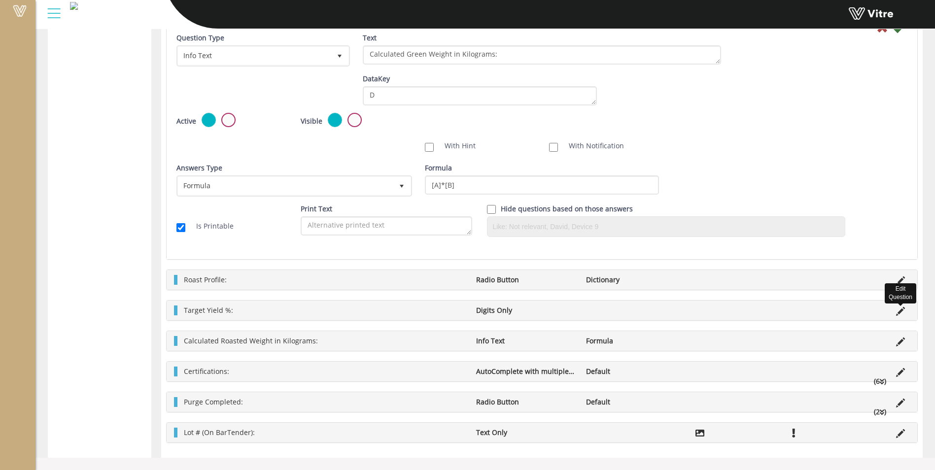
click at [902, 312] on icon at bounding box center [900, 311] width 9 height 9
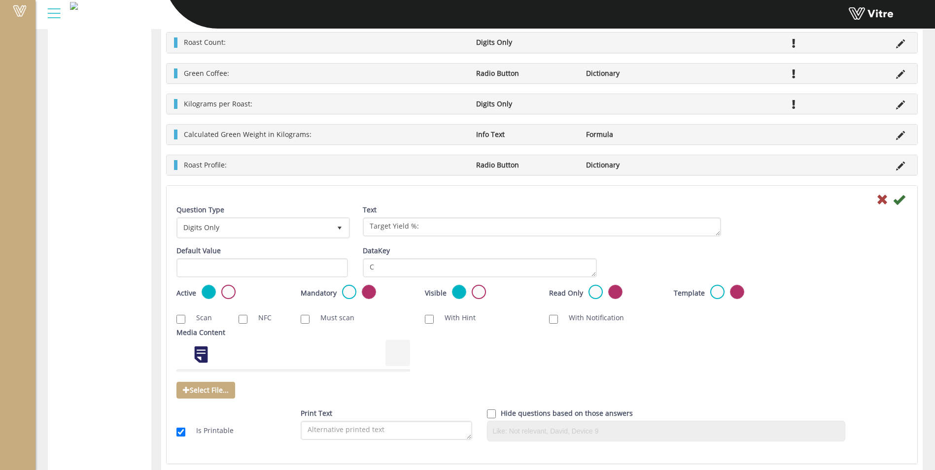
scroll to position [618, 0]
